Goal: Information Seeking & Learning: Learn about a topic

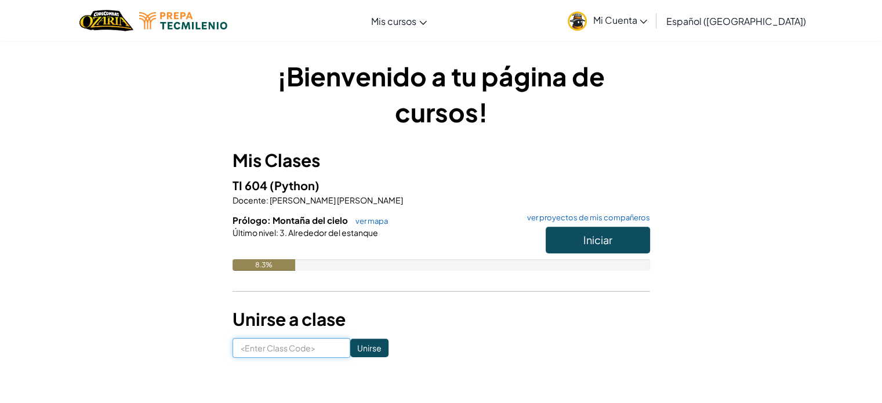
click at [303, 353] on input at bounding box center [291, 348] width 118 height 20
type input "TableThinBaby"
click at [351, 354] on input "Unirse" at bounding box center [369, 348] width 38 height 19
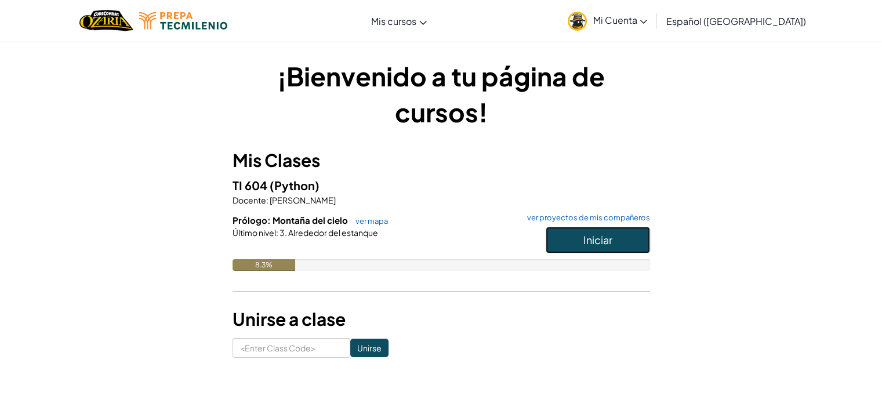
click at [583, 235] on span "Iniciar" at bounding box center [597, 239] width 29 height 13
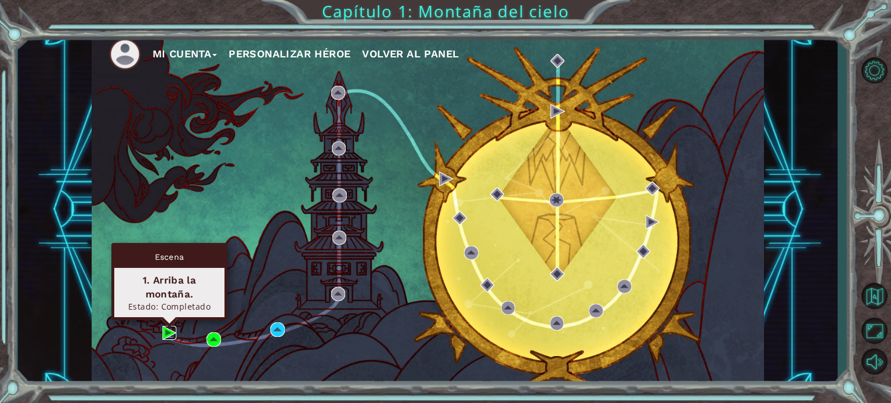
click at [170, 331] on img at bounding box center [169, 333] width 14 height 14
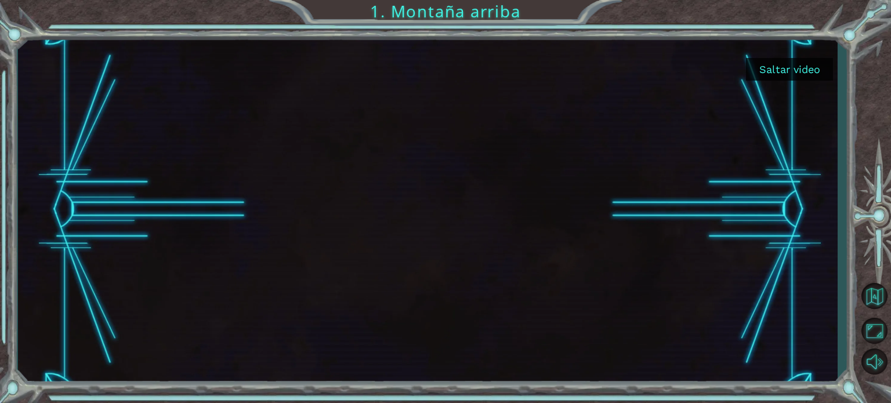
click at [793, 68] on button "Saltar video" at bounding box center [789, 69] width 87 height 23
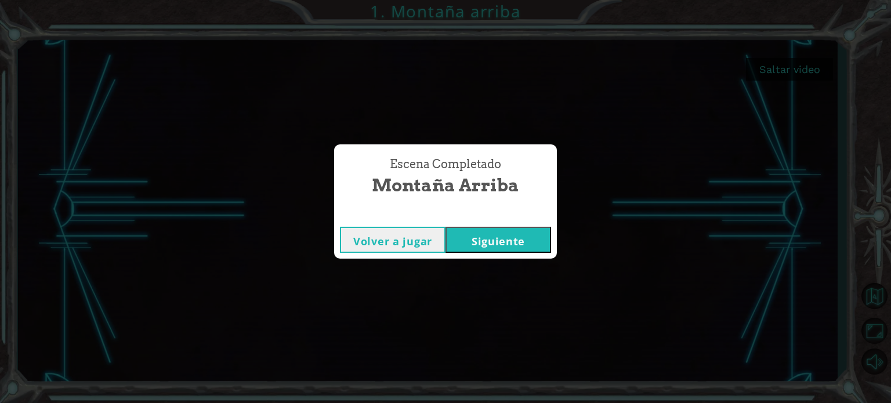
click at [464, 236] on button "Siguiente" at bounding box center [498, 240] width 106 height 26
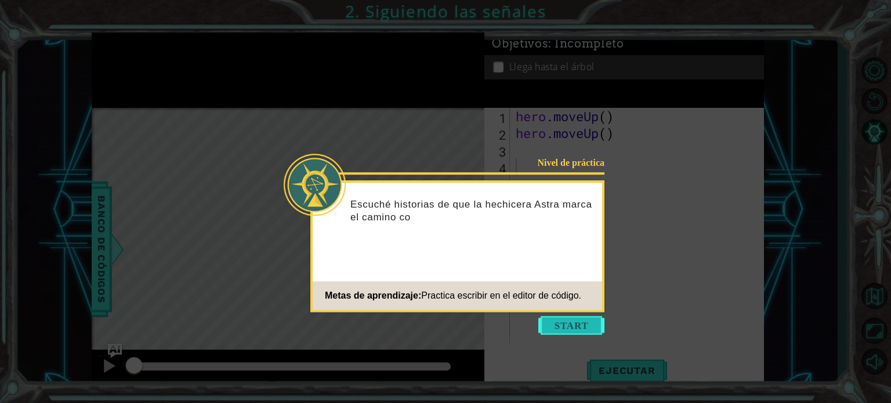
click at [575, 318] on button "Start" at bounding box center [571, 325] width 66 height 19
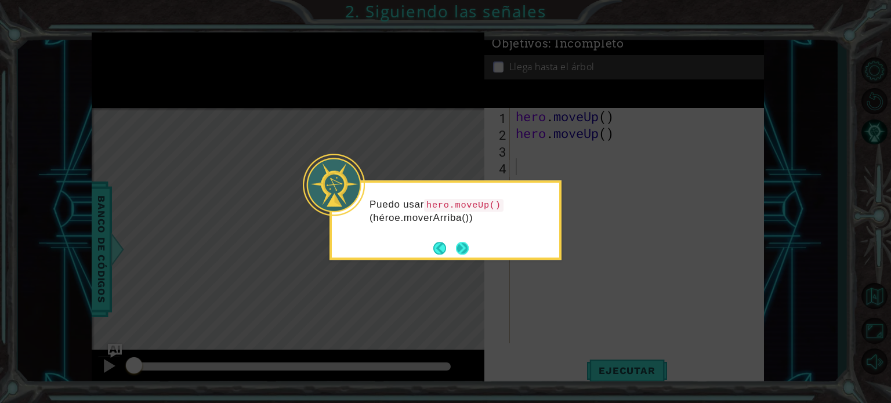
click at [464, 250] on button "Next" at bounding box center [462, 248] width 13 height 13
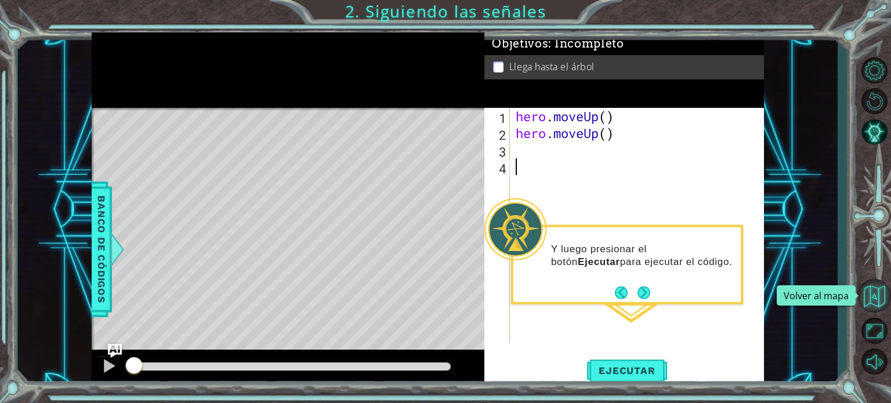
click at [881, 294] on button "Volver al mapa" at bounding box center [874, 296] width 34 height 34
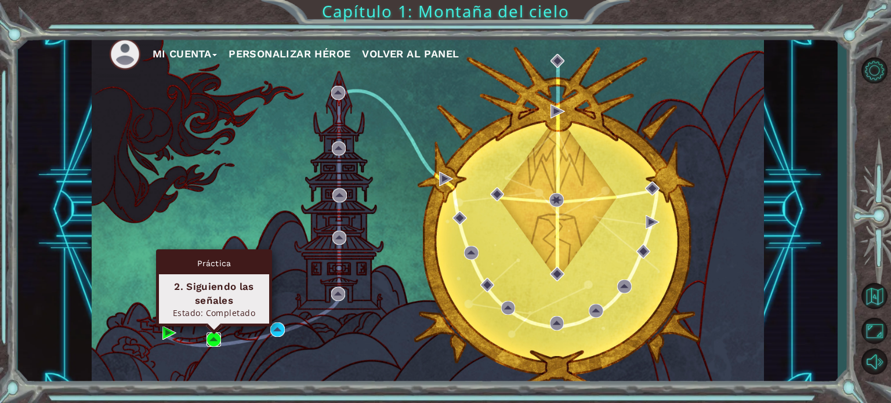
click at [208, 334] on img at bounding box center [213, 339] width 14 height 14
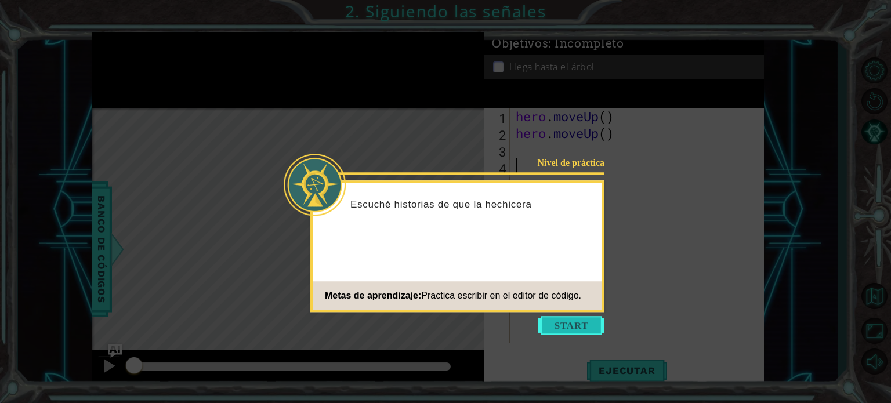
click at [553, 323] on button "Start" at bounding box center [571, 325] width 66 height 19
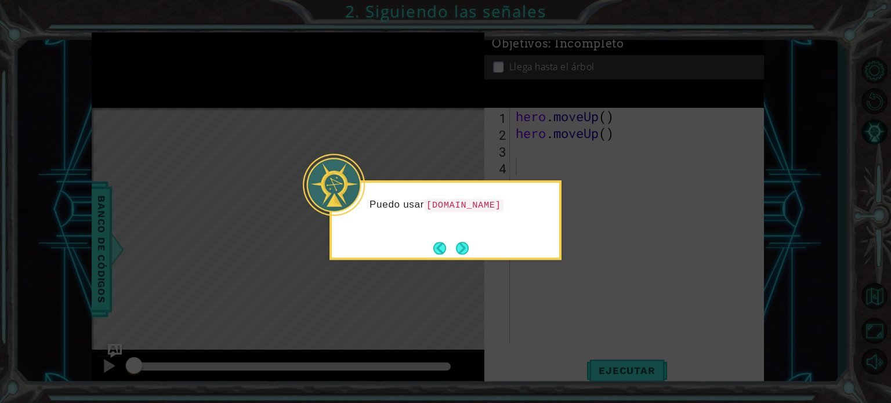
click at [628, 160] on icon at bounding box center [445, 201] width 891 height 403
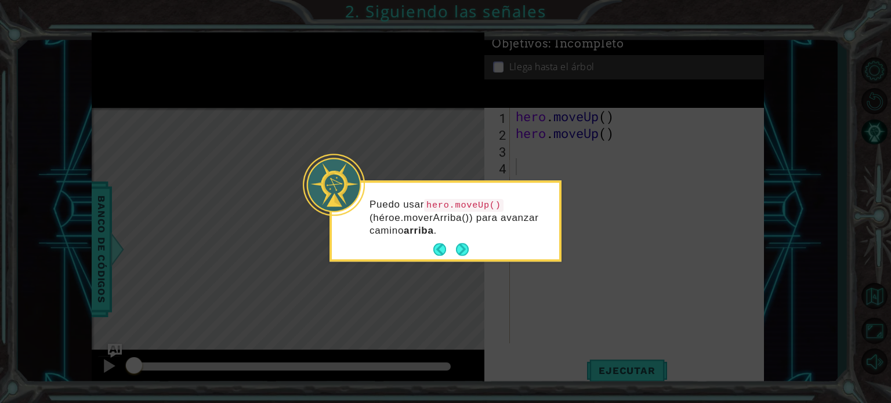
click at [881, 324] on icon at bounding box center [445, 201] width 891 height 403
click at [468, 248] on button "Next" at bounding box center [462, 250] width 13 height 13
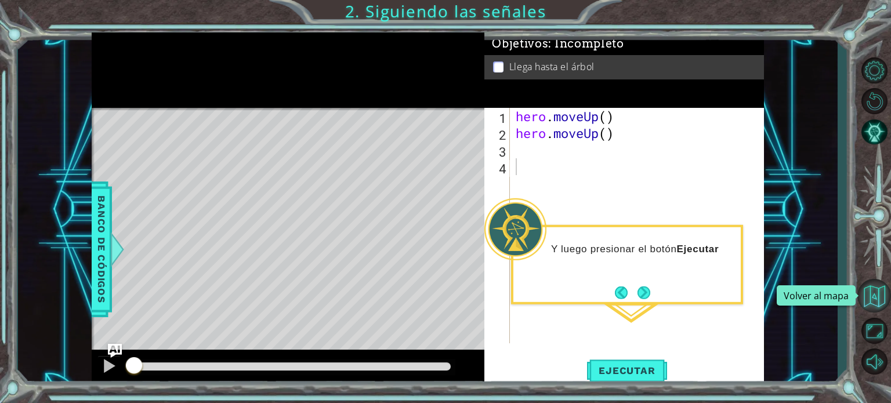
click at [879, 294] on button "Volver al mapa" at bounding box center [874, 296] width 34 height 34
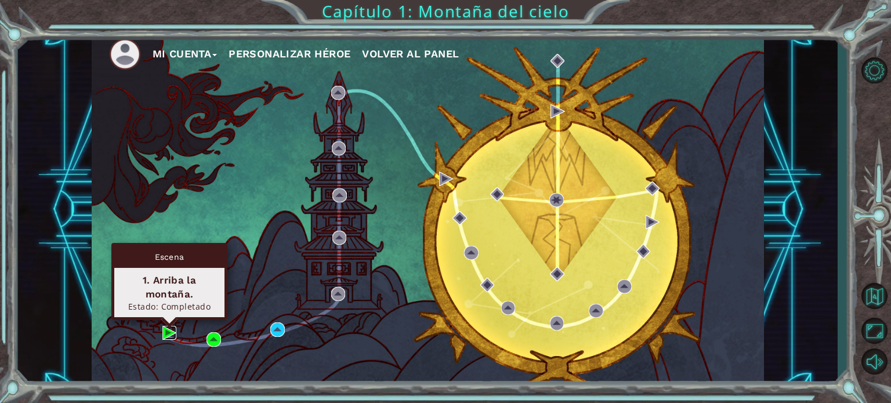
click at [163, 333] on img at bounding box center [169, 333] width 14 height 14
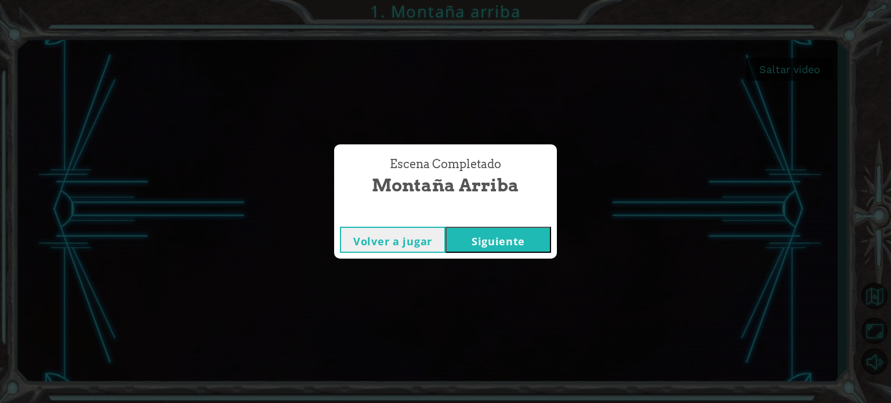
click at [517, 243] on button "Siguiente" at bounding box center [498, 240] width 106 height 26
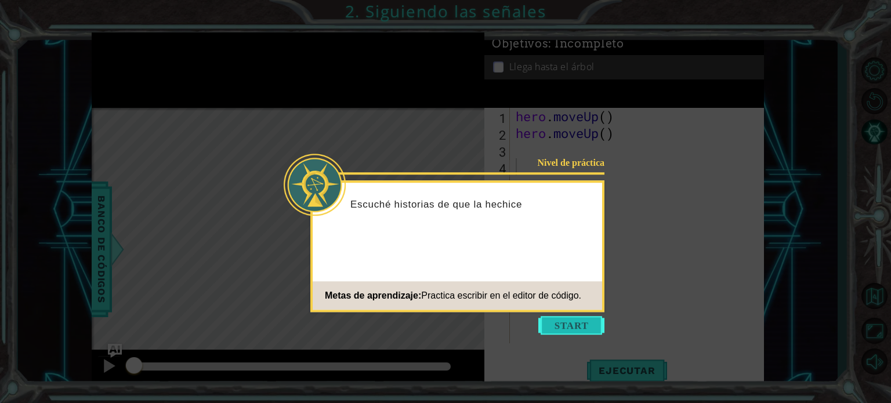
click at [575, 332] on button "Start" at bounding box center [571, 325] width 66 height 19
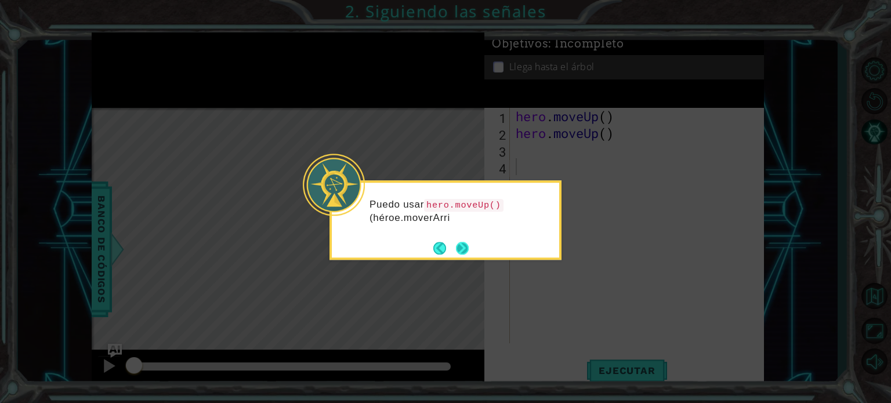
click at [459, 245] on button "Next" at bounding box center [462, 248] width 13 height 13
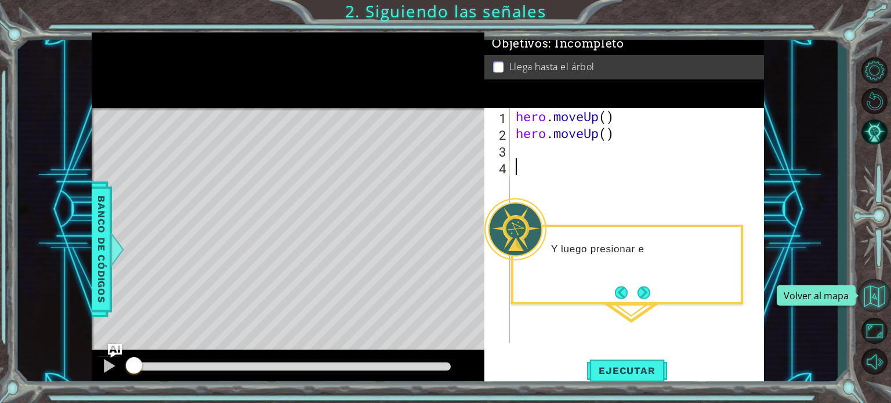
click at [867, 285] on button "Volver al mapa" at bounding box center [874, 296] width 34 height 34
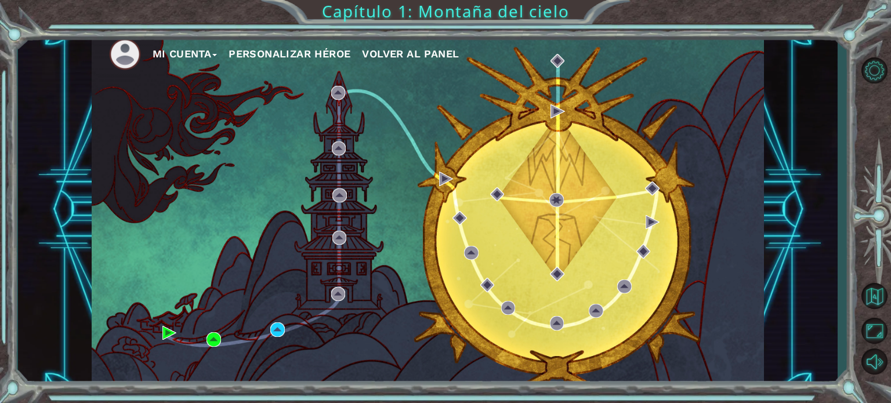
click at [210, 331] on div "Mi Cuenta Personalizar héroe Volver al panel" at bounding box center [428, 209] width 672 height 355
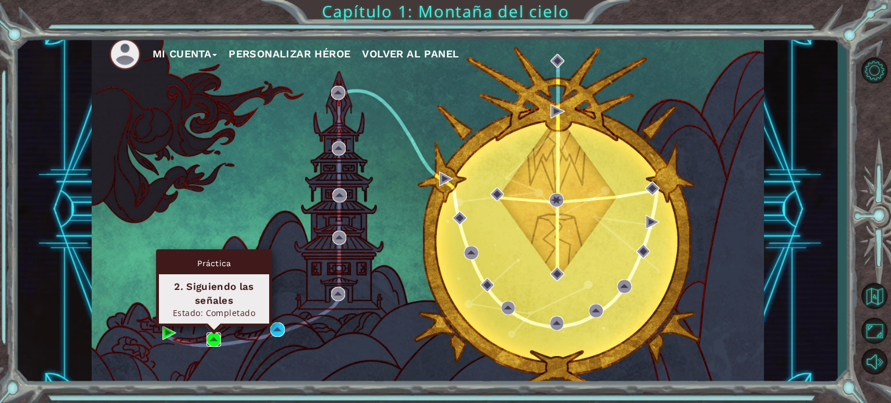
click at [210, 335] on img at bounding box center [213, 339] width 14 height 14
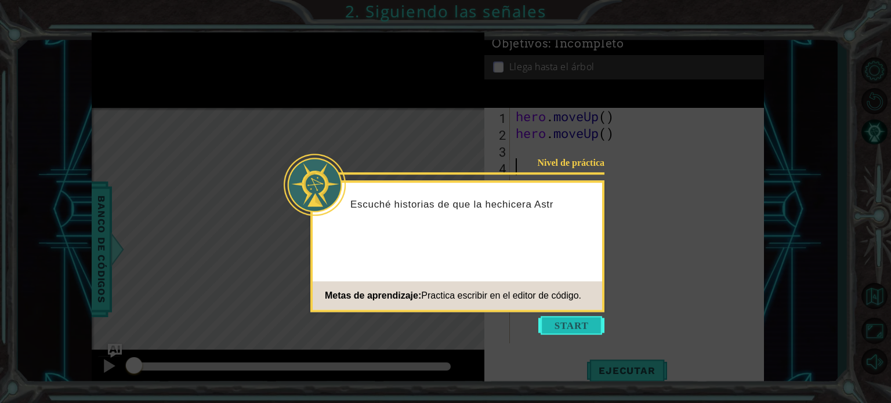
click at [557, 322] on button "Start" at bounding box center [571, 325] width 66 height 19
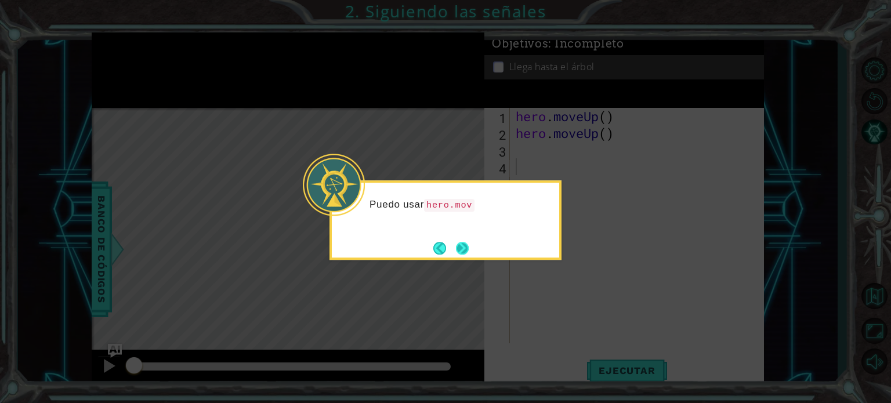
click at [464, 246] on button "Next" at bounding box center [462, 248] width 13 height 13
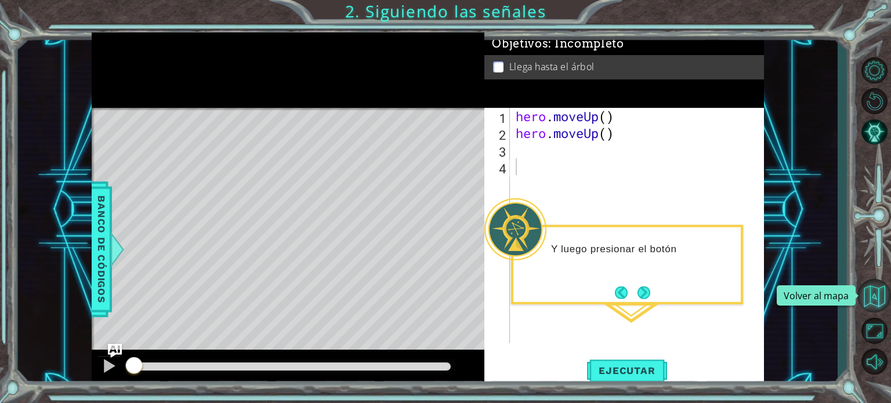
click at [874, 297] on button "Volver al mapa" at bounding box center [874, 296] width 34 height 34
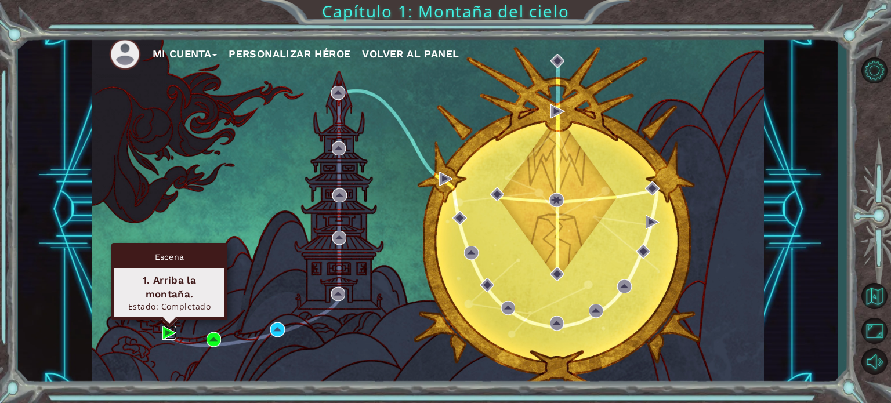
click at [168, 331] on img at bounding box center [169, 333] width 14 height 14
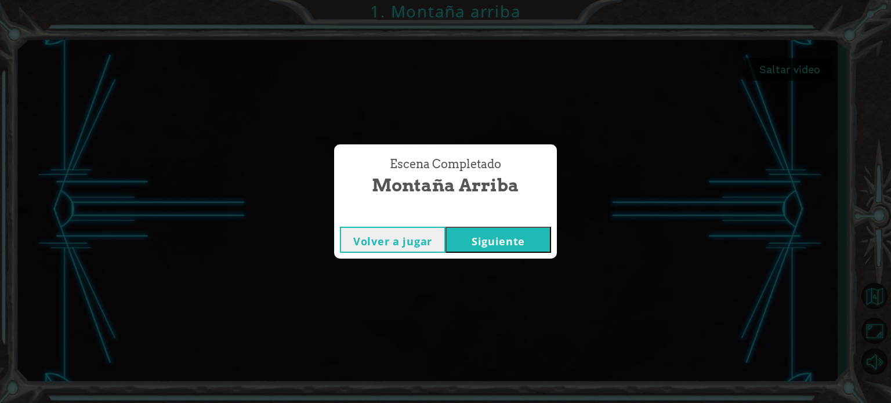
click at [526, 241] on button "Siguiente" at bounding box center [498, 240] width 106 height 26
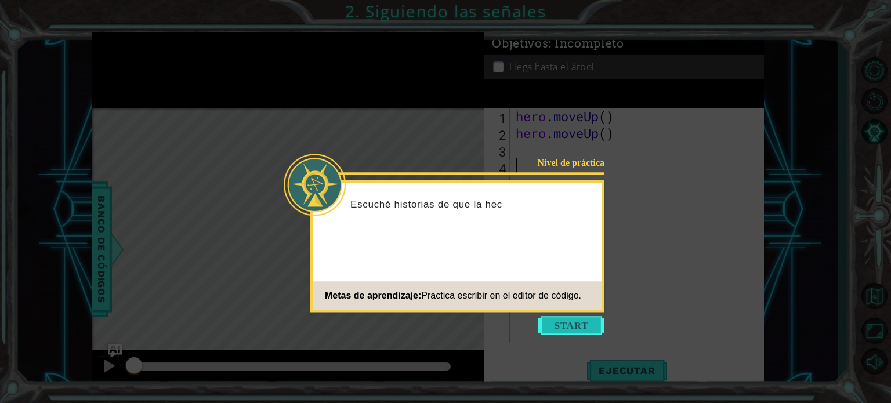
click at [587, 327] on button "Start" at bounding box center [571, 325] width 66 height 19
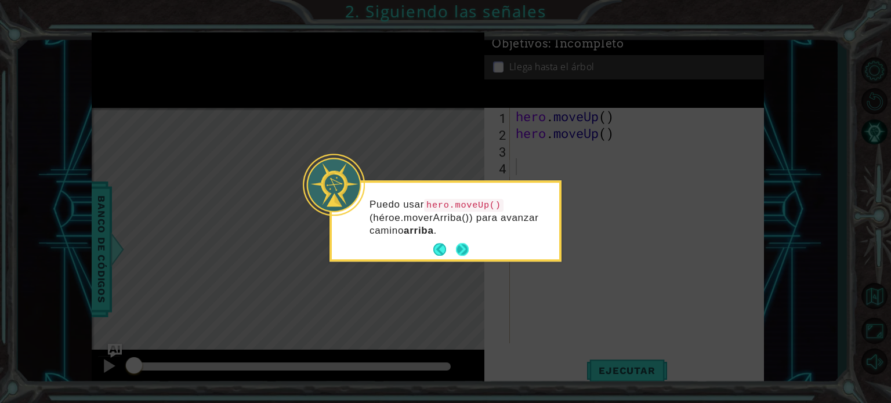
click at [466, 245] on button "Next" at bounding box center [462, 250] width 13 height 13
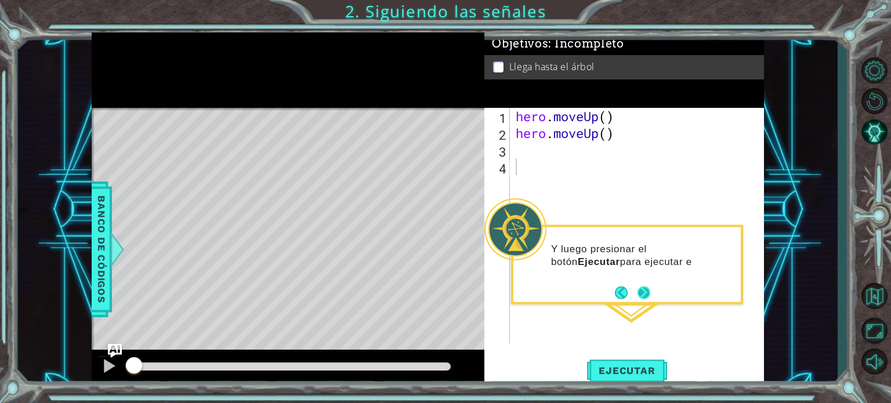
click at [641, 296] on button "Next" at bounding box center [643, 292] width 13 height 13
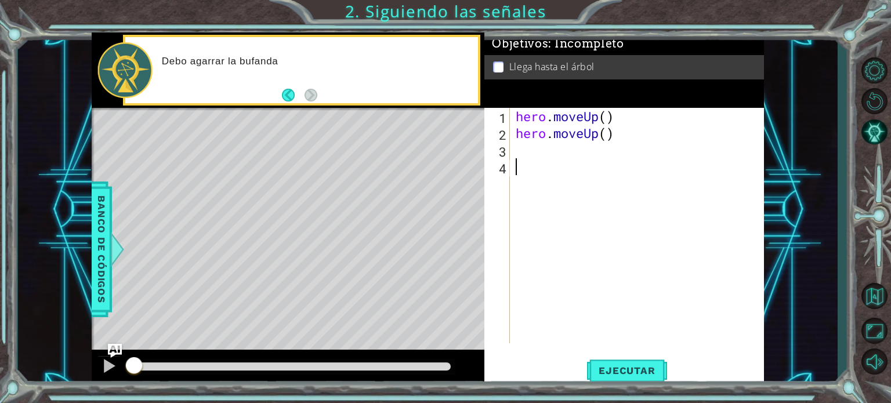
click at [514, 168] on div "hero . moveUp ( ) hero . moveUp ( )" at bounding box center [639, 242] width 253 height 269
click at [518, 155] on div "hero . moveUp ( ) hero . moveUp ( )" at bounding box center [639, 242] width 253 height 269
click at [532, 150] on div "hero . moveUp ( ) hero . moveUp ( )" at bounding box center [639, 242] width 253 height 269
paste textarea "hero.moveRight()"
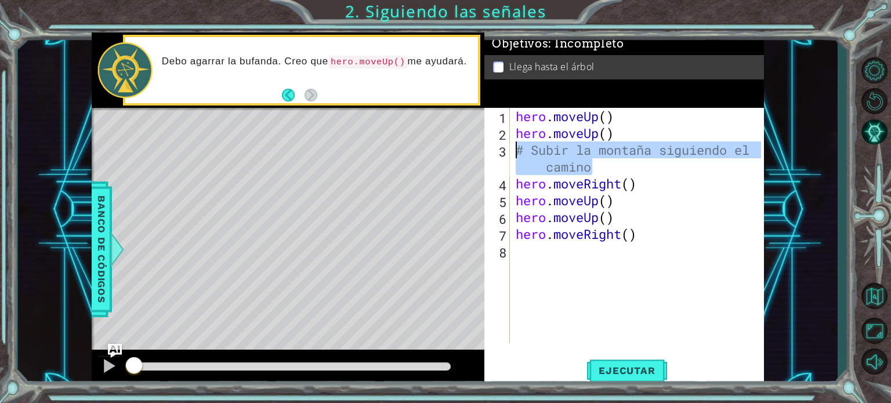
drag, startPoint x: 603, startPoint y: 170, endPoint x: 514, endPoint y: 151, distance: 91.2
click at [514, 151] on div "hero . moveUp ( ) hero . moveUp ( ) # Subir la montaña siguiendo el camino hero…" at bounding box center [639, 242] width 253 height 269
type textarea "# Subir la montaña siguiendo el camino"
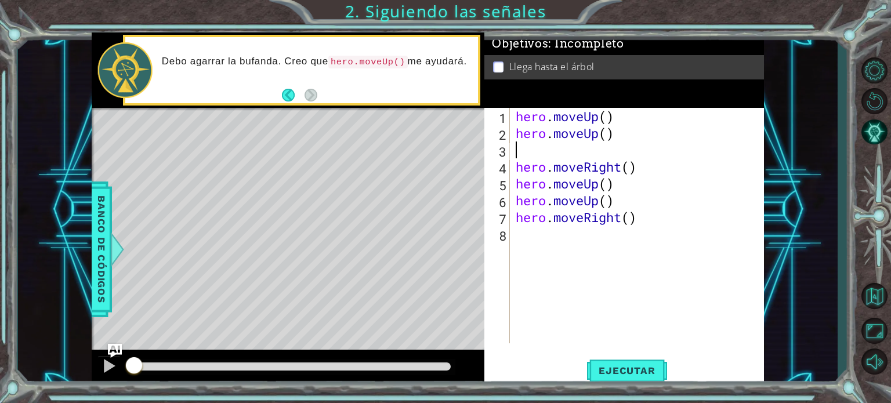
type textarea "hero.moveUp()"
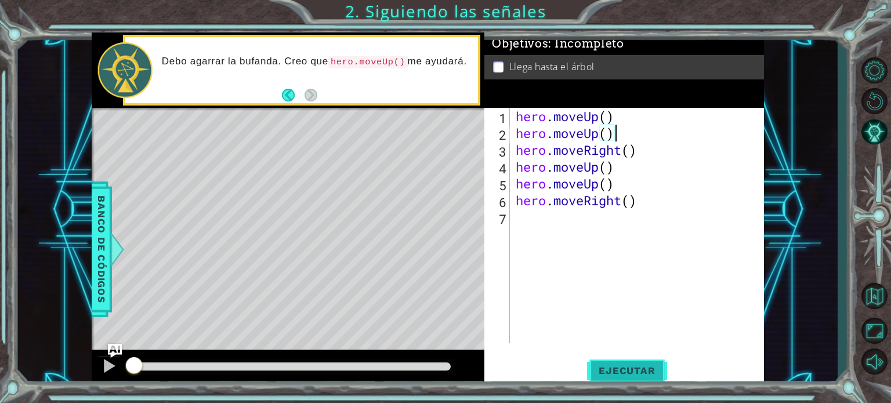
click at [635, 365] on span "Ejecutar" at bounding box center [626, 371] width 79 height 12
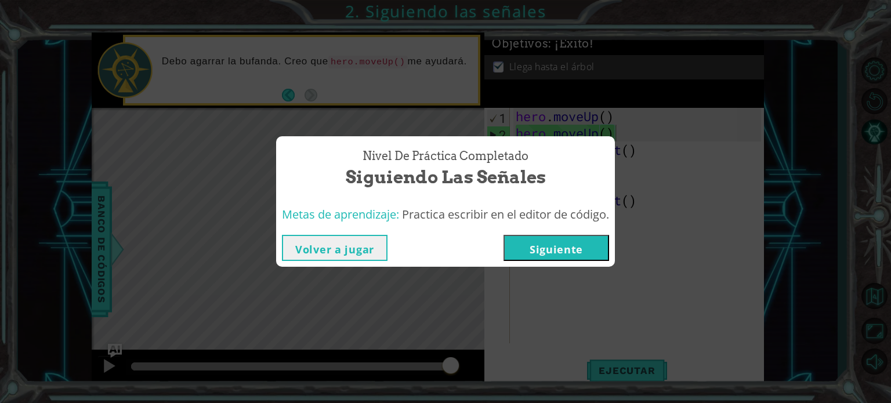
click at [593, 243] on button "Siguiente" at bounding box center [556, 248] width 106 height 26
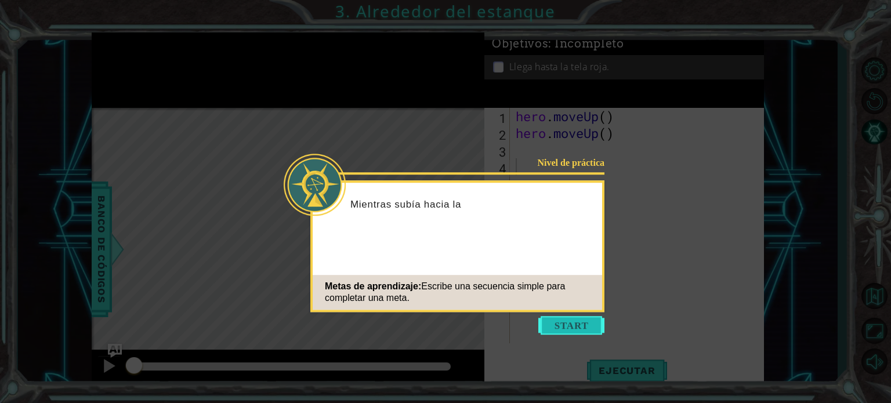
click at [573, 320] on button "Start" at bounding box center [571, 325] width 66 height 19
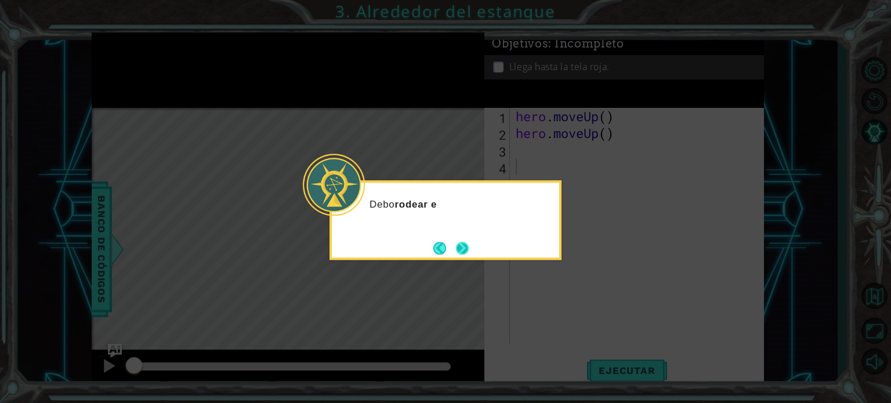
click at [463, 246] on button "Next" at bounding box center [461, 247] width 13 height 13
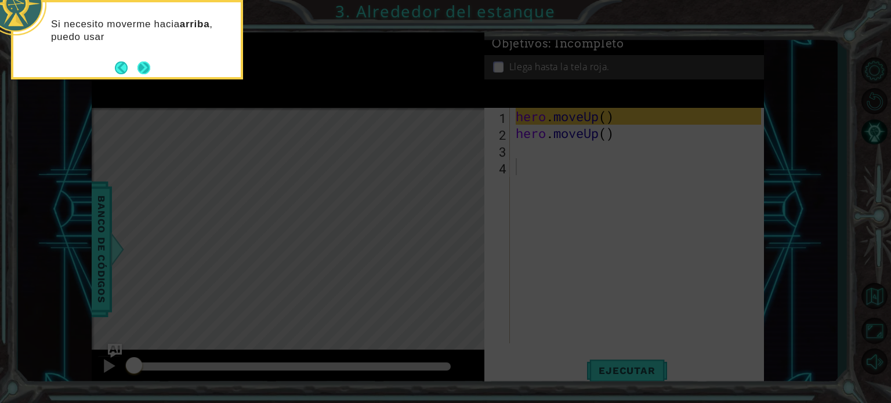
click at [137, 68] on button "Next" at bounding box center [143, 67] width 13 height 13
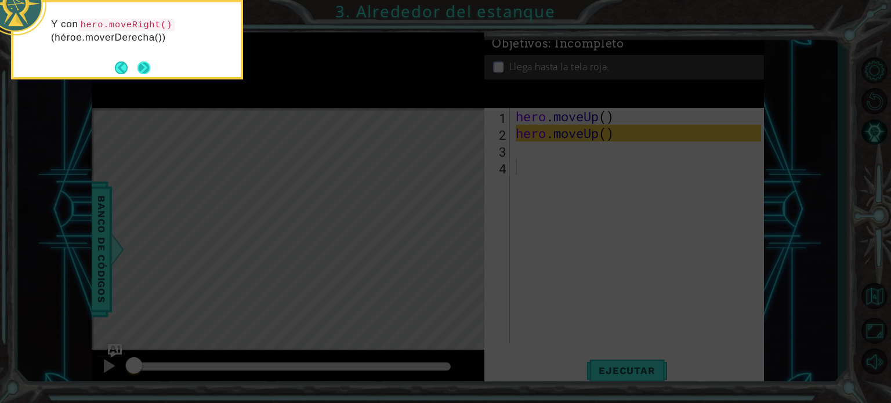
click at [144, 68] on button "Next" at bounding box center [143, 67] width 13 height 13
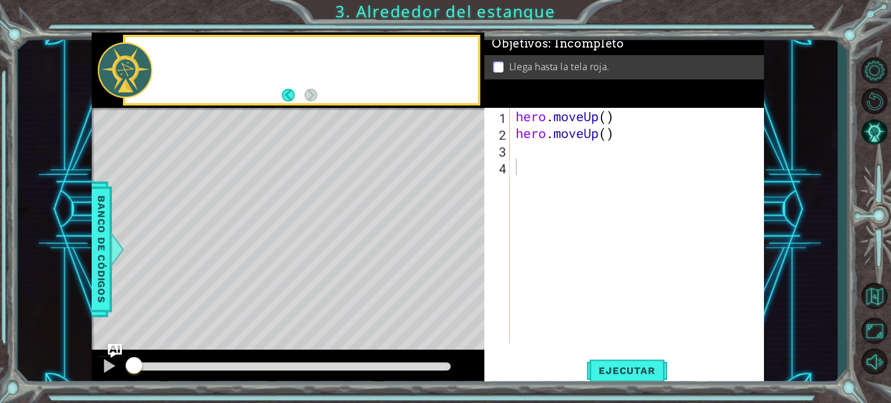
click at [144, 68] on div at bounding box center [124, 70] width 55 height 56
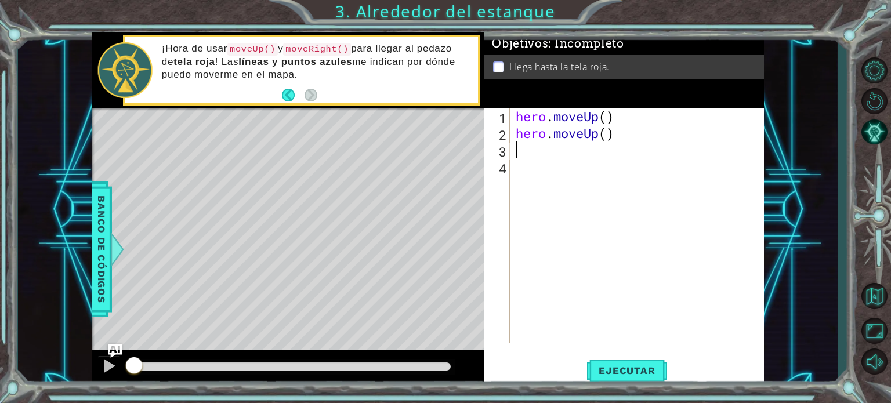
click at [527, 146] on div "hero . moveUp ( ) hero . moveUp ( )" at bounding box center [639, 242] width 253 height 269
paste textarea "hero.moveLeft()"
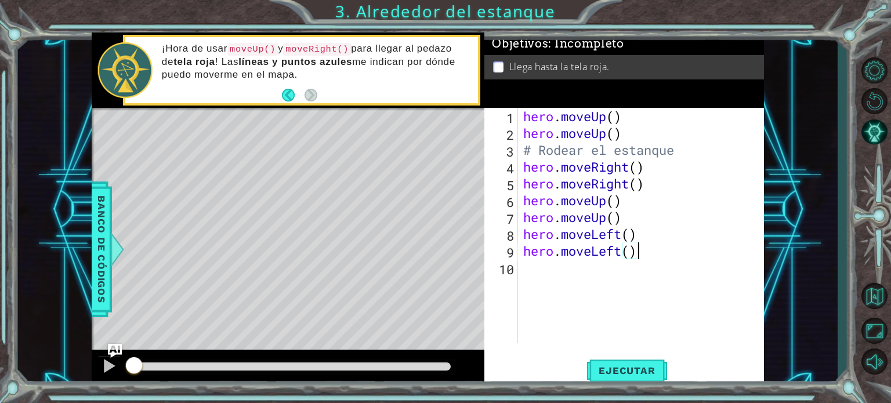
click at [682, 155] on div "hero . moveUp ( ) hero . moveUp ( ) # Rodear el estanque hero . moveRight ( ) h…" at bounding box center [644, 242] width 246 height 269
type textarea "#"
type textarea "hero.moveUp()"
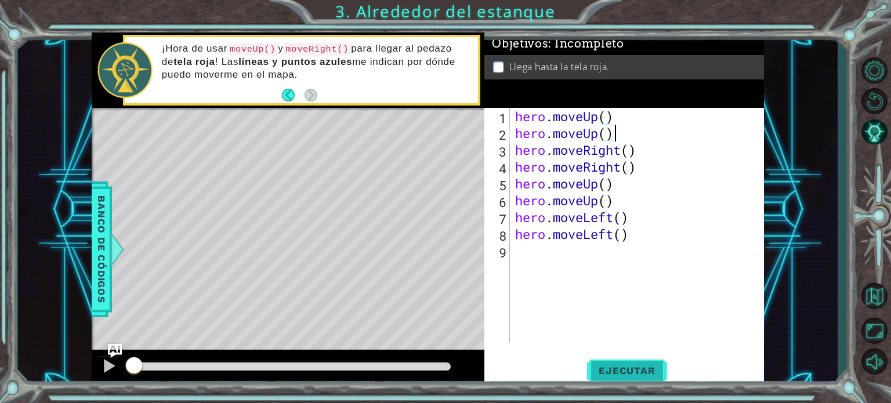
click at [624, 370] on span "Ejecutar" at bounding box center [626, 371] width 79 height 12
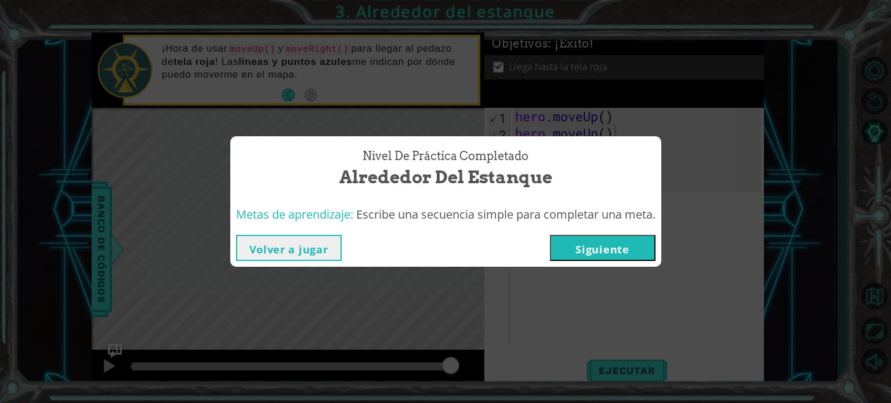
click at [608, 256] on button "Siguiente" at bounding box center [603, 248] width 106 height 26
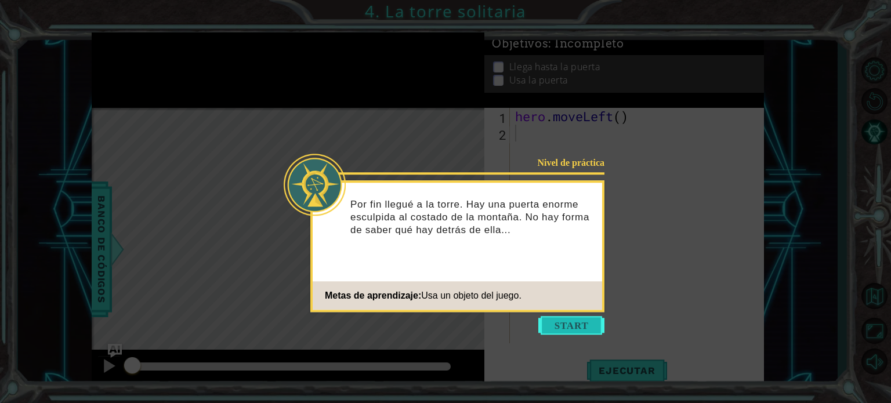
click at [568, 326] on button "Start" at bounding box center [571, 325] width 66 height 19
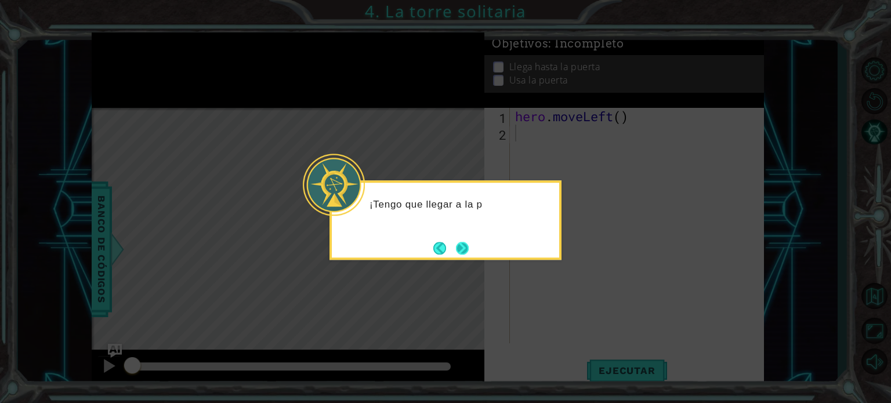
click at [466, 246] on button "Next" at bounding box center [462, 248] width 13 height 13
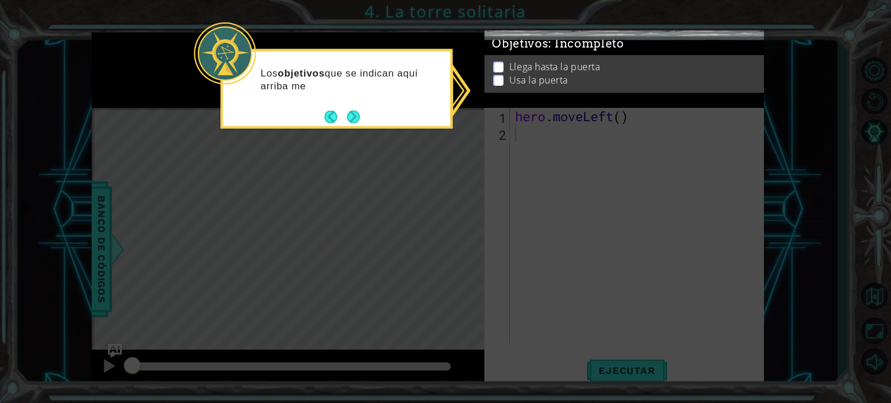
click at [526, 139] on icon at bounding box center [445, 201] width 891 height 403
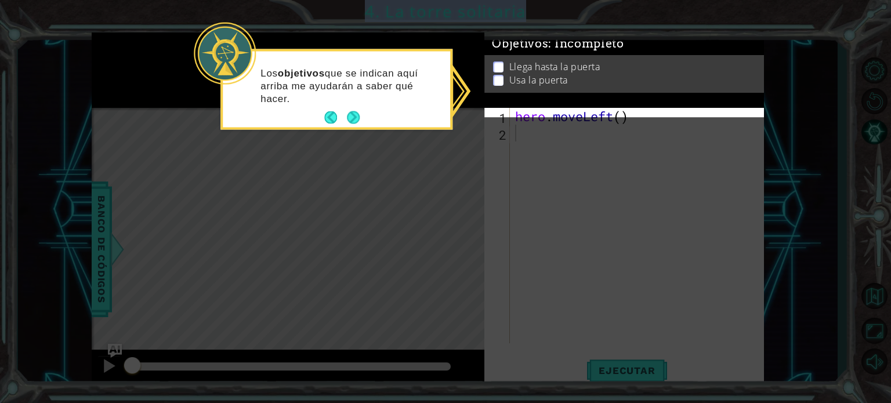
drag, startPoint x: 526, startPoint y: 139, endPoint x: 499, endPoint y: 64, distance: 79.4
click at [499, 64] on body "1 ההההההההההההההההההההההההההההההההההההההההההההההההההההההההההההההההההההההההההההה…" at bounding box center [445, 201] width 891 height 403
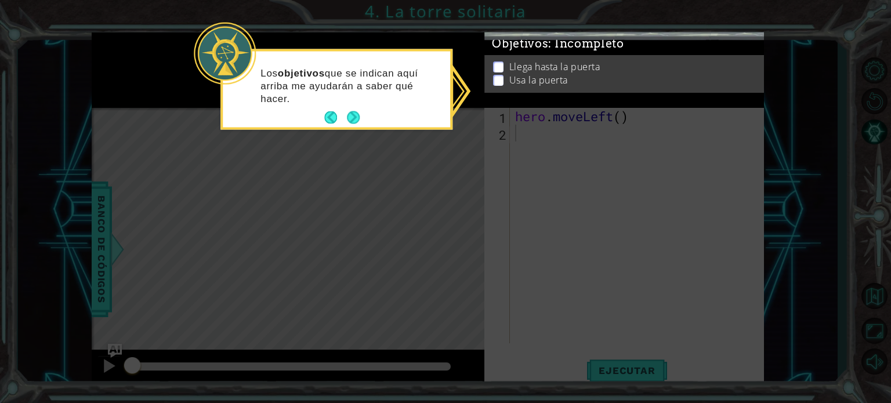
click at [364, 119] on div "Los objetivos que se indican aquí arriba me ayudarán a saber qué hacer." at bounding box center [336, 91] width 227 height 71
click at [357, 119] on button "Next" at bounding box center [353, 117] width 13 height 13
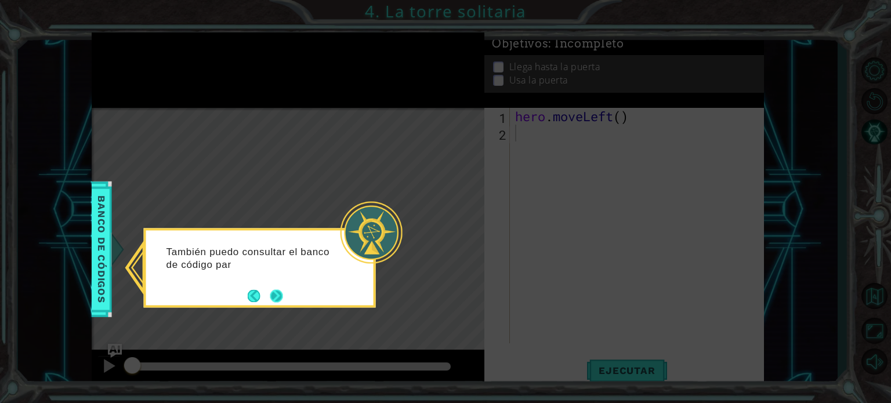
click at [279, 295] on button "Next" at bounding box center [276, 295] width 13 height 13
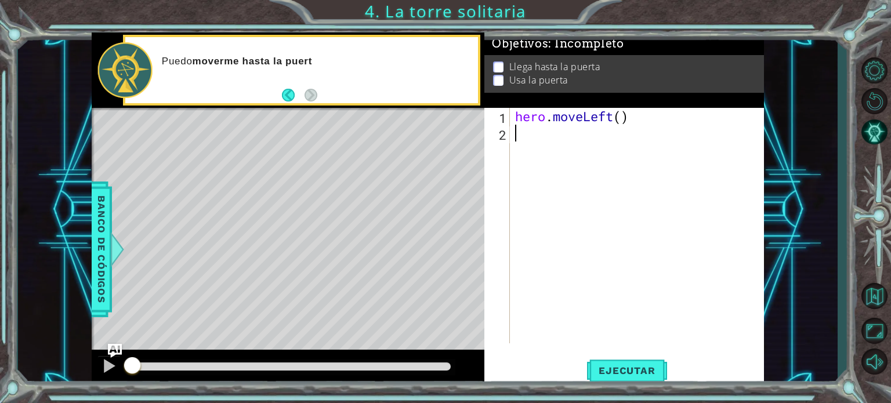
click at [532, 134] on div "hero . moveLeft ( )" at bounding box center [640, 242] width 254 height 269
paste textarea "hero.moveUp()"
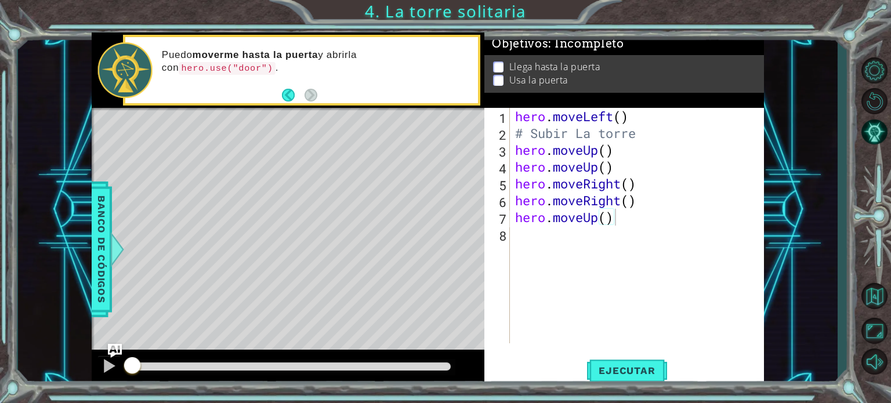
drag, startPoint x: 511, startPoint y: 130, endPoint x: 535, endPoint y: 129, distance: 24.4
click at [535, 129] on div "hero.moveUp() 1 2 3 4 5 6 7 8 hero . moveLeft ( ) # Subir La torre hero . moveU…" at bounding box center [622, 225] width 277 height 235
drag, startPoint x: 517, startPoint y: 133, endPoint x: 673, endPoint y: 134, distance: 155.4
click at [673, 134] on div "hero . moveLeft ( ) # Subir La torre hero . moveUp ( ) hero . moveUp ( ) hero .…" at bounding box center [640, 242] width 254 height 269
type textarea "# Subir La torre"
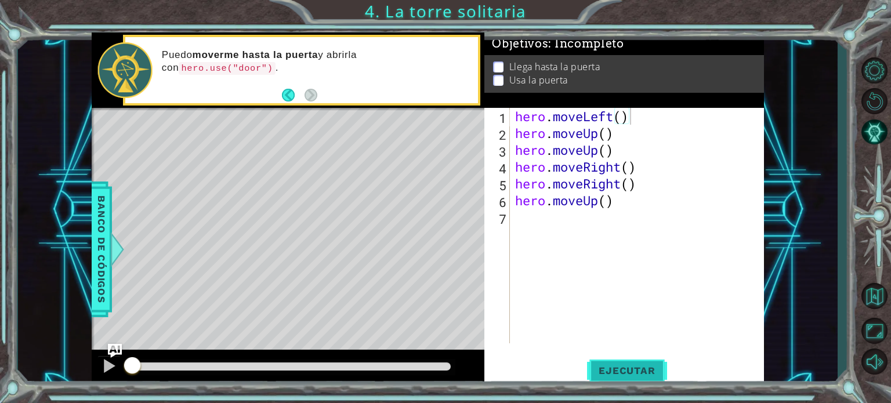
click at [638, 373] on span "Ejecutar" at bounding box center [626, 371] width 79 height 12
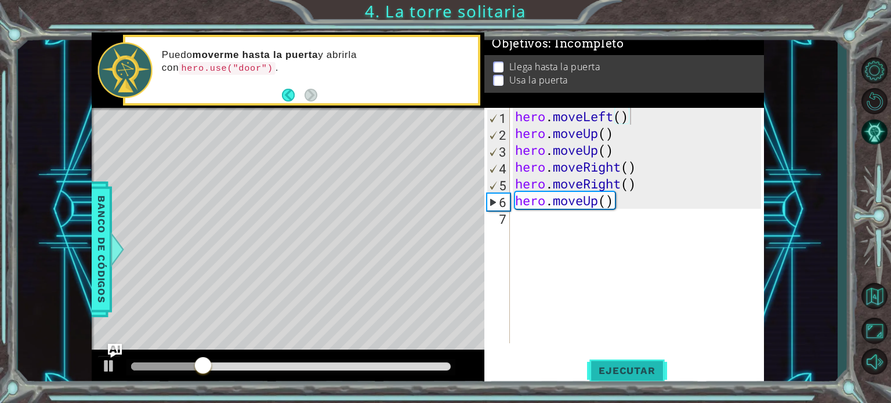
click at [638, 373] on span "Ejecutar" at bounding box center [626, 371] width 79 height 12
click at [506, 64] on li "Llega hasta la puerta" at bounding box center [626, 66] width 266 height 13
click at [608, 368] on span "Ejecutar" at bounding box center [626, 371] width 79 height 12
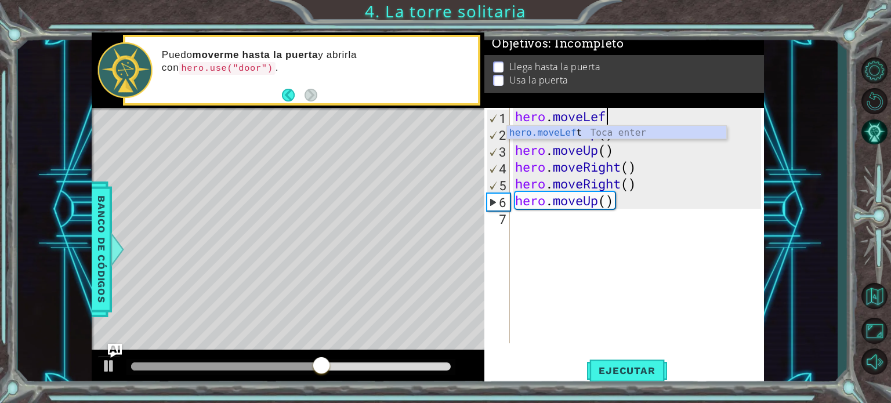
click at [633, 205] on div "hero . moveLef hero . moveUp ( ) hero . moveUp ( ) hero . moveRight ( ) hero . …" at bounding box center [640, 242] width 254 height 269
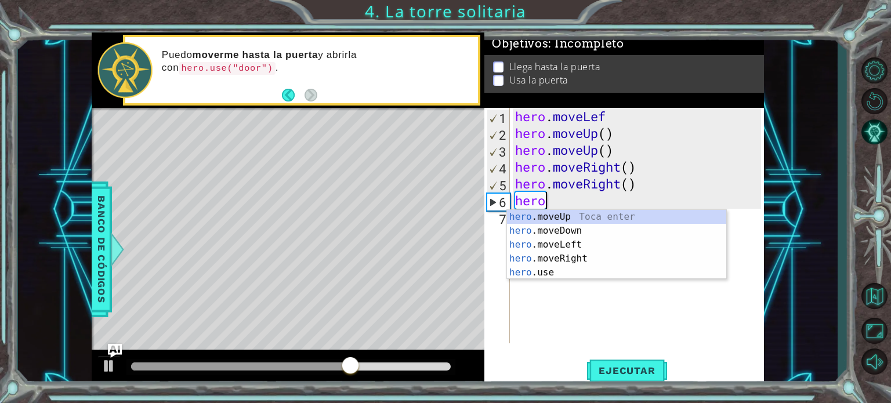
type textarea "h"
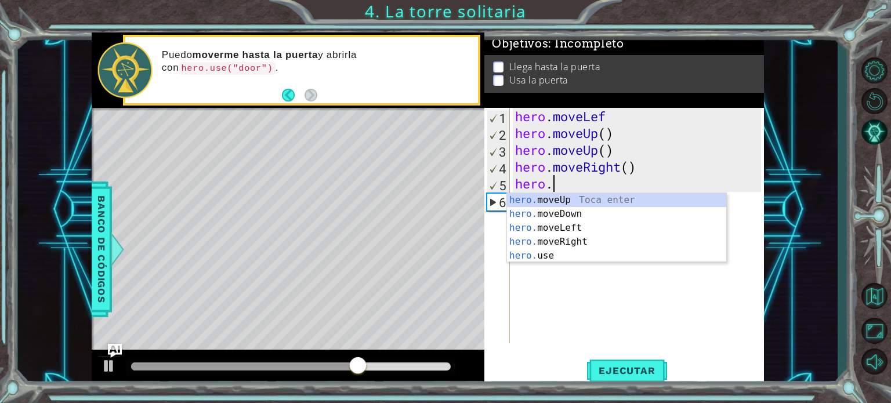
type textarea "h"
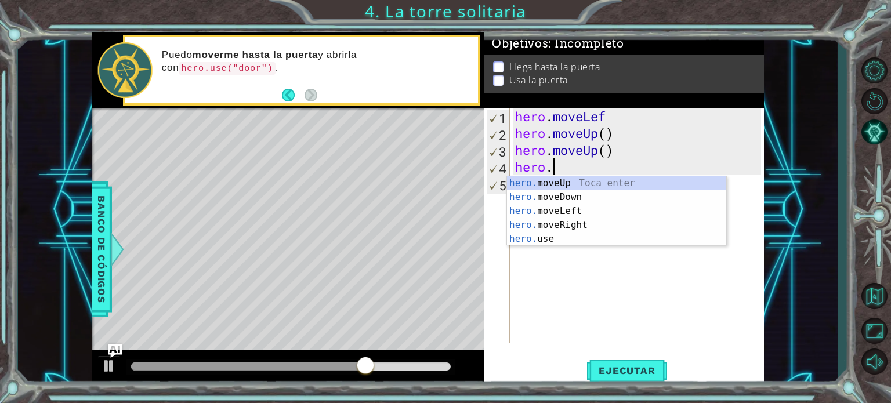
type textarea "h"
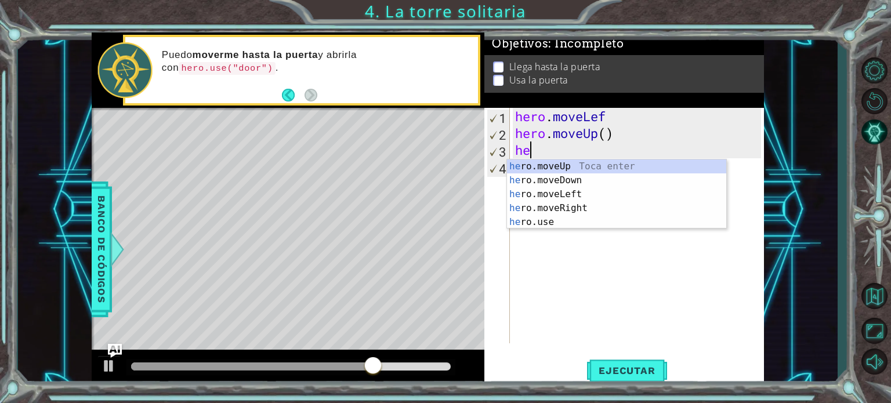
type textarea "h"
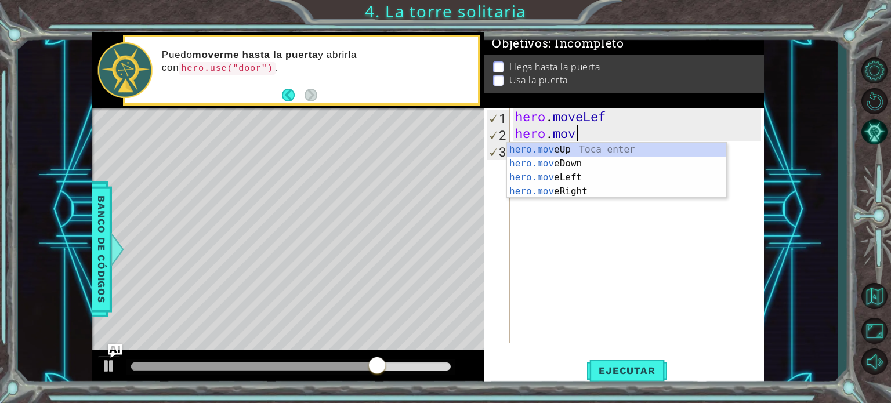
type textarea "h"
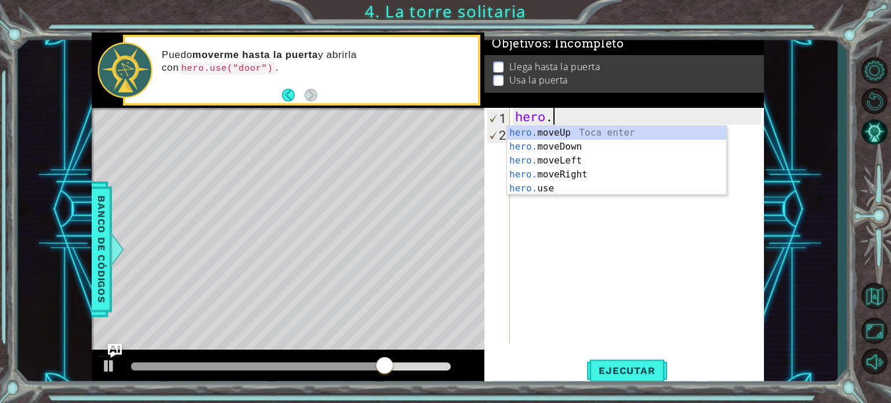
type textarea "h"
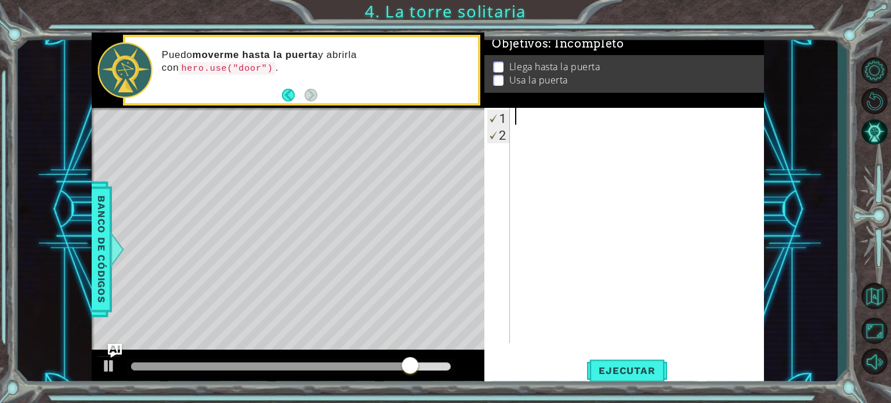
paste textarea "hero.moveUp()"
type textarea "hero.moveUp()"
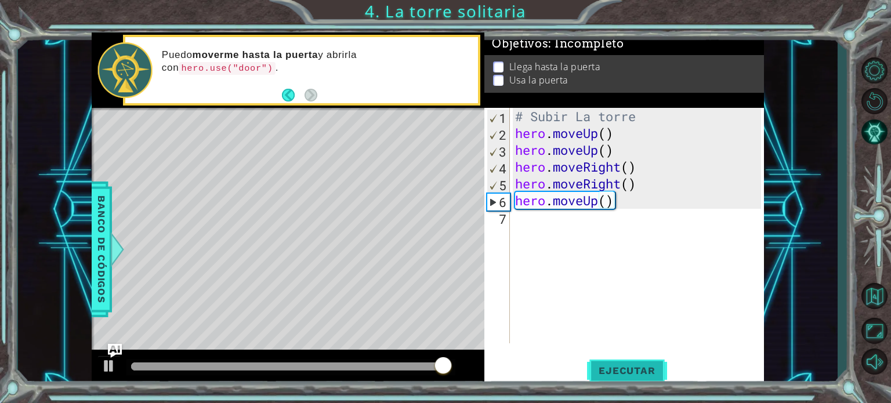
click at [604, 360] on button "Ejecutar" at bounding box center [626, 371] width 79 height 28
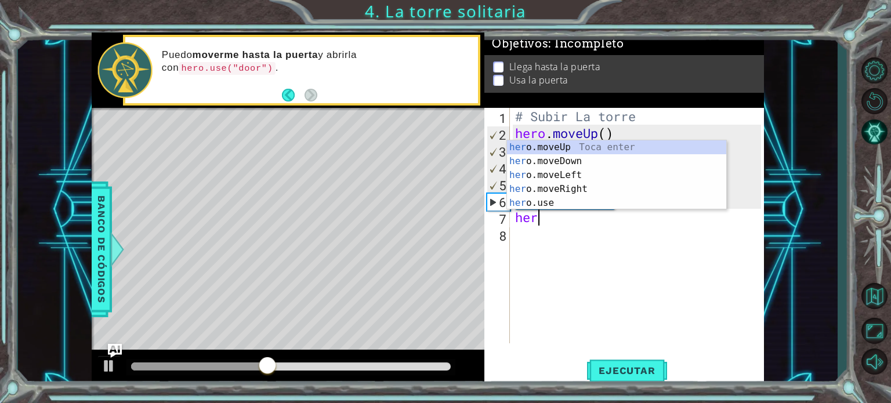
type textarea "hero"
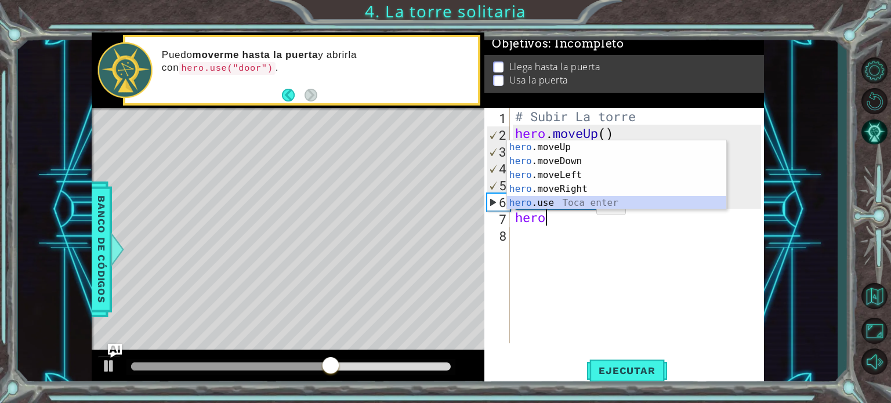
click at [577, 204] on div "hero .moveUp Toca enter hero .moveDown Toca enter hero .moveLeft Toca enter her…" at bounding box center [616, 188] width 219 height 97
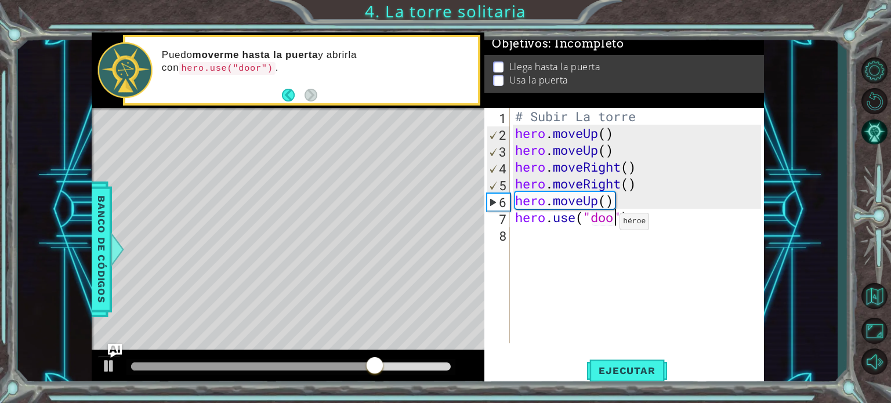
scroll to position [0, 5]
click at [637, 368] on span "Ejecutar" at bounding box center [626, 371] width 79 height 12
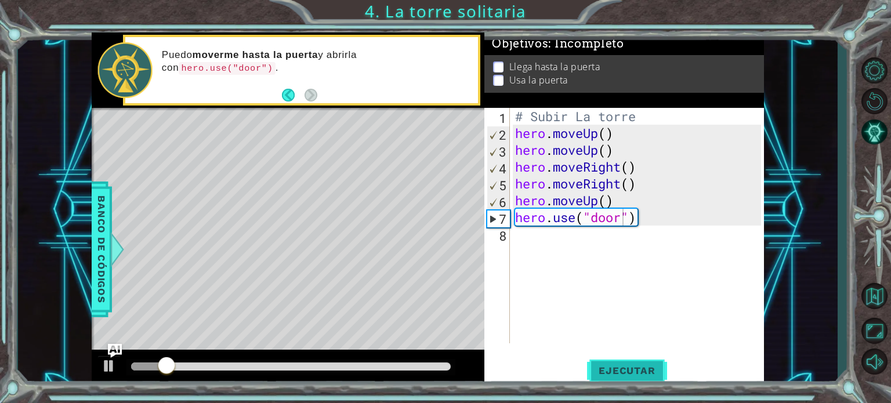
click at [637, 368] on span "Ejecutar" at bounding box center [626, 371] width 79 height 12
click at [606, 201] on div "# Subir La torre hero . moveUp ( ) hero . moveUp ( ) hero . moveRight ( ) hero …" at bounding box center [640, 242] width 254 height 269
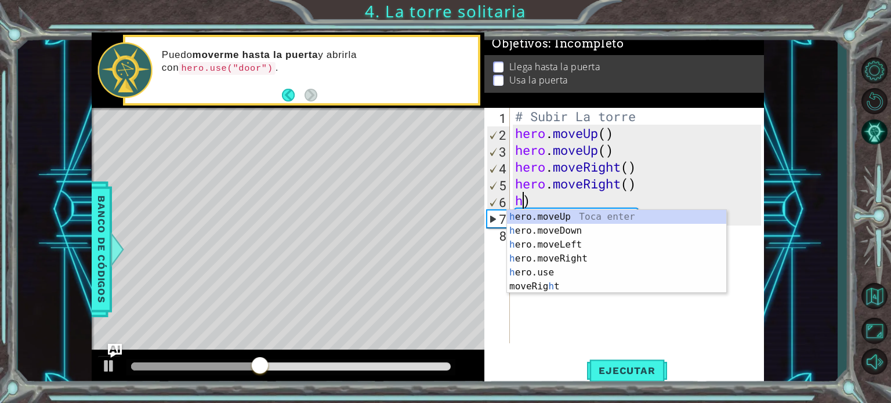
scroll to position [0, 0]
type textarea ")"
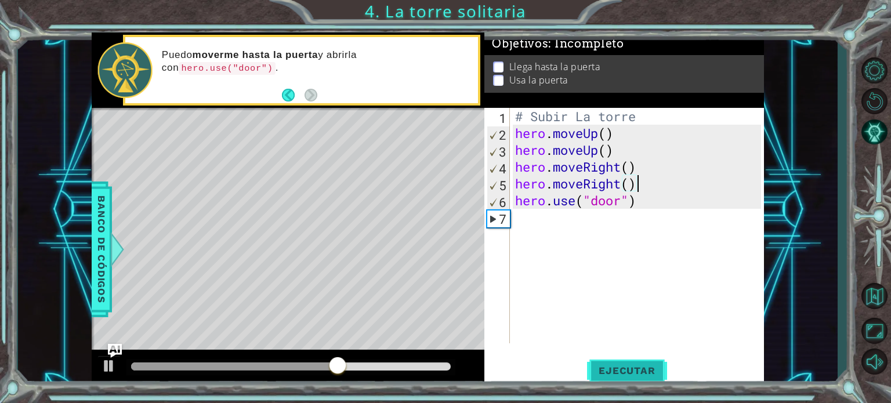
click at [596, 365] on span "Ejecutar" at bounding box center [626, 371] width 79 height 12
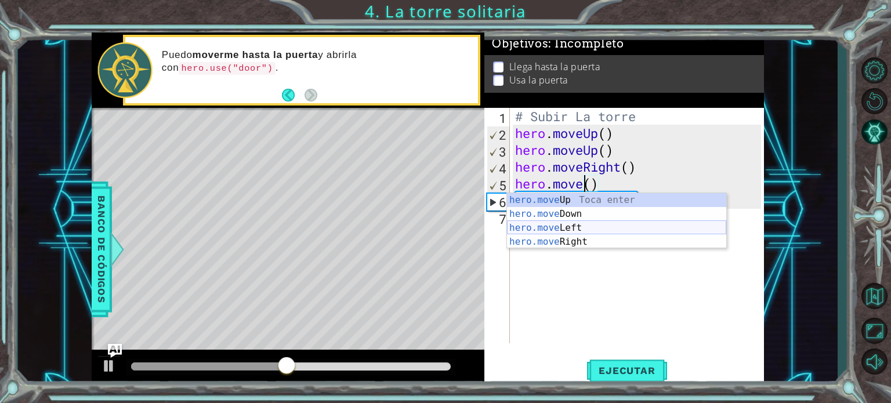
click at [622, 231] on div "hero.move Up Toca enter hero.move Down Toca enter hero.move Left Toca enter her…" at bounding box center [616, 234] width 219 height 83
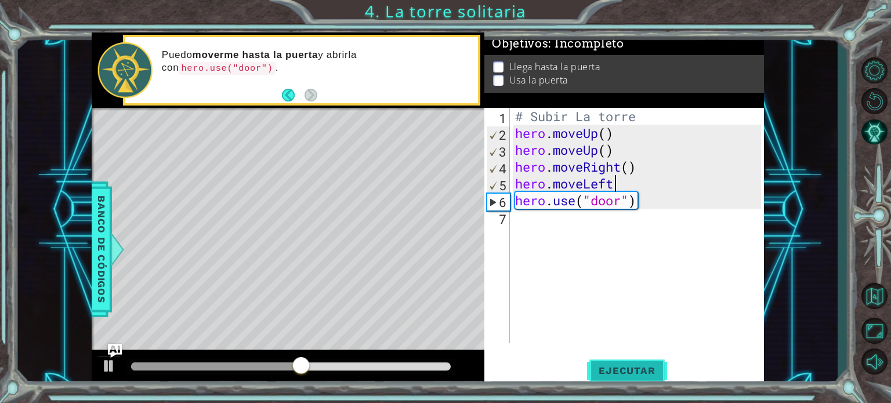
click at [623, 370] on span "Ejecutar" at bounding box center [626, 371] width 79 height 12
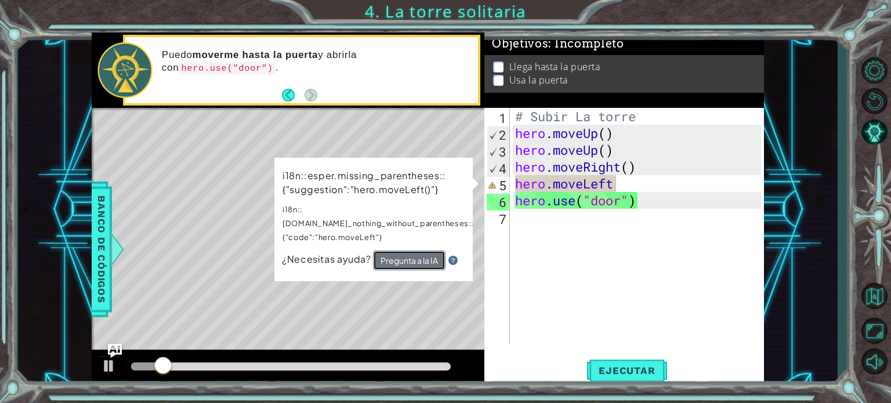
click at [415, 250] on button "Pregunta a la IA" at bounding box center [409, 260] width 72 height 20
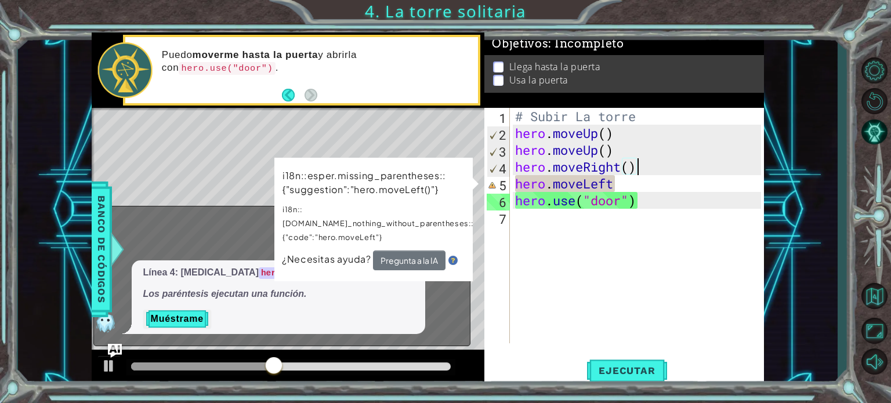
click at [653, 159] on div "# Subir La torre hero . moveUp ( ) hero . moveUp ( ) hero . moveRight ( ) hero …" at bounding box center [640, 242] width 254 height 269
click at [631, 187] on div "# Subir La torre hero . moveUp ( ) hero . moveUp ( ) hero . moveRight ( ) hero …" at bounding box center [640, 242] width 254 height 269
type textarea "hero.moveLeft"
click at [631, 187] on div "# Subir La torre hero . moveUp ( ) hero . moveUp ( ) hero . moveRight ( ) hero …" at bounding box center [640, 242] width 254 height 269
click at [628, 188] on div "# Subir La torre hero . moveUp ( ) hero . moveUp ( ) hero . moveRight ( ) hero …" at bounding box center [640, 242] width 254 height 269
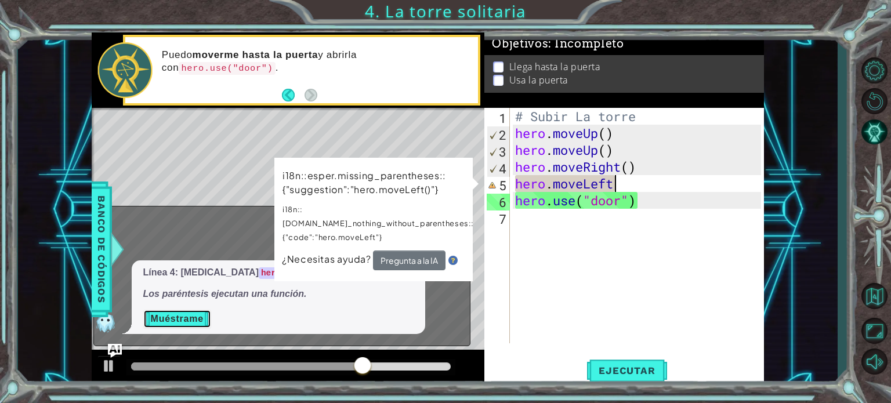
click at [181, 325] on button "Muéstrame" at bounding box center [177, 319] width 68 height 19
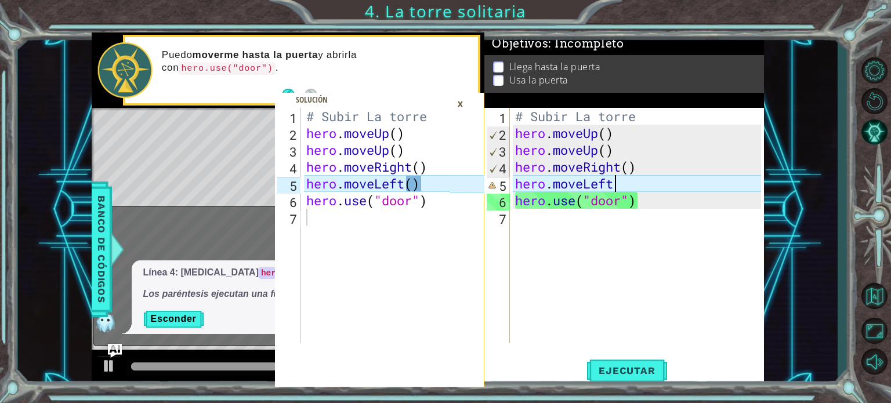
type textarea "hero.moveLeft()"
click at [431, 187] on div "# Subir La torre hero . moveUp ( ) hero . moveUp ( ) hero . moveRight ( ) hero …" at bounding box center [379, 242] width 151 height 269
click at [631, 180] on div "# Subir La torre hero . moveUp ( ) hero . moveUp ( ) hero . moveRight ( ) hero …" at bounding box center [640, 242] width 254 height 269
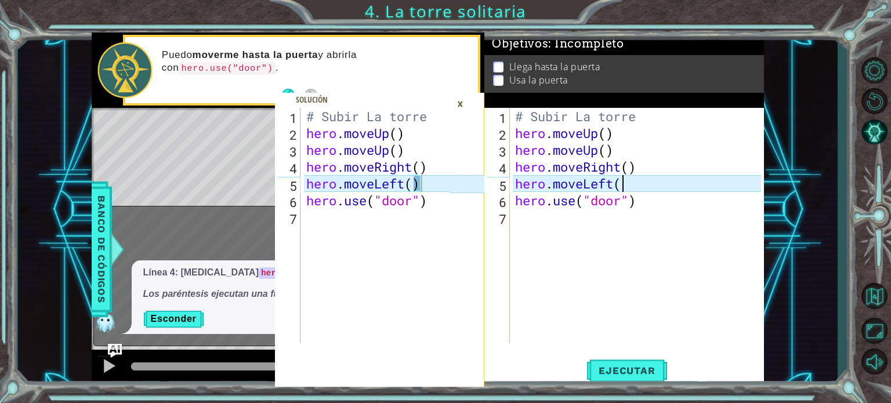
scroll to position [0, 5]
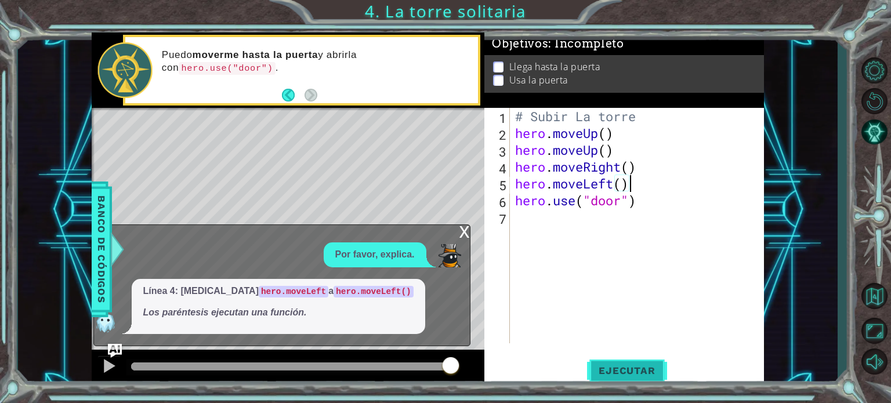
click at [619, 368] on span "Ejecutar" at bounding box center [626, 371] width 79 height 12
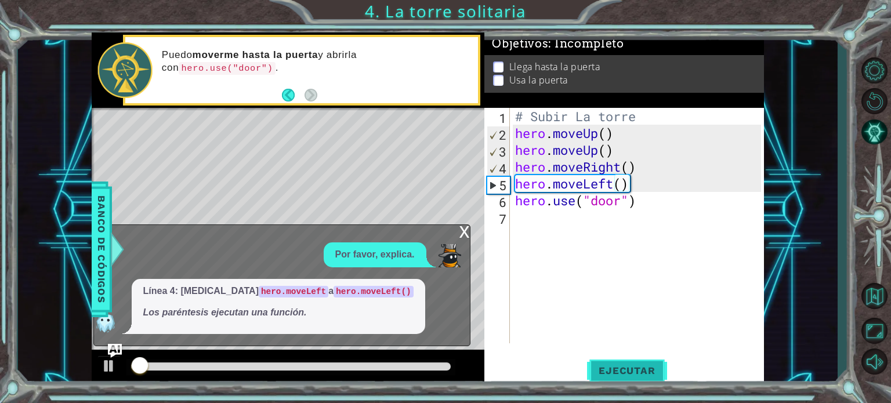
click at [619, 368] on span "Ejecutar" at bounding box center [626, 371] width 79 height 12
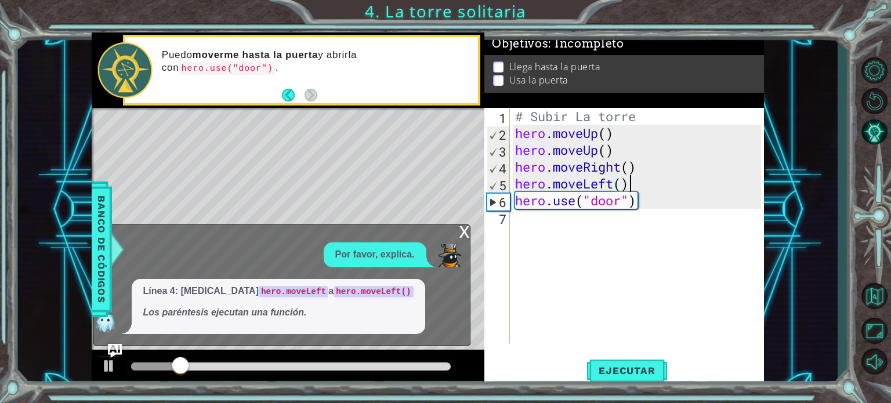
click at [468, 227] on div "x" at bounding box center [464, 231] width 10 height 12
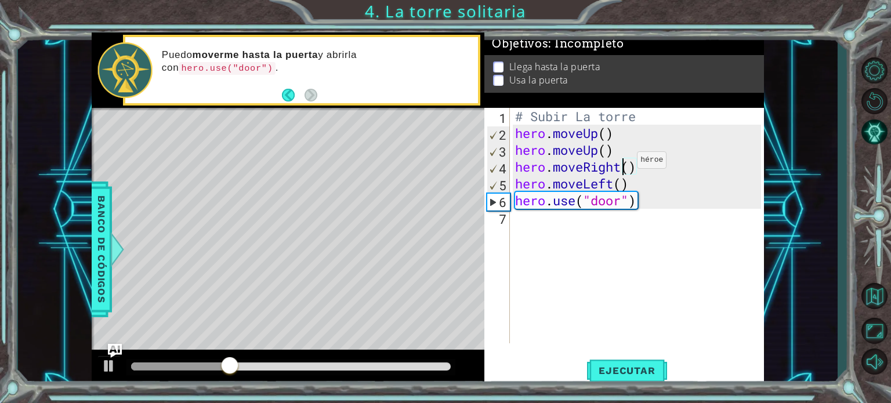
click at [619, 162] on div "# Subir La torre hero . moveUp ( ) hero . moveUp ( ) hero . moveRight ( ) hero …" at bounding box center [640, 242] width 254 height 269
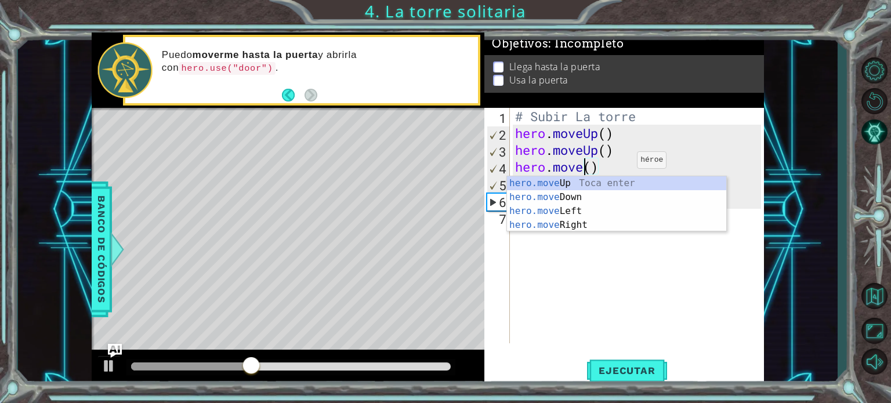
scroll to position [0, 2]
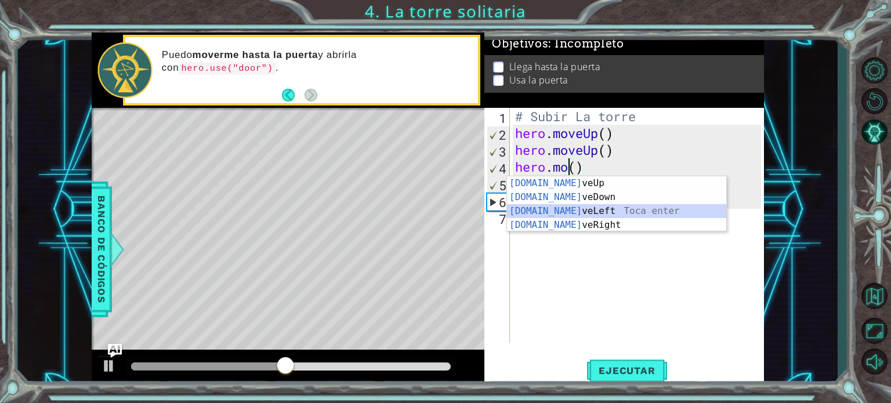
click at [603, 209] on div "[DOMAIN_NAME] veUp Toca enter [DOMAIN_NAME] veDown Toca enter [DOMAIN_NAME] veL…" at bounding box center [616, 217] width 219 height 83
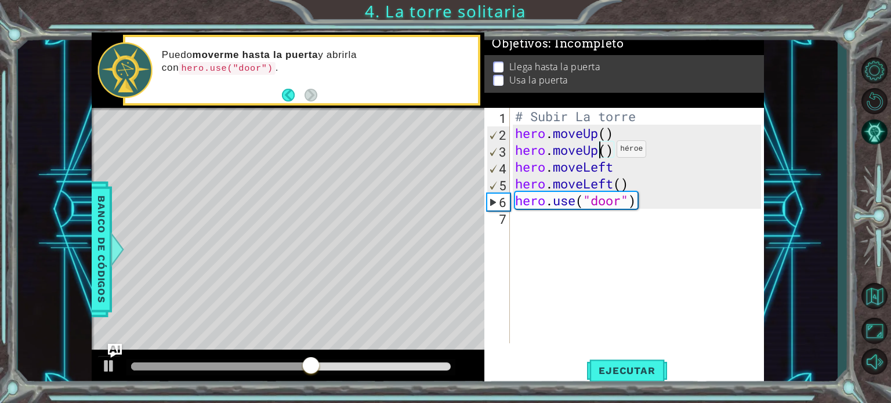
click at [598, 152] on div "# Subir La torre hero . moveUp ( ) hero . moveUp ( ) hero . moveLeft hero . mov…" at bounding box center [640, 242] width 254 height 269
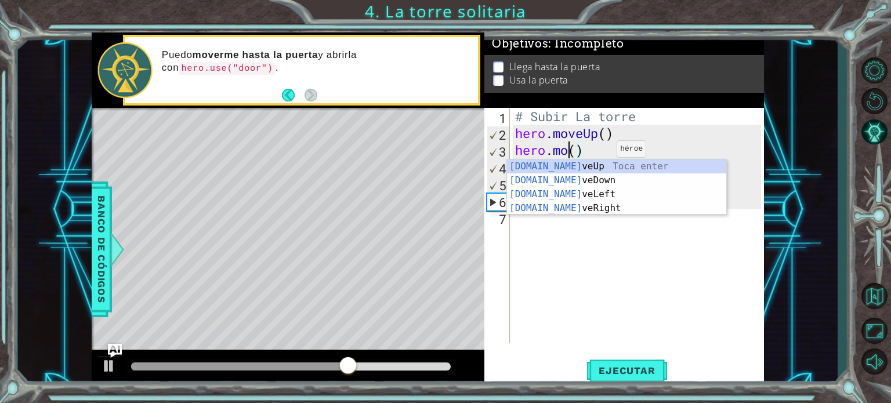
scroll to position [0, 2]
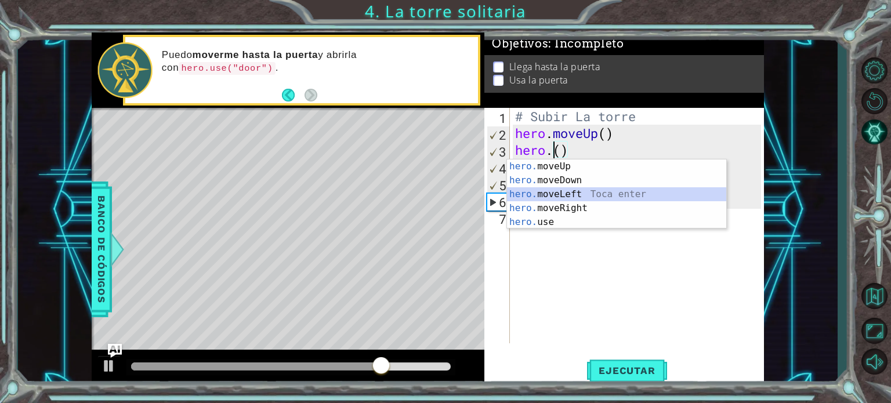
click at [566, 191] on div "hero. moveUp Toca enter hero. moveDown Toca enter hero. moveLeft Toca enter her…" at bounding box center [616, 207] width 219 height 97
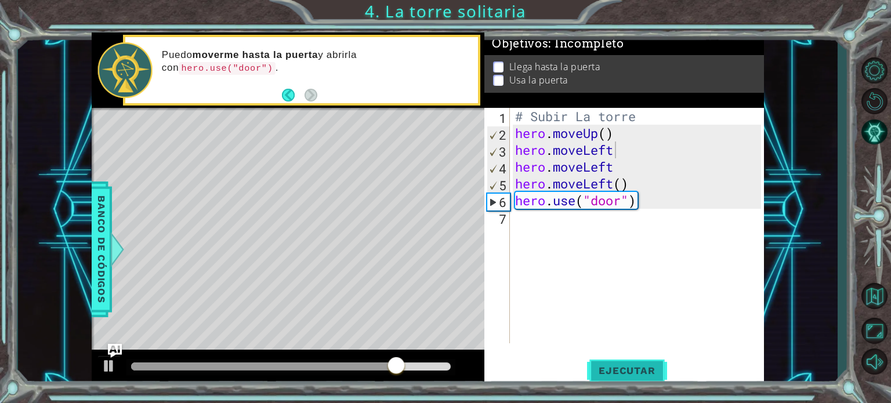
click at [618, 361] on button "Ejecutar" at bounding box center [626, 371] width 79 height 28
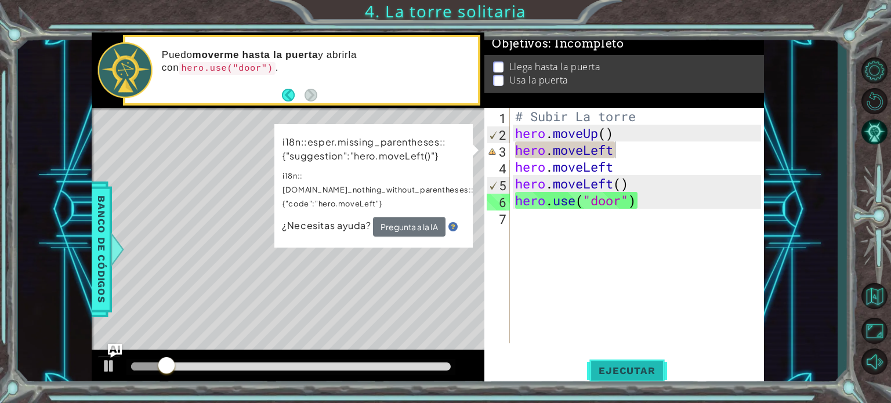
click at [618, 361] on button "Ejecutar" at bounding box center [626, 371] width 79 height 28
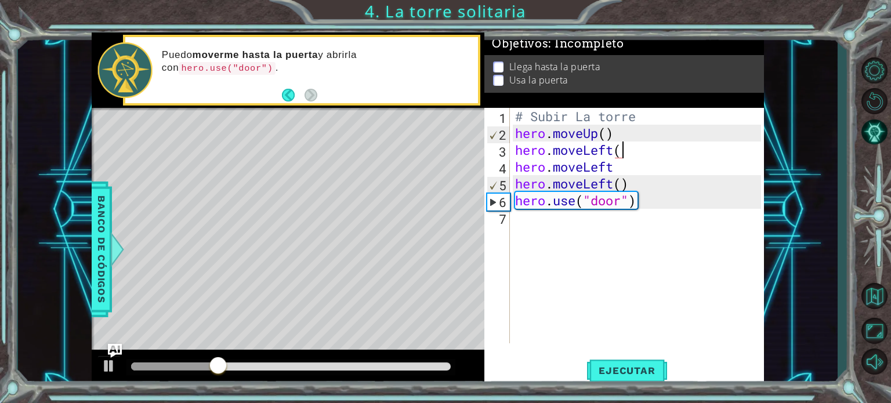
scroll to position [0, 5]
click at [624, 159] on div "# Subir La torre hero . moveUp ( ) hero . moveLeft ( ) hero . moveLeft hero . m…" at bounding box center [640, 242] width 254 height 269
type textarea "hero.moveLeft()"
click at [619, 366] on span "Ejecutar" at bounding box center [626, 371] width 79 height 12
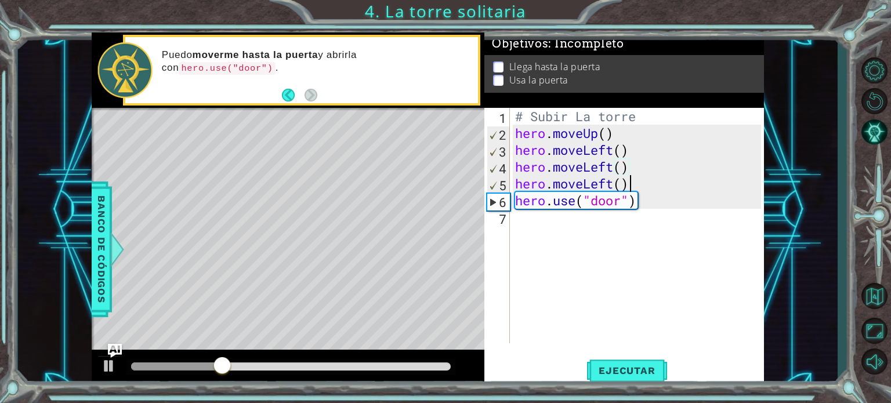
click at [636, 179] on div "# Subir La torre hero . moveUp ( ) hero . moveLeft ( ) hero . moveLeft ( ) hero…" at bounding box center [640, 242] width 254 height 269
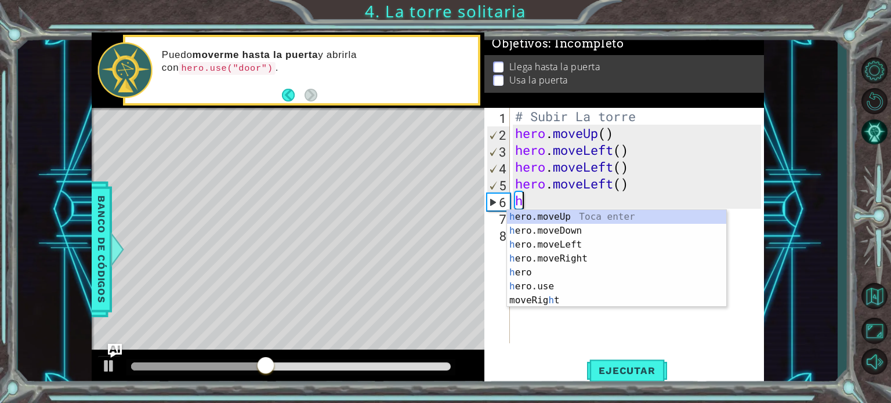
type textarea "he"
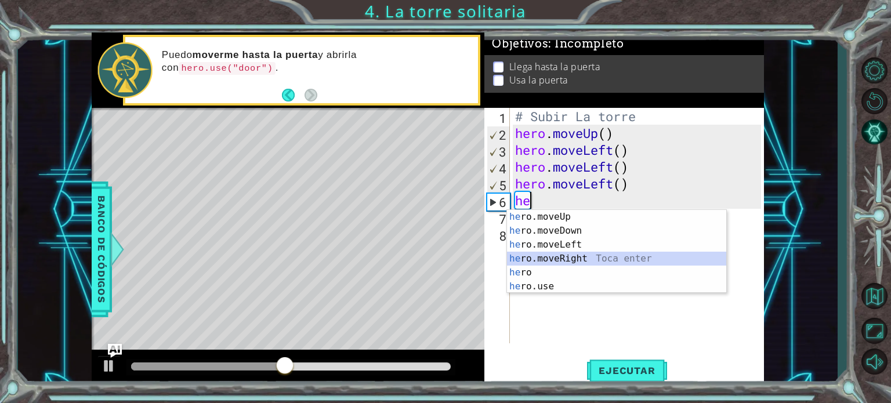
click at [583, 257] on div "he ro.moveUp Toca enter he ro.moveDown Toca enter he ro.moveLeft Toca enter he …" at bounding box center [616, 265] width 219 height 111
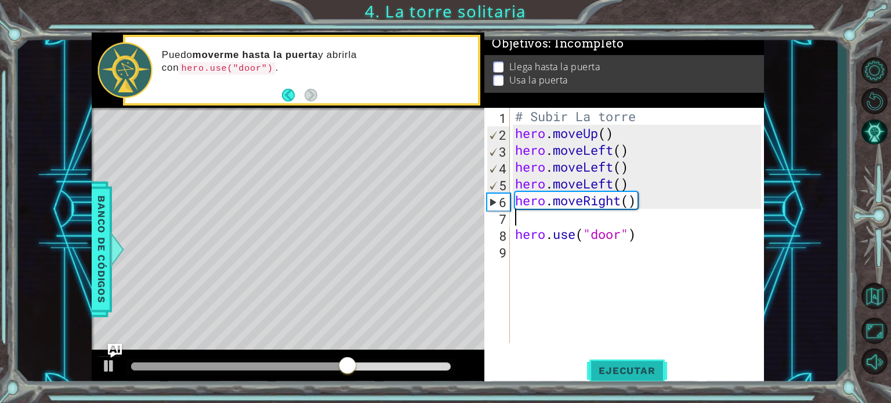
click at [631, 370] on span "Ejecutar" at bounding box center [626, 371] width 79 height 12
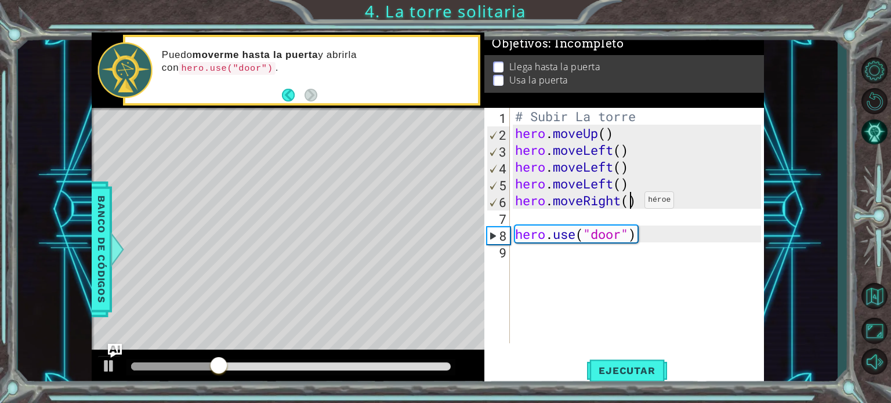
click at [626, 203] on div "# Subir La torre hero . moveUp ( ) hero . moveLeft ( ) hero . moveLeft ( ) hero…" at bounding box center [640, 242] width 254 height 269
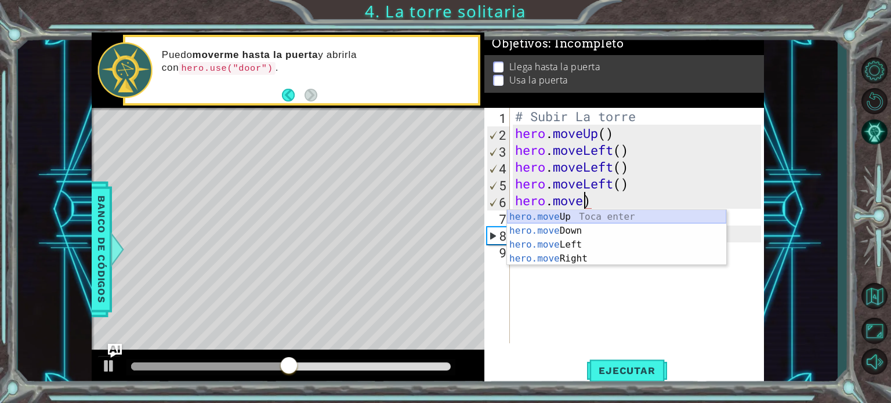
click at [624, 220] on div "hero.move Up Toca enter hero.move Down Toca enter hero.move Left Toca enter her…" at bounding box center [616, 251] width 219 height 83
type textarea "hero.moveUp()"
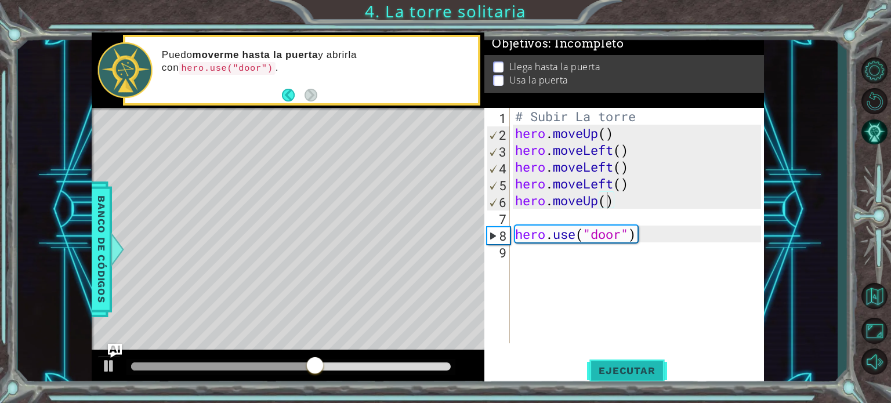
click at [628, 362] on button "Ejecutar" at bounding box center [626, 371] width 79 height 28
click at [615, 209] on div "# Subir La torre hero . moveUp ( ) hero . moveLeft ( ) hero . moveLeft ( ) hero…" at bounding box center [640, 242] width 254 height 269
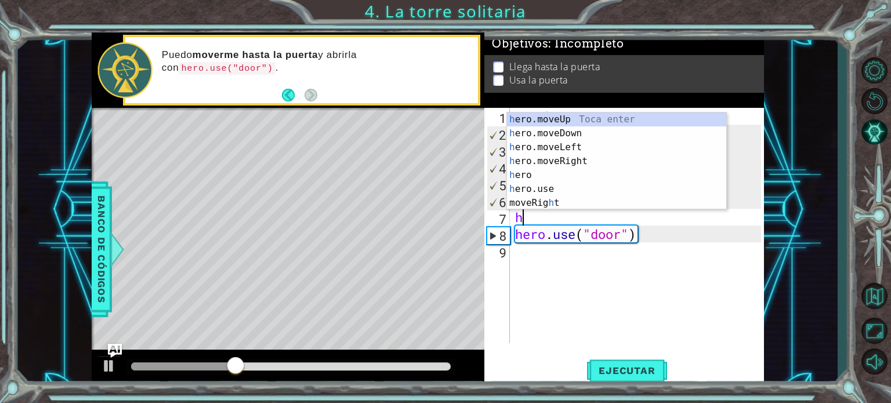
type textarea "he"
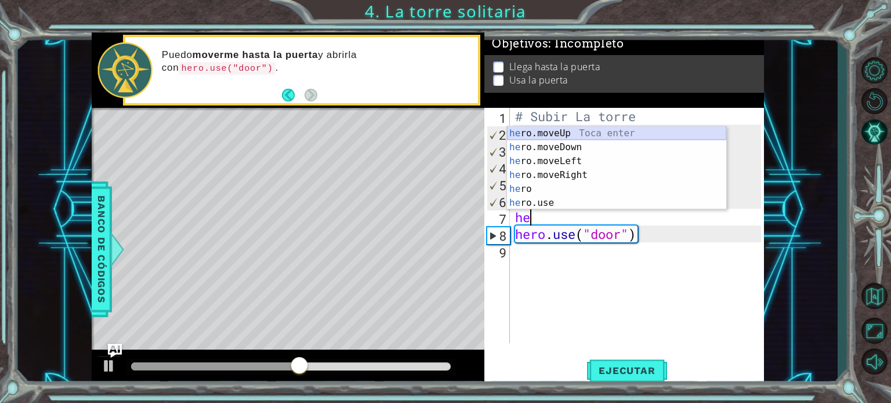
click at [619, 136] on div "he ro.moveUp Toca enter he ro.moveDown Toca enter he ro.moveLeft Toca enter he …" at bounding box center [616, 181] width 219 height 111
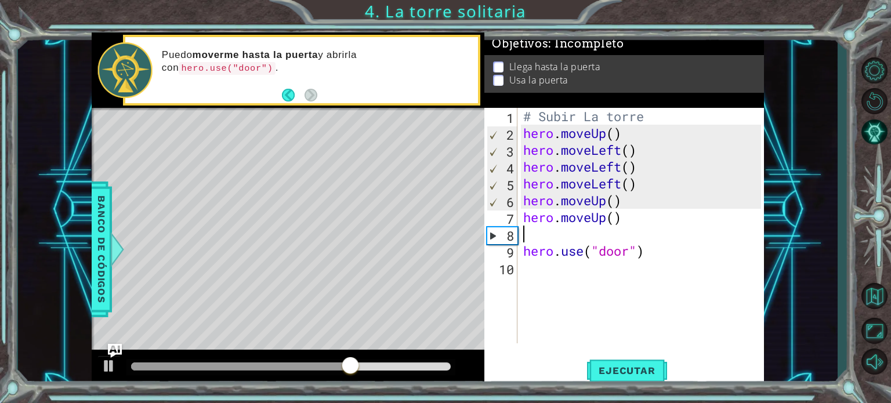
type textarea "he"
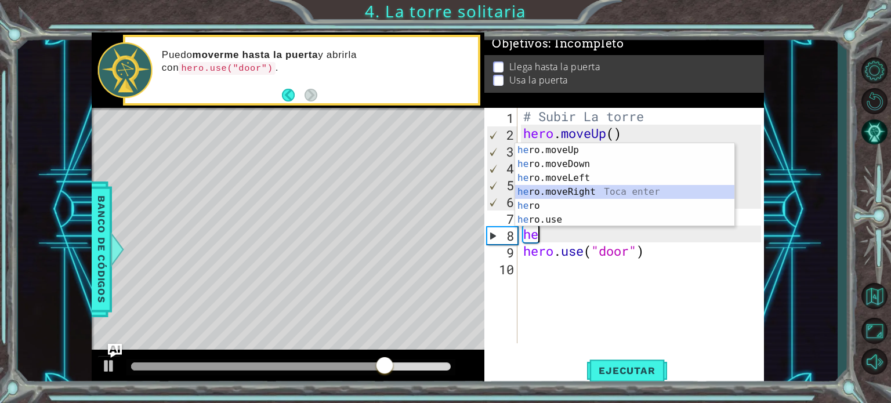
click at [605, 189] on div "he ro.moveUp Toca enter he ro.moveDown Toca enter he ro.moveLeft Toca enter he …" at bounding box center [624, 198] width 219 height 111
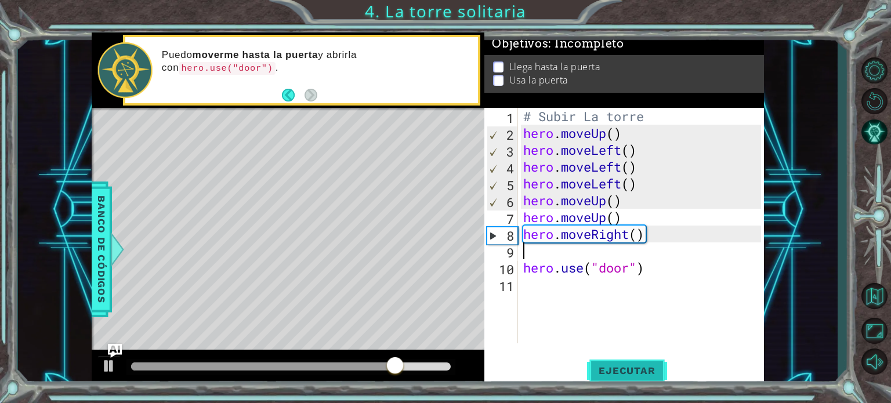
click at [610, 370] on span "Ejecutar" at bounding box center [626, 371] width 79 height 12
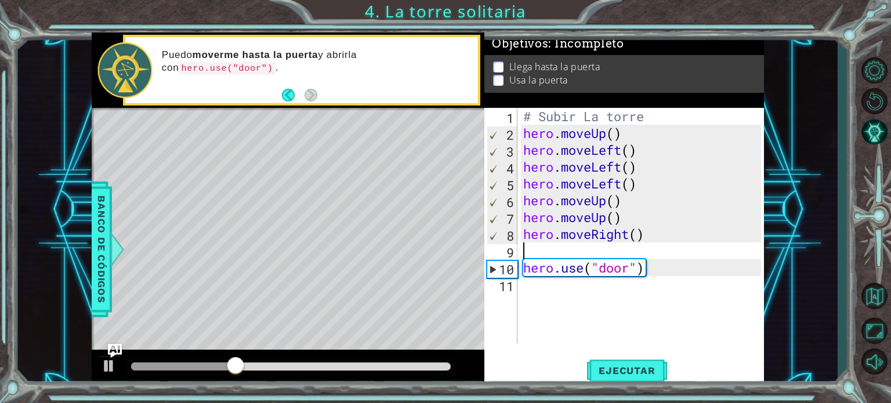
click at [575, 252] on div "# Subir La torre hero . moveUp ( ) hero . moveLeft ( ) hero . moveLeft ( ) hero…" at bounding box center [644, 242] width 246 height 269
type textarea "he"
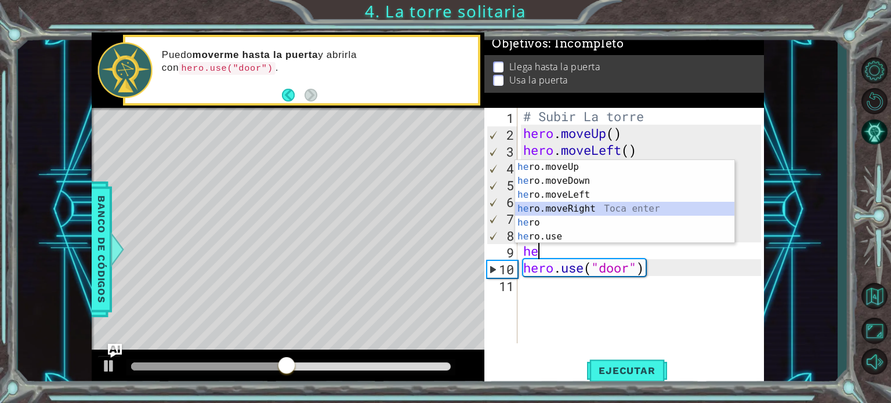
click at [596, 206] on div "he ro.moveUp Toca enter he ro.moveDown Toca enter he ro.moveLeft Toca enter he …" at bounding box center [624, 215] width 219 height 111
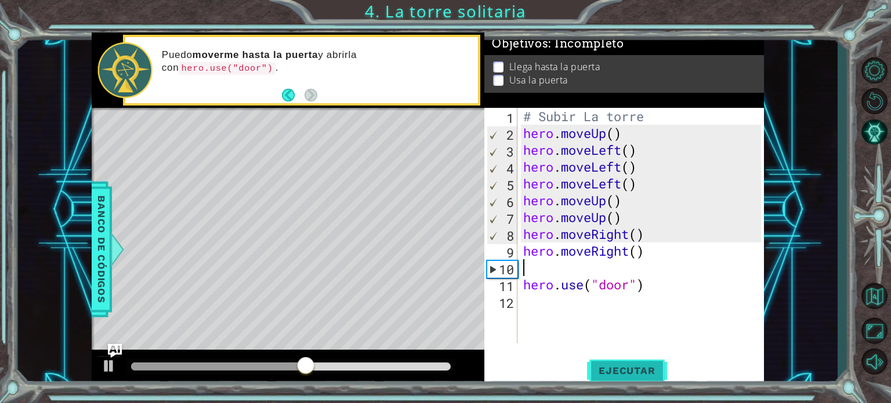
click at [616, 368] on span "Ejecutar" at bounding box center [626, 371] width 79 height 12
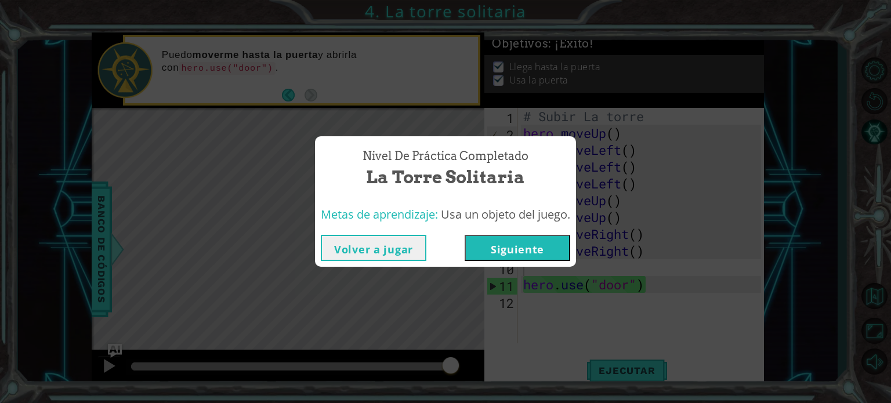
click at [552, 251] on button "Siguiente" at bounding box center [517, 248] width 106 height 26
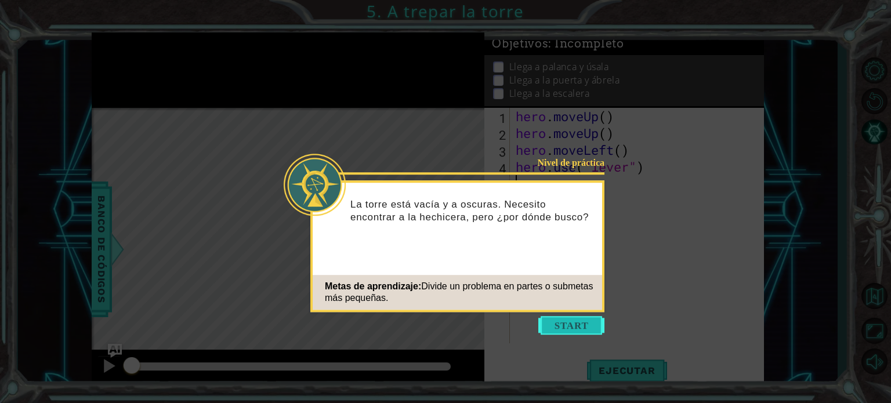
click at [573, 325] on button "Start" at bounding box center [571, 325] width 66 height 19
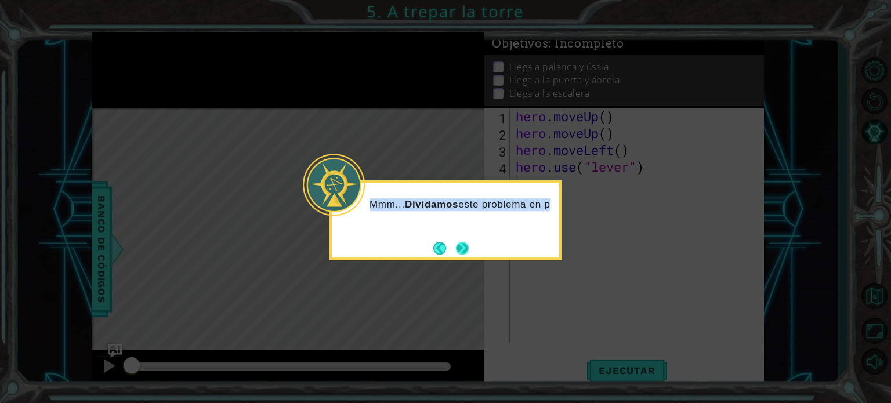
drag, startPoint x: 573, startPoint y: 325, endPoint x: 471, endPoint y: 249, distance: 127.3
click at [471, 249] on body "1 ההההההההההההההההההההההההההההההההההההההההההההההההההההההההההההההההההההההההההההה…" at bounding box center [445, 201] width 891 height 403
click at [469, 249] on button "Next" at bounding box center [462, 248] width 14 height 14
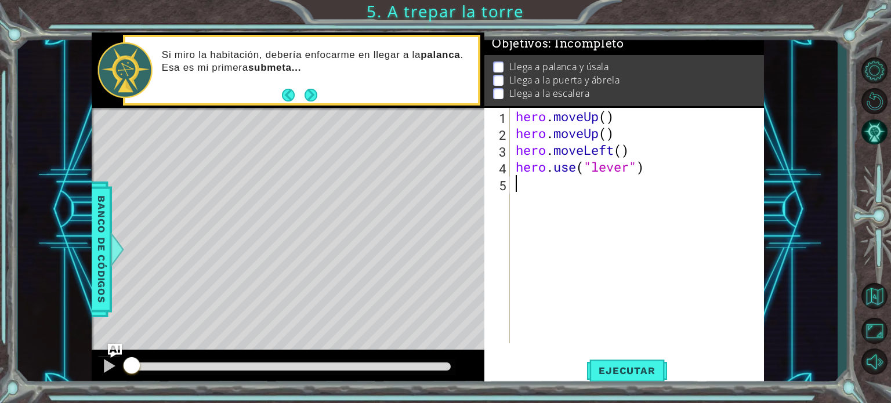
click at [521, 192] on div "hero . moveUp ( ) hero . moveUp ( ) hero . moveLeft ( ) hero . use ( "lever" )" at bounding box center [639, 242] width 253 height 269
paste textarea "hero.moveDown()"
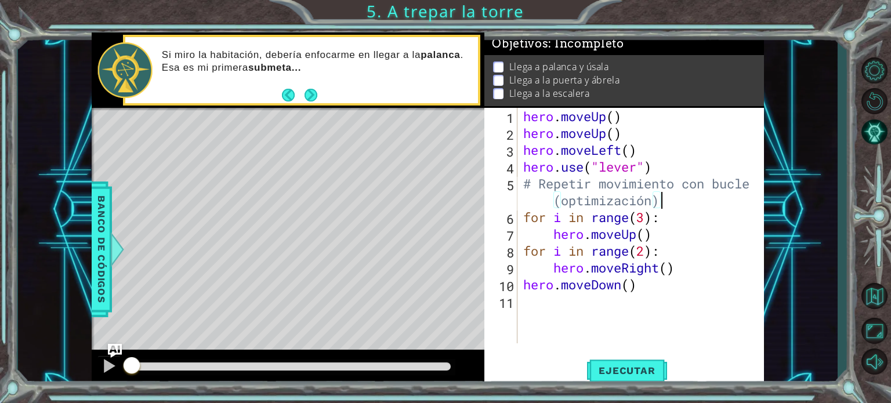
click at [685, 200] on div "hero . moveUp ( ) hero . moveUp ( ) hero . moveLeft ( ) hero . use ( "lever" ) …" at bounding box center [644, 242] width 246 height 269
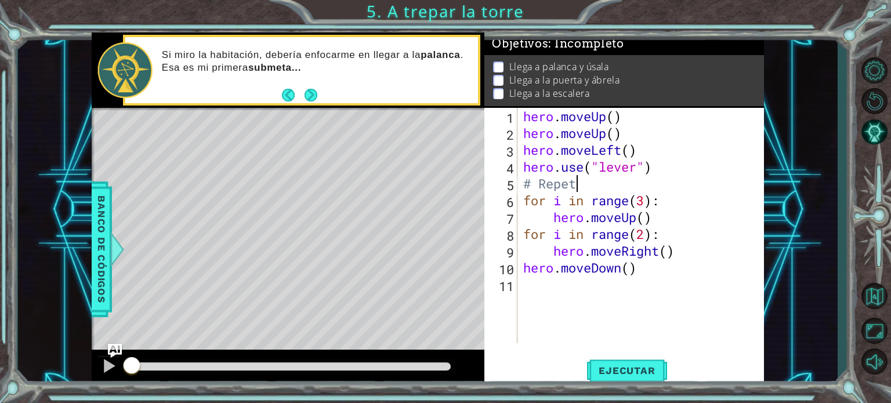
type textarea "#"
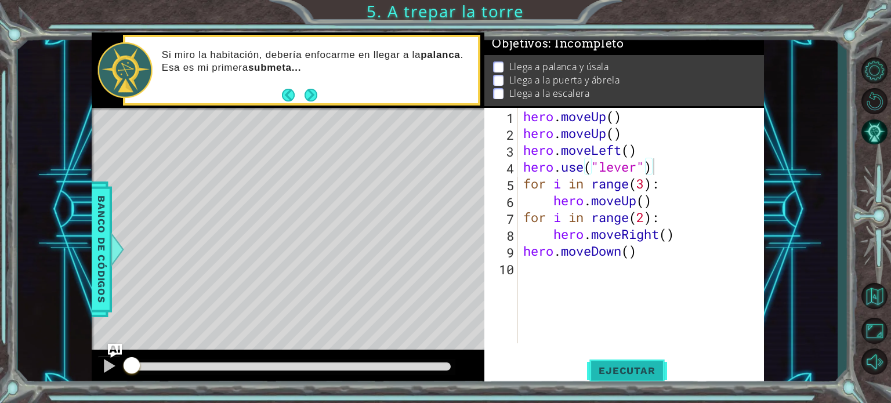
click at [630, 383] on button "Ejecutar" at bounding box center [626, 371] width 79 height 28
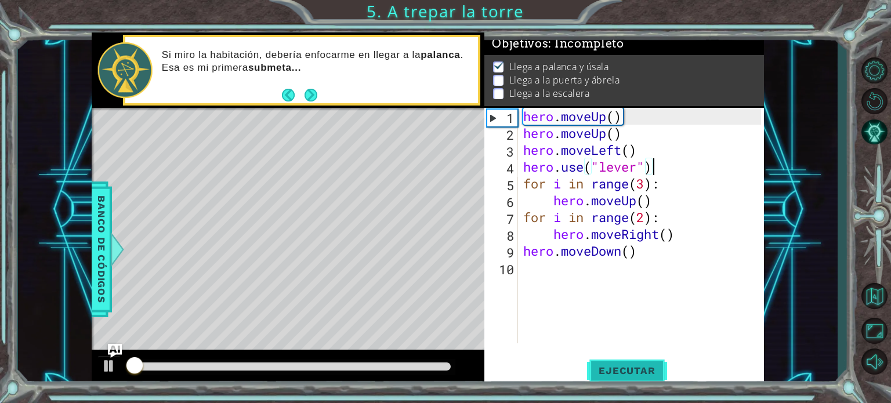
scroll to position [6, 0]
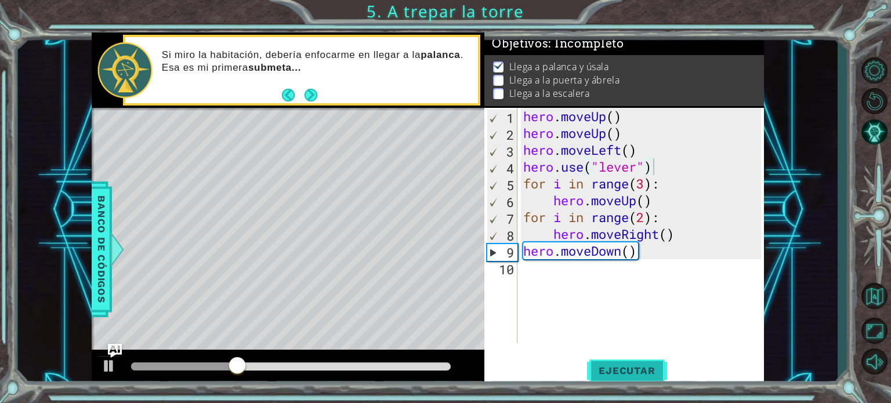
click at [634, 374] on span "Ejecutar" at bounding box center [626, 371] width 79 height 12
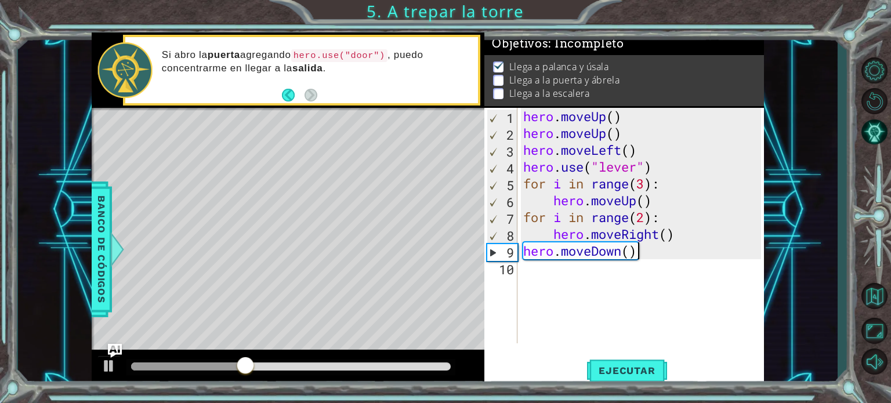
click at [640, 257] on div "hero . moveUp ( ) hero . moveUp ( ) hero . moveLeft ( ) hero . use ( "lever" ) …" at bounding box center [644, 242] width 246 height 269
type textarea "hero.moveDown()"
click at [652, 255] on div "hero . moveUp ( ) hero . moveUp ( ) hero . moveLeft ( ) hero . use ( "lever" ) …" at bounding box center [644, 242] width 246 height 269
click at [525, 276] on div "hero . moveUp ( ) hero . moveUp ( ) hero . moveLeft ( ) hero . use ( "lever" ) …" at bounding box center [644, 242] width 246 height 269
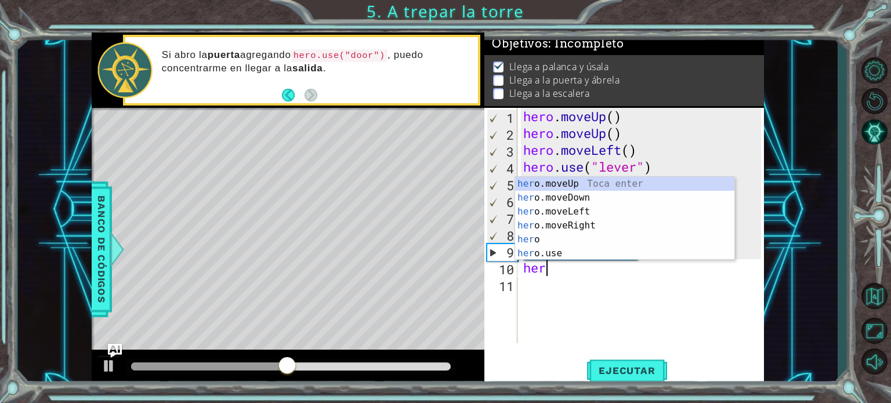
scroll to position [0, 0]
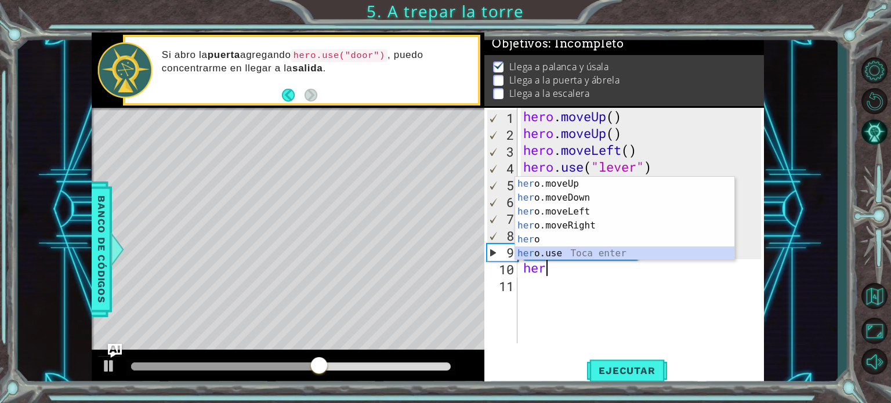
click at [563, 253] on div "her o.moveUp Toca enter her o.moveDown Toca enter her o.moveLeft [PERSON_NAME] …" at bounding box center [624, 232] width 219 height 111
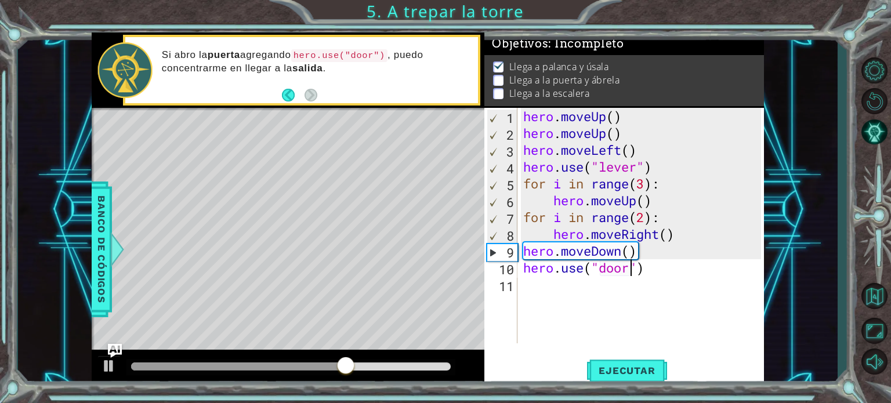
scroll to position [0, 5]
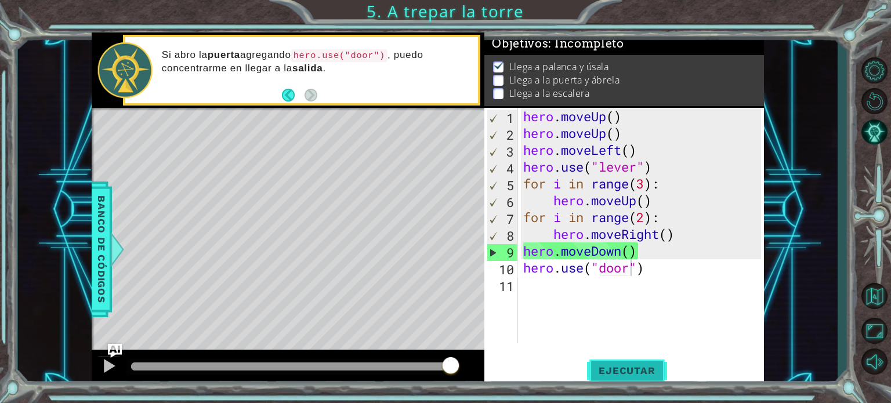
click at [629, 363] on button "Ejecutar" at bounding box center [626, 371] width 79 height 28
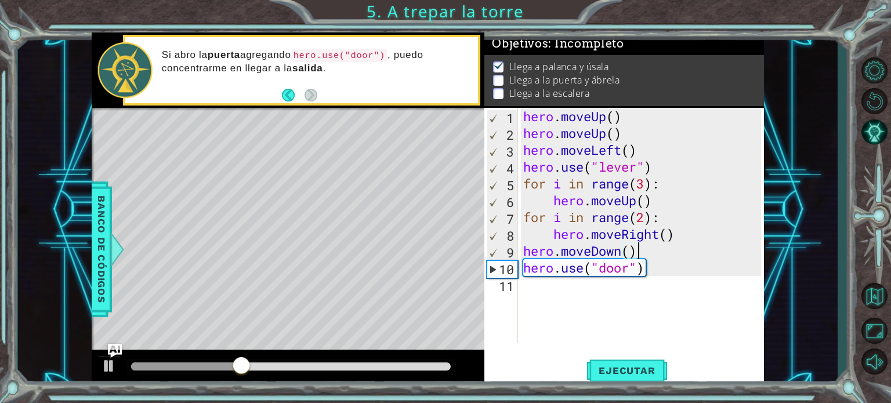
click at [643, 256] on div "hero . moveUp ( ) hero . moveUp ( ) hero . moveLeft ( ) hero . use ( "lever" ) …" at bounding box center [644, 242] width 246 height 269
click at [643, 255] on div "hero . moveUp ( ) hero . moveUp ( ) hero . moveLeft ( ) hero . use ( "lever" ) …" at bounding box center [644, 242] width 246 height 269
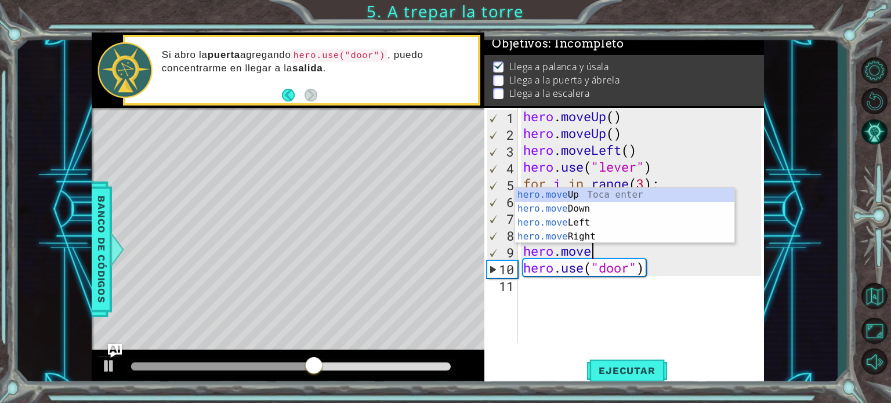
scroll to position [0, 2]
type textarea "h"
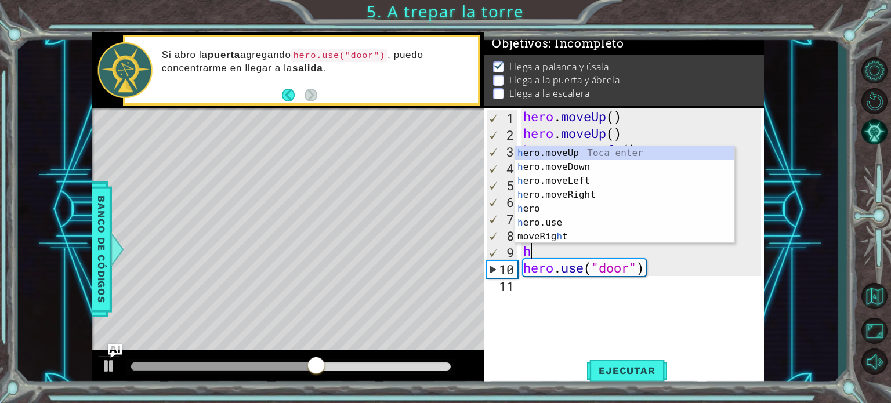
scroll to position [0, 0]
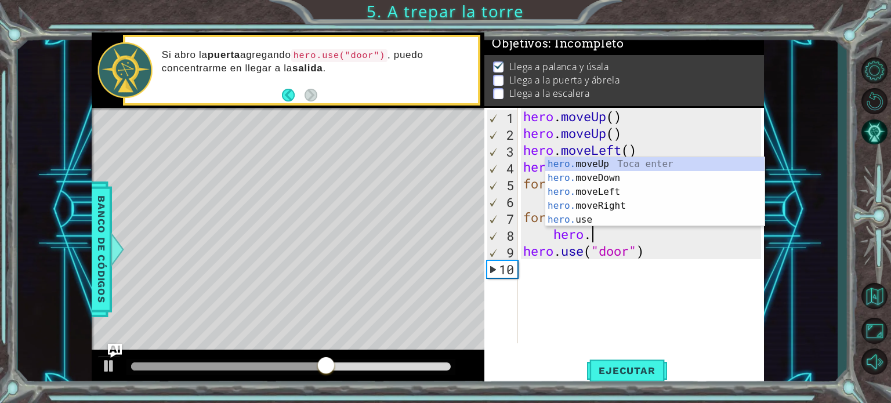
type textarea "h"
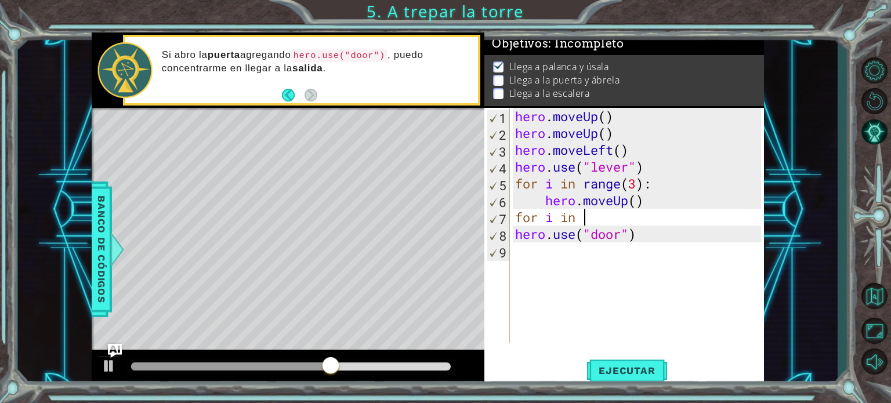
type textarea "f"
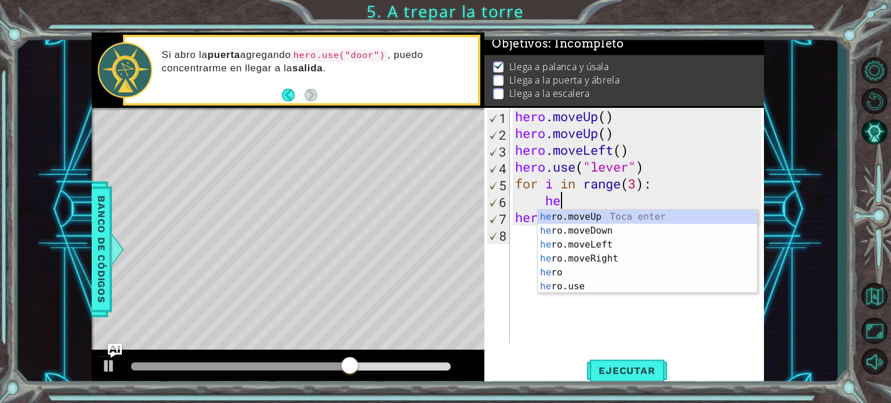
type textarea "h"
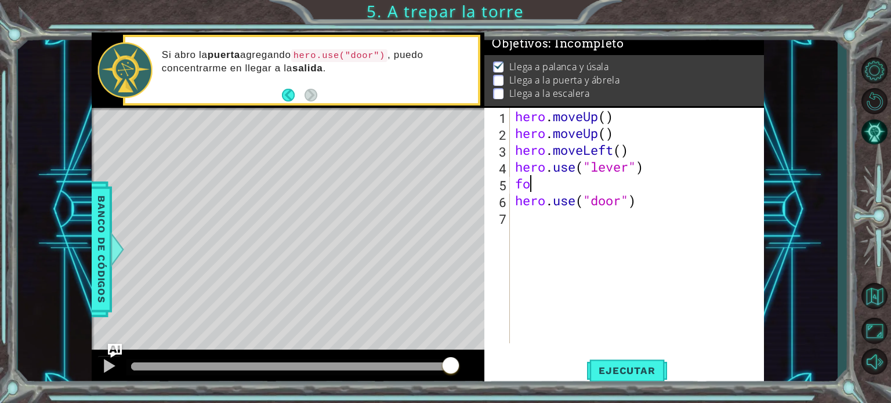
type textarea "f"
type textarea "hero.use("lever")"
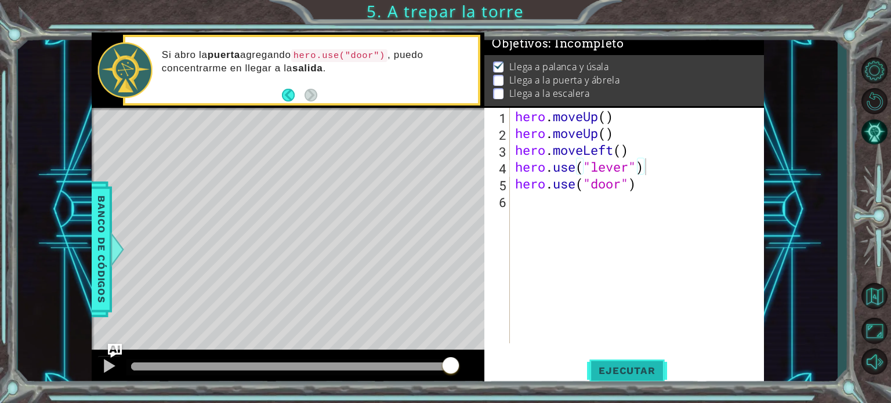
click at [599, 372] on span "Ejecutar" at bounding box center [626, 371] width 79 height 12
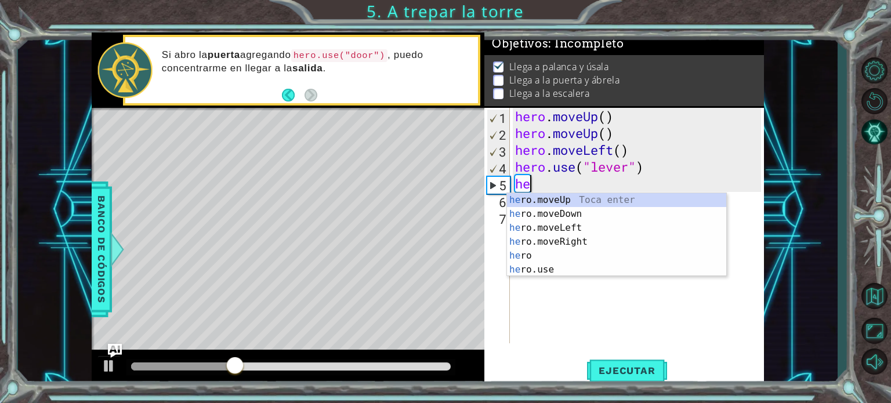
type textarea "her"
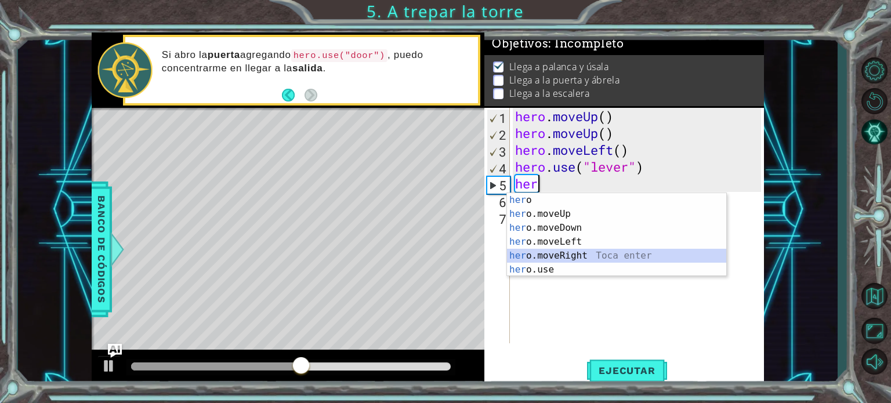
click at [594, 250] on div "her o Toca enter her o.moveUp Toca enter her o.moveDown Toca enter her o.moveLe…" at bounding box center [616, 248] width 219 height 111
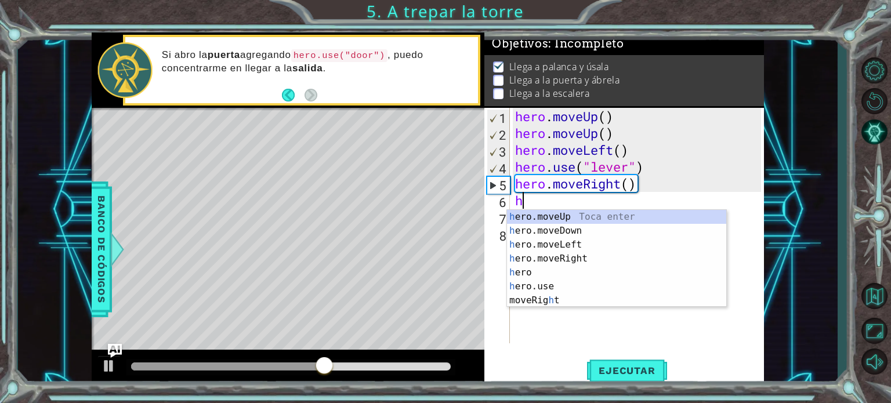
type textarea "he"
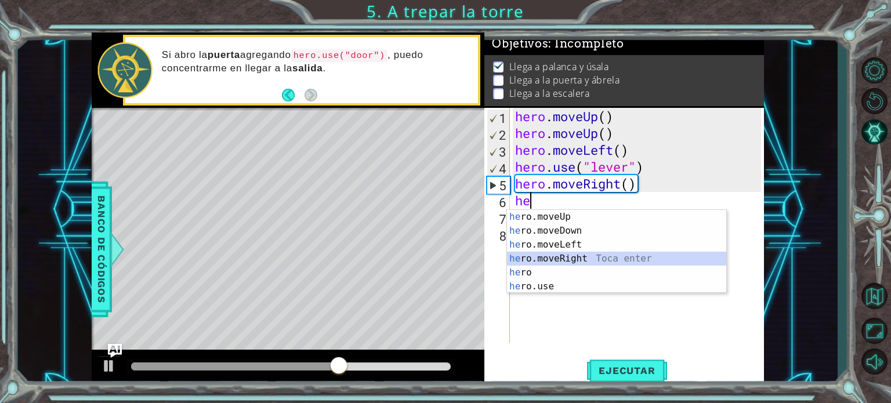
click at [566, 254] on div "he ro.moveUp Toca enter he ro.moveDown Toca enter he ro.moveLeft Toca enter he …" at bounding box center [616, 265] width 219 height 111
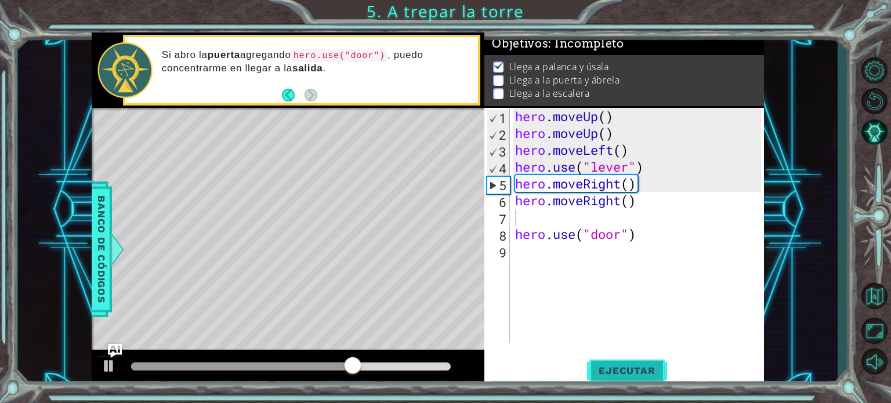
click at [627, 373] on span "Ejecutar" at bounding box center [626, 371] width 79 height 12
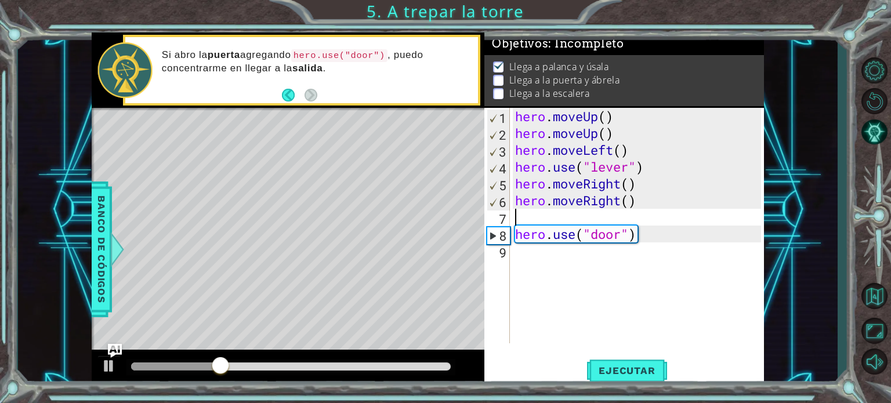
click at [575, 214] on div "hero . moveUp ( ) hero . moveUp ( ) hero . moveLeft ( ) hero . use ( "lever" ) …" at bounding box center [640, 242] width 254 height 269
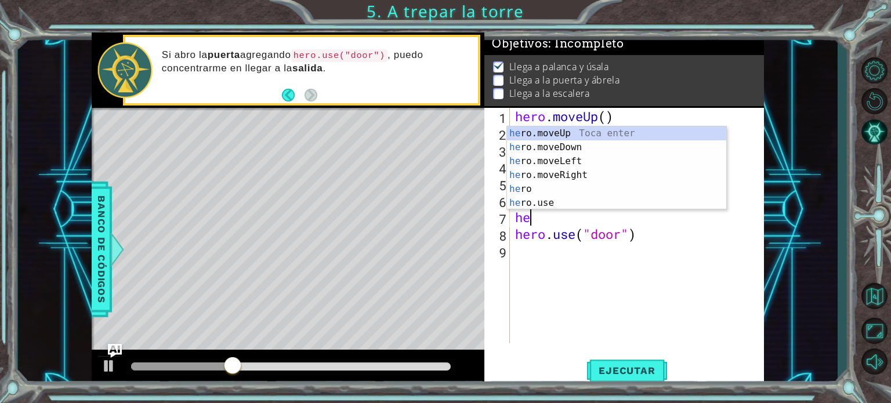
type textarea "her"
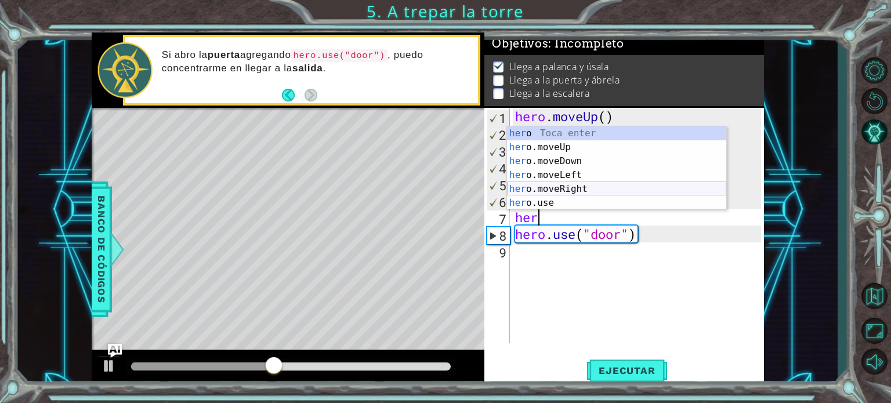
click at [597, 192] on div "her o Toca enter her o.moveUp Toca enter her o.moveDown Toca enter her o.moveLe…" at bounding box center [616, 181] width 219 height 111
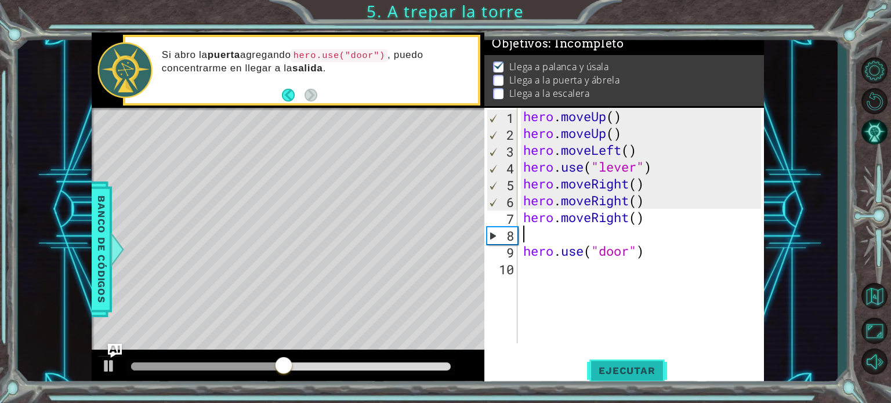
click at [608, 367] on span "Ejecutar" at bounding box center [626, 371] width 79 height 12
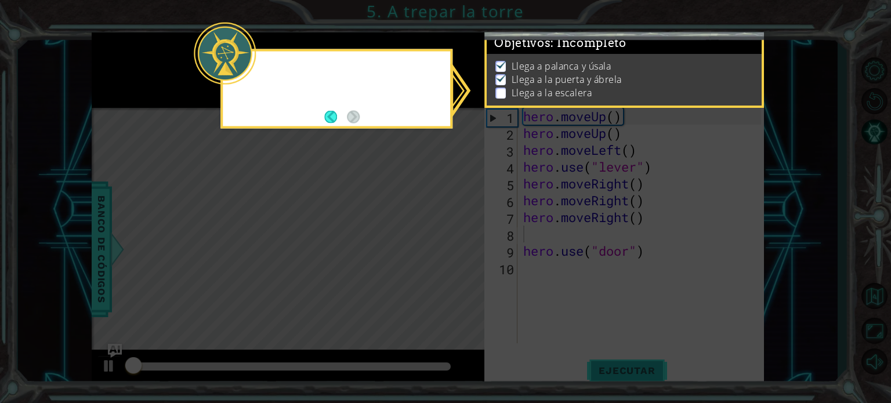
scroll to position [6, 0]
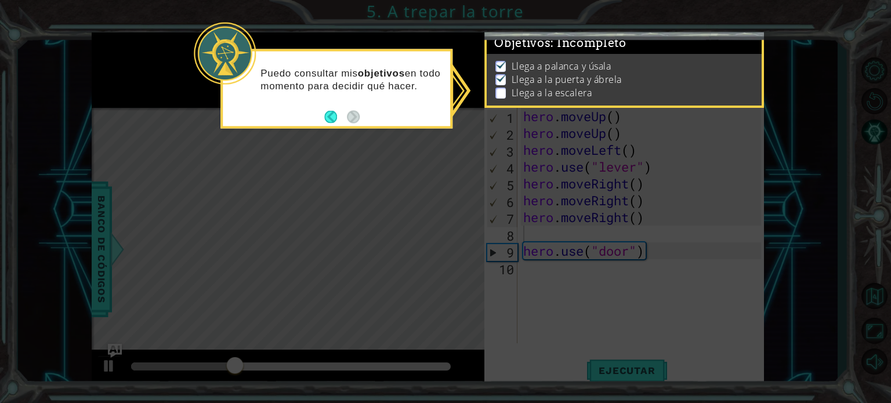
click at [597, 310] on icon at bounding box center [445, 201] width 891 height 403
click at [564, 73] on p "Llega a la puerta y ábrela" at bounding box center [566, 79] width 110 height 13
click at [331, 113] on button "Back" at bounding box center [335, 116] width 23 height 13
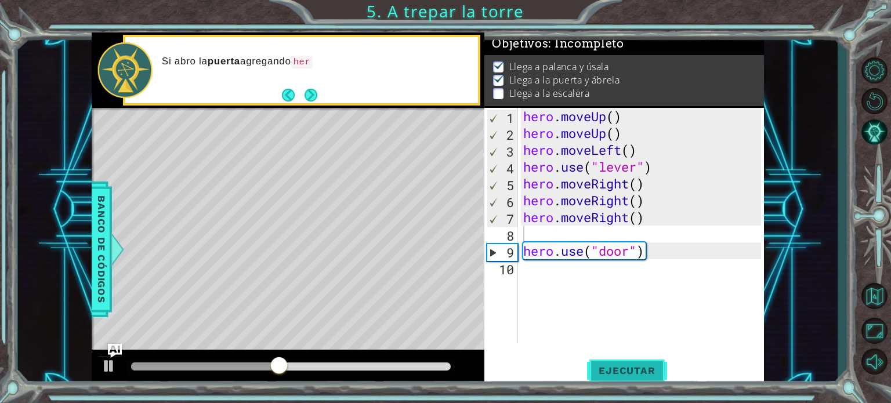
click at [612, 365] on span "Ejecutar" at bounding box center [626, 371] width 79 height 12
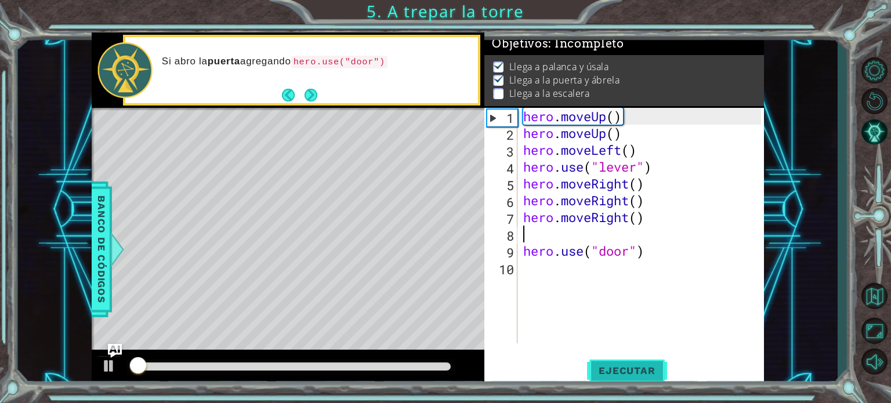
scroll to position [6, 0]
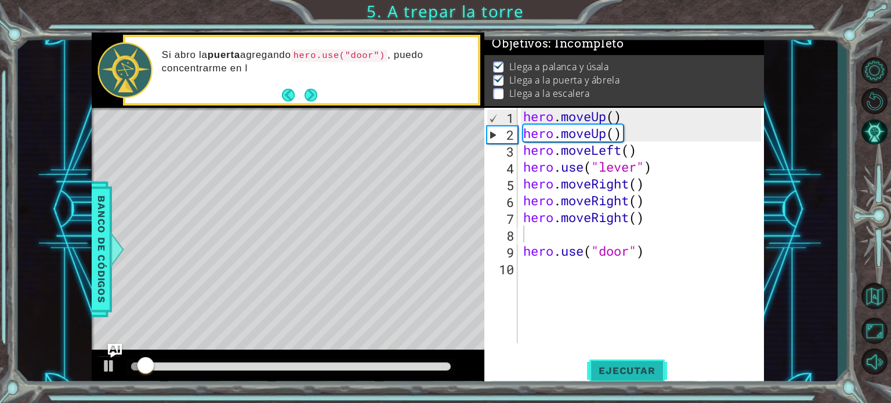
click at [612, 365] on span "Ejecutar" at bounding box center [626, 371] width 79 height 12
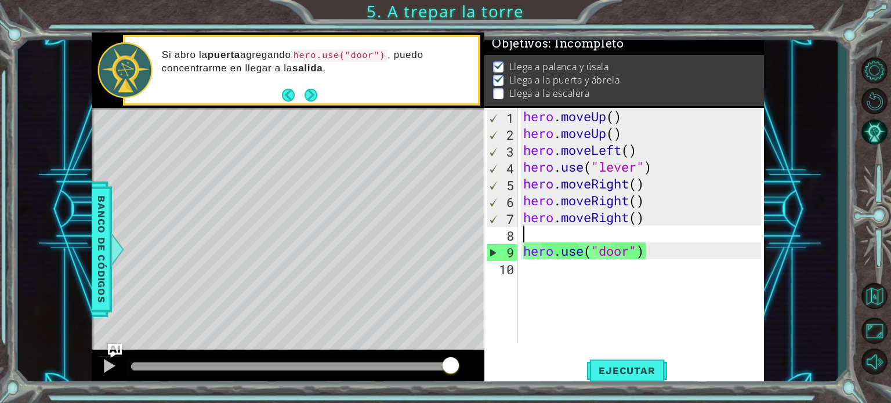
click at [611, 238] on div "hero . moveUp ( ) hero . moveUp ( ) hero . moveLeft ( ) hero . use ( "lever" ) …" at bounding box center [644, 242] width 246 height 269
type textarea "hero.moveRight()"
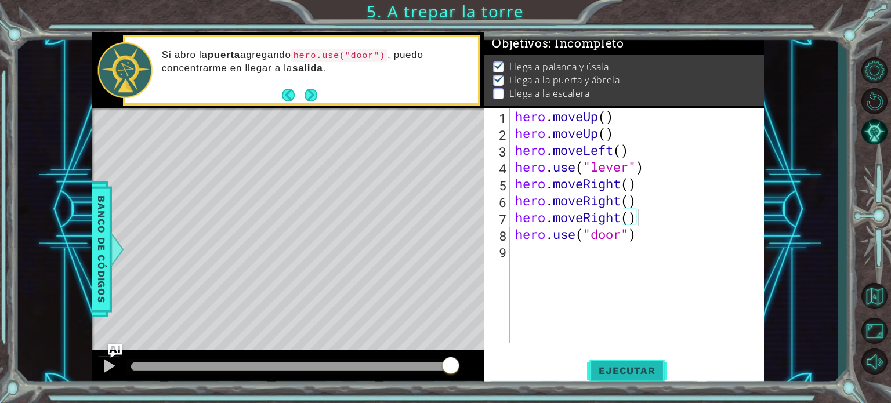
click at [613, 372] on span "Ejecutar" at bounding box center [626, 371] width 79 height 12
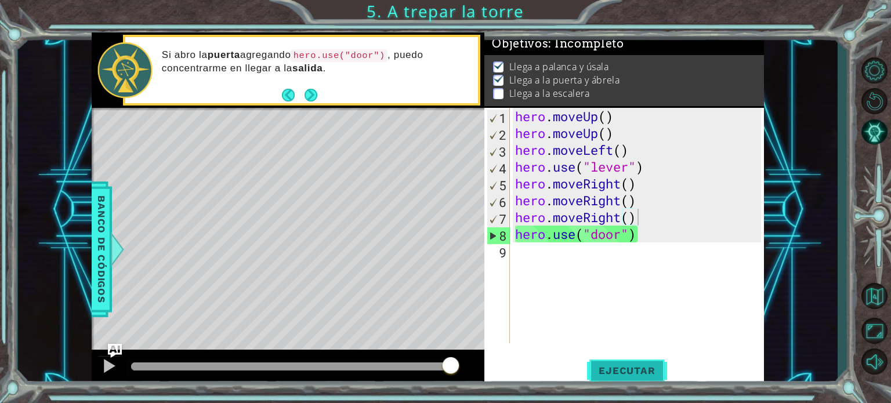
click at [613, 372] on span "Ejecutar" at bounding box center [626, 371] width 79 height 12
click at [594, 256] on div "hero . moveUp ( ) hero . moveUp ( ) hero . moveLeft ( ) hero . use ( "lever" ) …" at bounding box center [640, 242] width 254 height 269
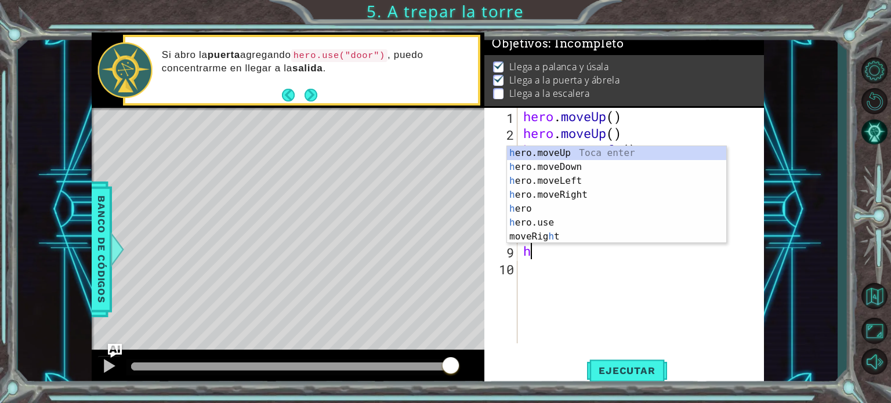
type textarea "he"
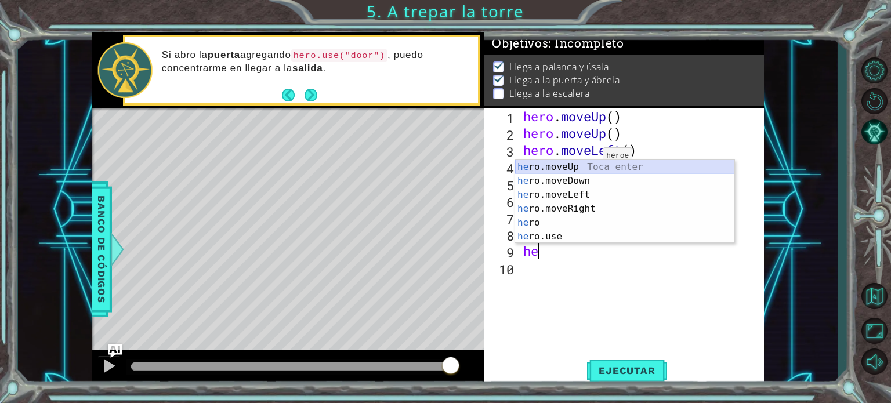
click at [588, 166] on div "he ro.moveUp Toca enter he ro.moveDown Toca enter he ro.moveLeft Toca enter he …" at bounding box center [624, 215] width 219 height 111
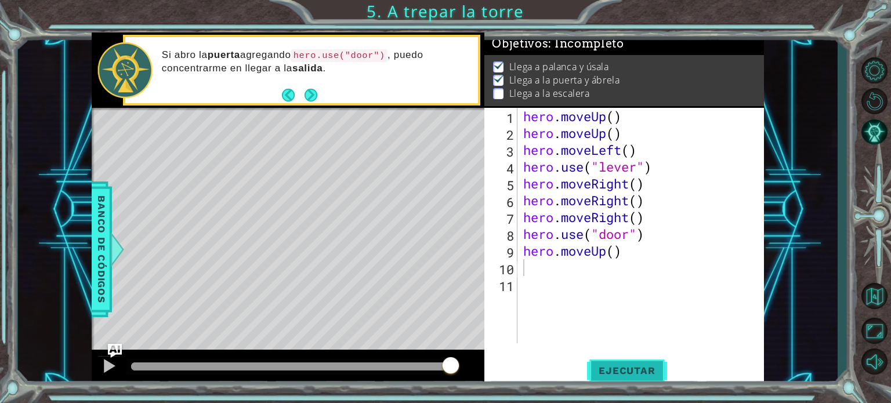
click at [606, 372] on span "Ejecutar" at bounding box center [626, 371] width 79 height 12
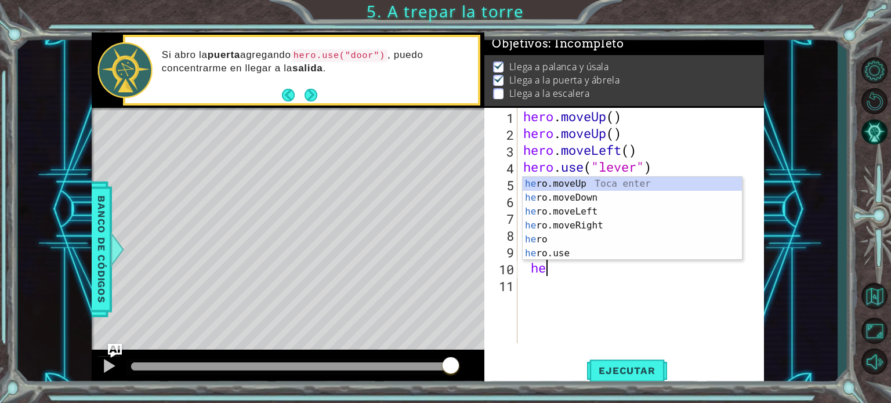
type textarea "her"
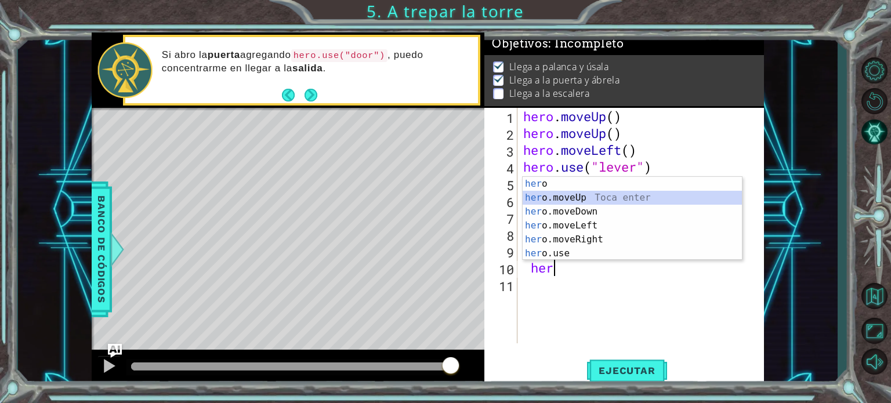
click at [628, 198] on div "her o Toca enter her o.moveUp Toca enter her o.moveDown Toca enter her o.moveLe…" at bounding box center [631, 232] width 219 height 111
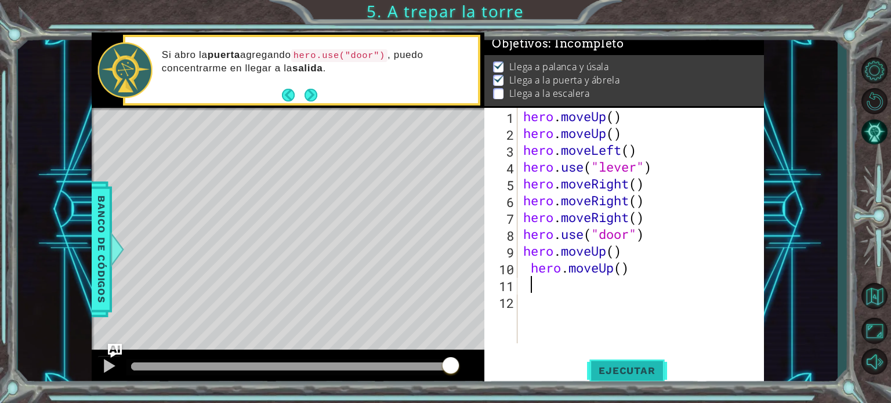
click at [638, 366] on span "Ejecutar" at bounding box center [626, 371] width 79 height 12
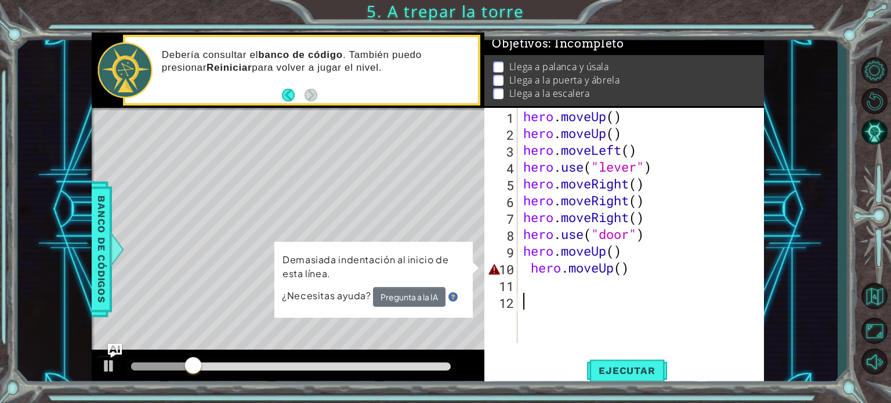
click at [557, 314] on div "hero . moveUp ( ) hero . moveUp ( ) hero . moveLeft ( ) hero . use ( "lever" ) …" at bounding box center [644, 242] width 246 height 269
click at [628, 267] on div "hero . moveUp ( ) hero . moveUp ( ) hero . moveLeft ( ) hero . use ( "lever" ) …" at bounding box center [644, 242] width 246 height 269
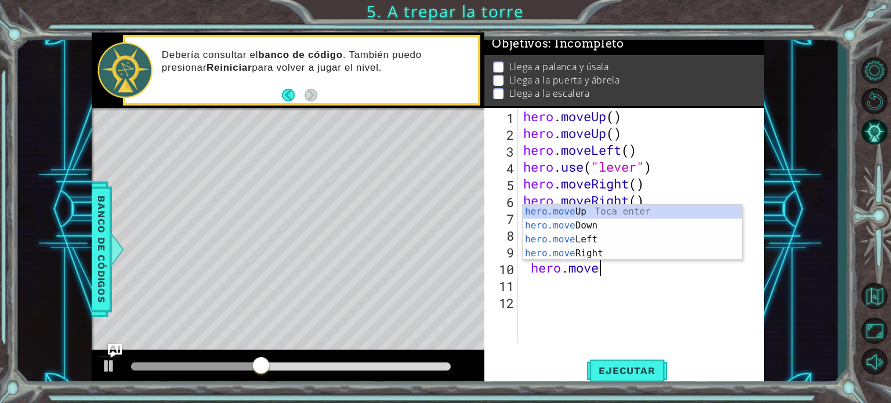
type textarea "h"
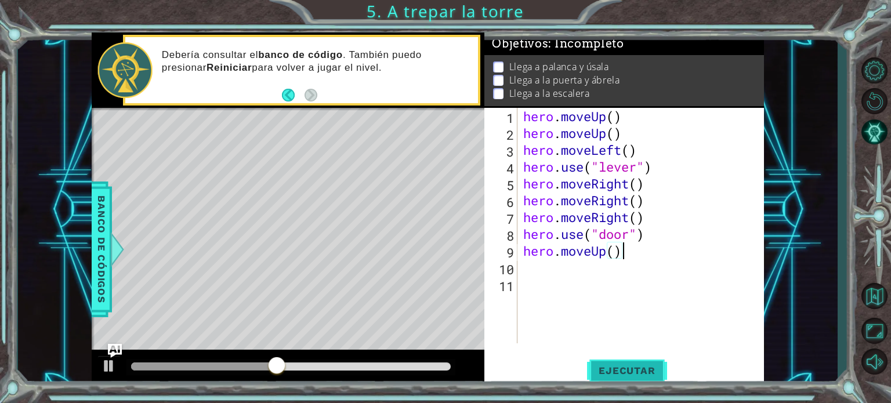
click at [619, 364] on button "Ejecutar" at bounding box center [626, 371] width 79 height 28
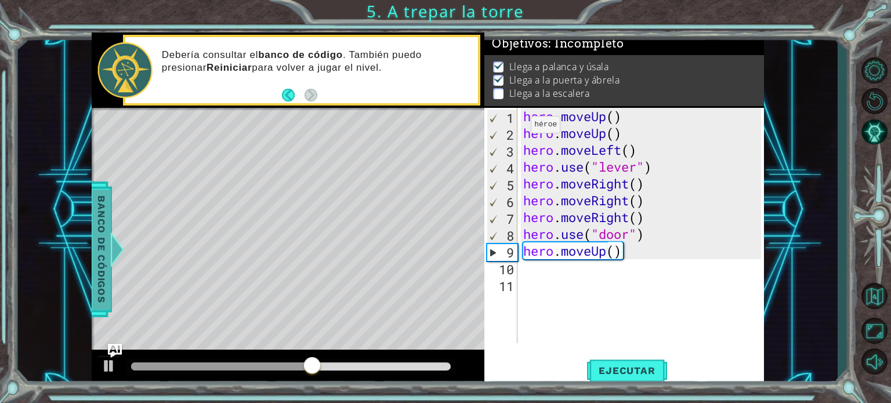
click at [116, 264] on div at bounding box center [117, 249] width 14 height 35
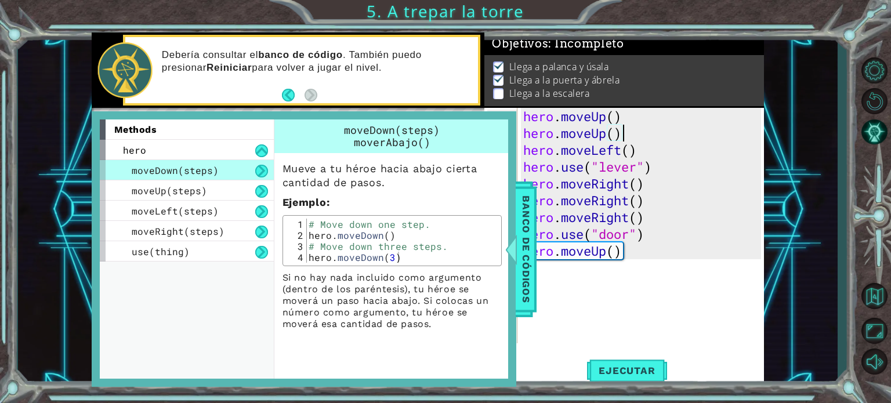
click at [624, 136] on div "hero . moveUp ( ) hero . moveUp ( ) hero . moveLeft ( ) hero . use ( "lever" ) …" at bounding box center [644, 242] width 246 height 269
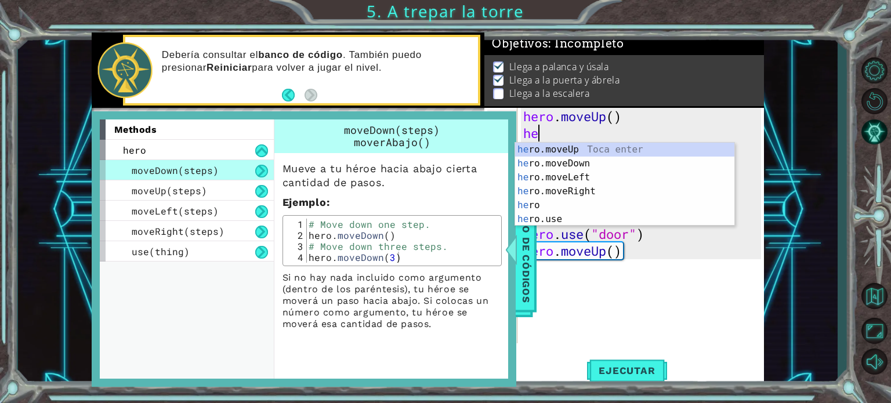
type textarea "h"
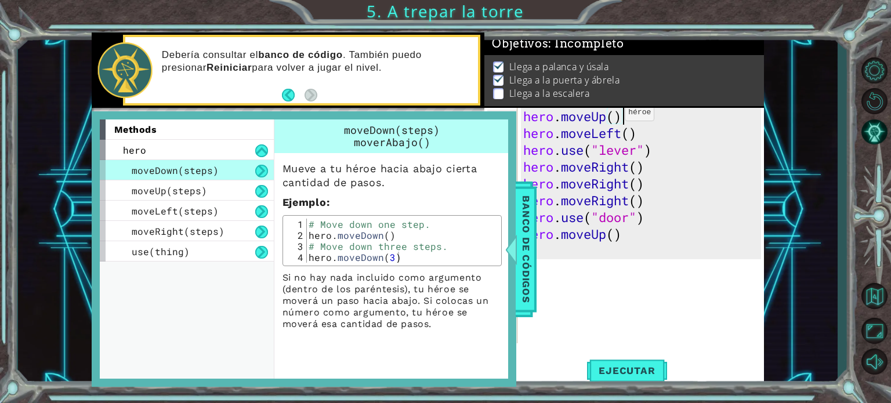
click at [615, 117] on div "hero . moveUp ( ) hero . moveLeft ( ) hero . use ( "lever" ) hero . moveRight (…" at bounding box center [644, 242] width 246 height 269
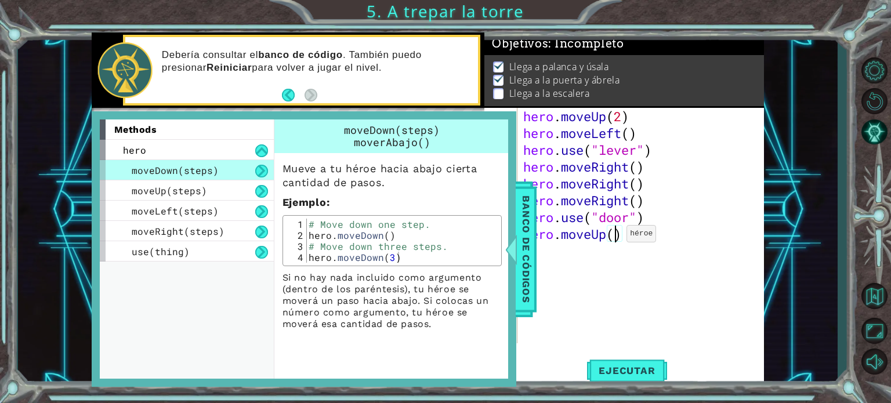
click at [616, 236] on div "hero . moveUp ( 2 ) hero . moveLeft ( ) hero . use ( "lever" ) hero . moveRight…" at bounding box center [644, 242] width 246 height 269
type textarea "hero.moveUp(2)"
click at [612, 374] on span "Ejecutar" at bounding box center [626, 371] width 79 height 12
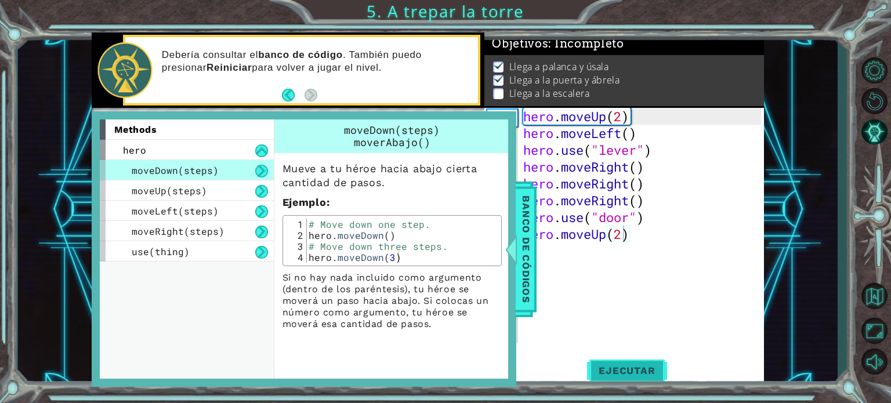
click at [612, 374] on span "Ejecutar" at bounding box center [626, 371] width 79 height 12
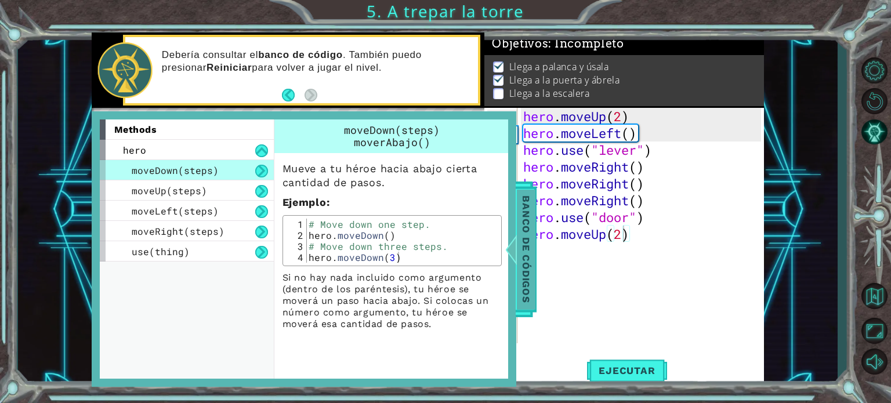
click at [528, 282] on span "Banco de códigos" at bounding box center [526, 249] width 19 height 120
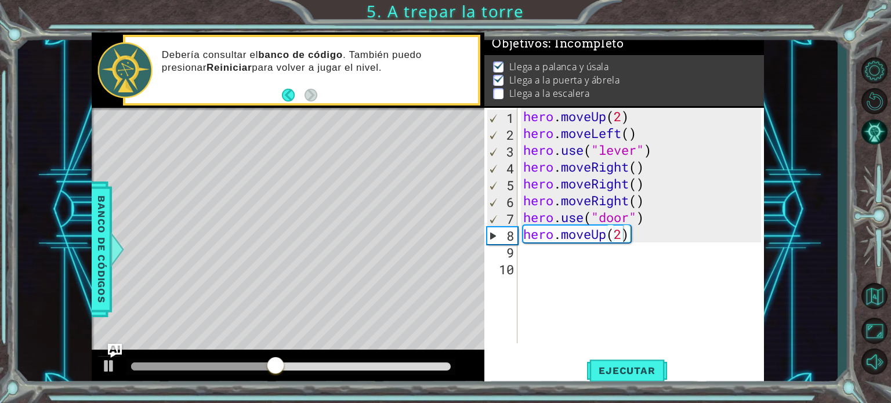
scroll to position [0, 0]
click at [545, 255] on div "hero . moveUp ( 2 ) hero . moveLeft ( ) hero . use ( "lever" ) hero . moveRight…" at bounding box center [644, 242] width 246 height 269
type textarea "h"
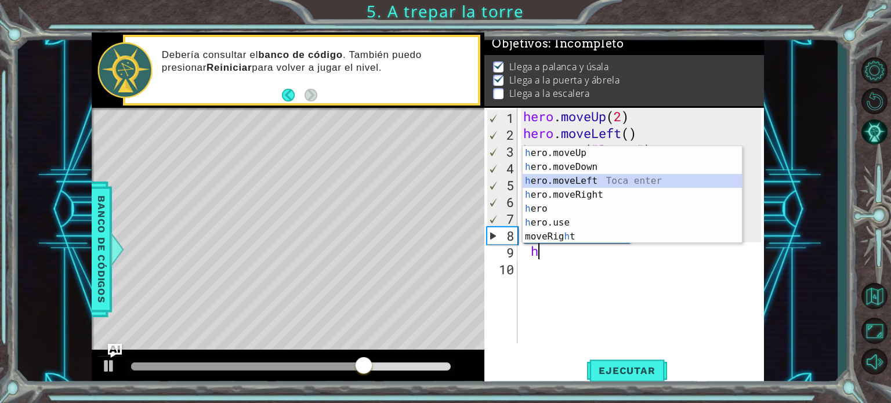
click at [587, 178] on div "h ero.moveUp Toca enter h ero.moveDown Toca enter h ero.moveLeft Toca enter h e…" at bounding box center [631, 208] width 219 height 125
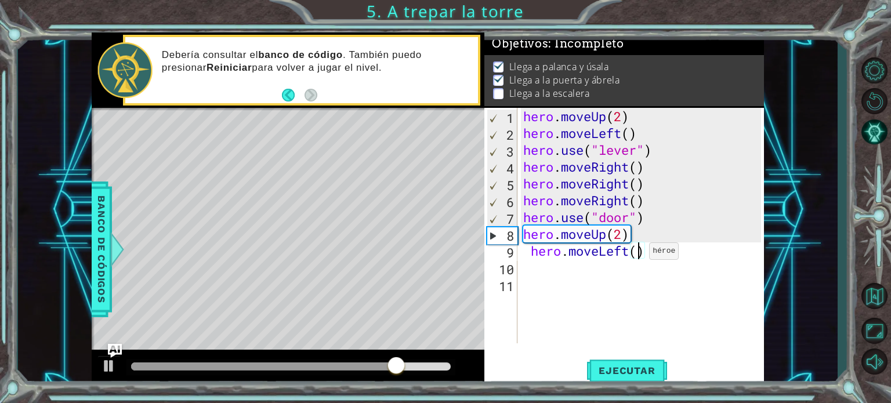
click at [638, 254] on div "hero . moveUp ( 2 ) hero . moveLeft ( ) hero . use ( "lever" ) hero . moveRight…" at bounding box center [644, 242] width 246 height 269
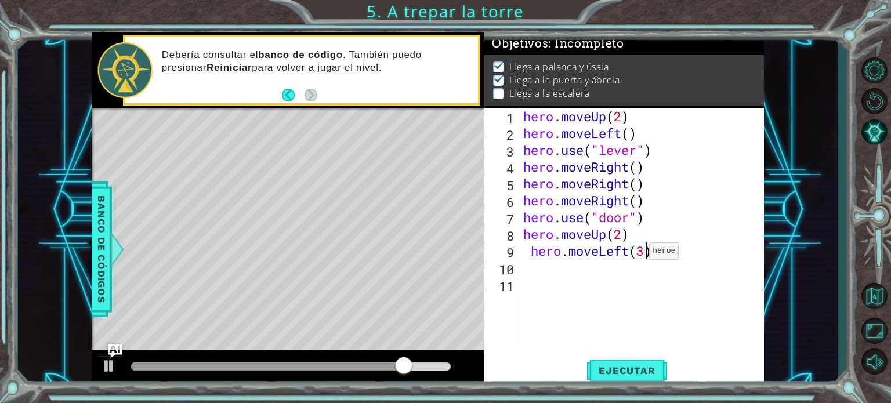
scroll to position [0, 5]
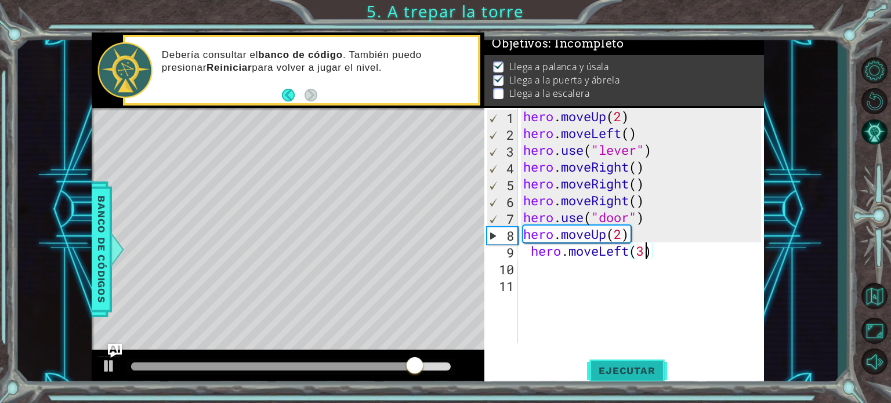
click at [635, 362] on button "Ejecutar" at bounding box center [626, 371] width 79 height 28
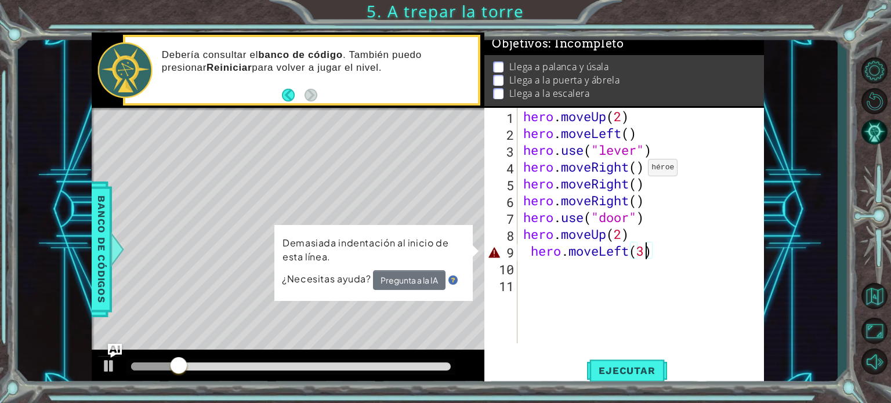
click at [637, 170] on div "hero . moveUp ( 2 ) hero . moveLeft ( ) hero . use ( "lever" ) hero . moveRight…" at bounding box center [644, 242] width 246 height 269
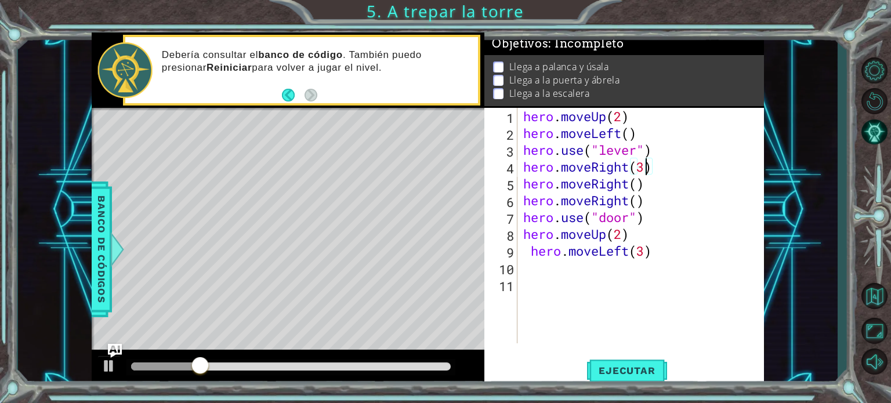
click at [651, 197] on div "hero . moveUp ( 2 ) hero . moveLeft ( ) hero . use ( "lever" ) hero . moveRight…" at bounding box center [644, 242] width 246 height 269
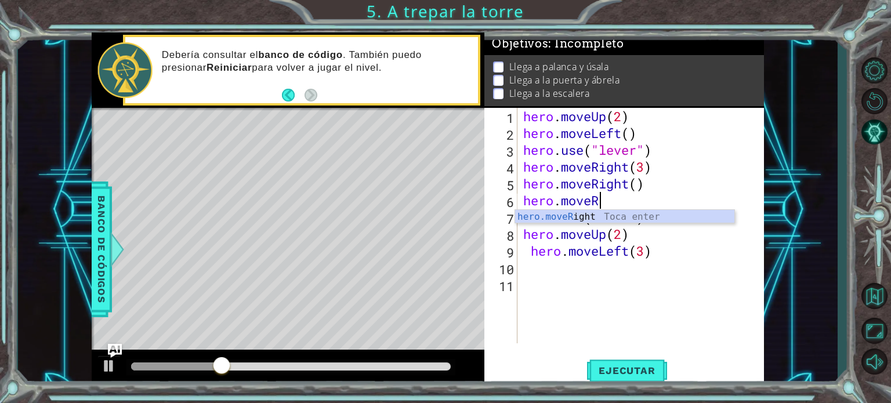
scroll to position [0, 2]
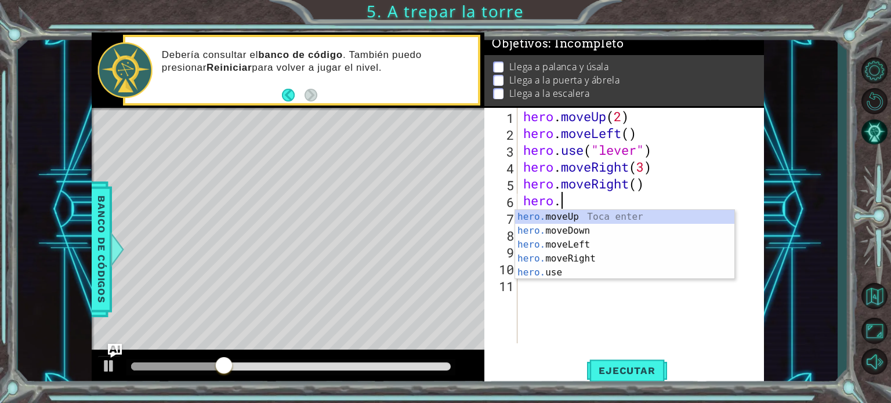
type textarea "h"
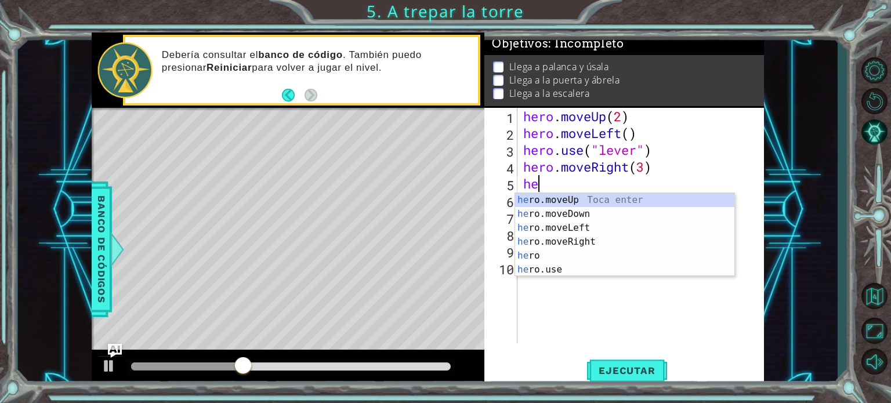
type textarea "h"
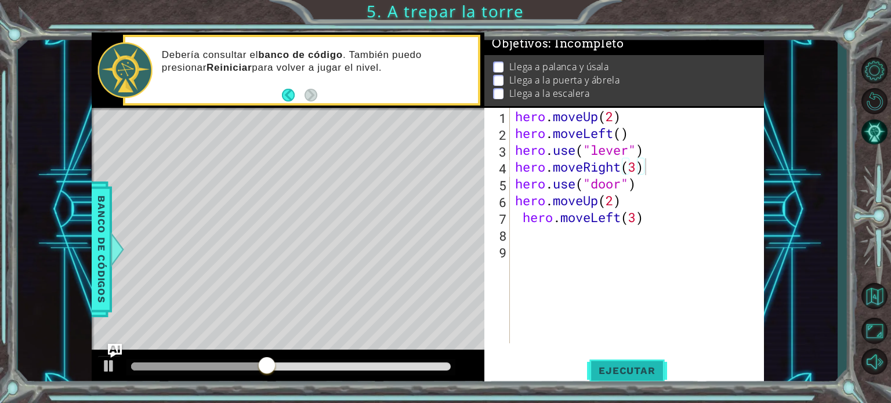
click at [623, 366] on span "Ejecutar" at bounding box center [626, 371] width 79 height 12
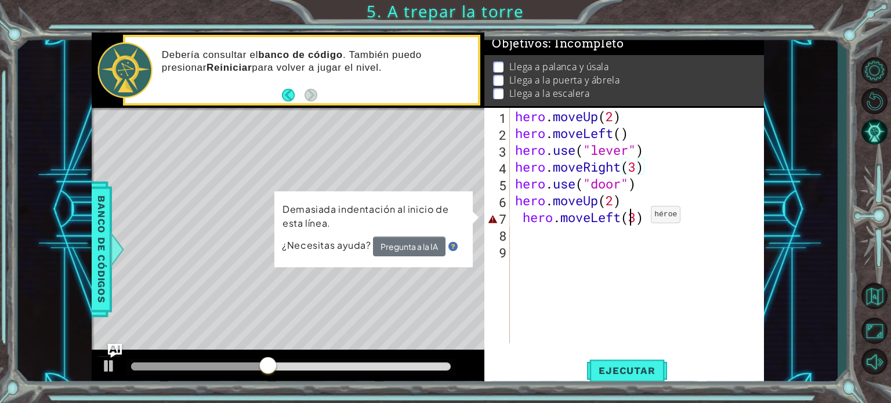
click at [633, 217] on div "hero . moveUp ( 2 ) hero . moveLeft ( ) hero . use ( "lever" ) hero . moveRight…" at bounding box center [640, 242] width 254 height 269
click at [642, 221] on div "hero . moveUp ( 2 ) hero . moveLeft ( ) hero . use ( "lever" ) hero . moveRight…" at bounding box center [640, 242] width 254 height 269
click at [638, 217] on div "hero . moveUp ( 2 ) hero . moveLeft ( ) hero . use ( "lever" ) hero . moveRight…" at bounding box center [640, 242] width 254 height 269
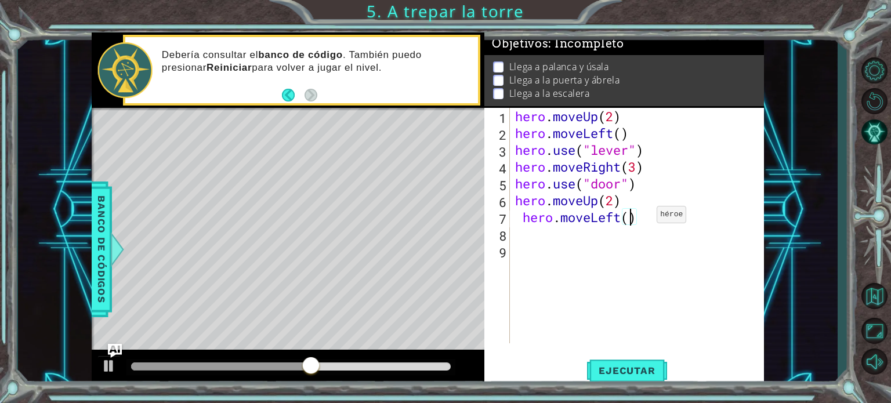
type textarea "hero.moveLeft(2)"
click at [603, 226] on div "hero . moveUp ( 2 ) hero . moveLeft ( ) hero . use ( "lever" ) hero . moveRight…" at bounding box center [640, 242] width 254 height 269
click at [617, 373] on span "Ejecutar" at bounding box center [626, 371] width 79 height 12
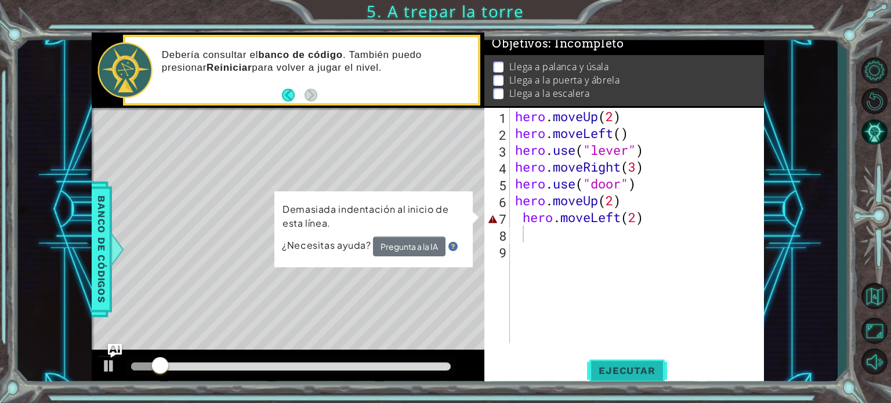
click at [617, 373] on span "Ejecutar" at bounding box center [626, 371] width 79 height 12
click at [642, 217] on div "hero . moveUp ( 2 ) hero . moveLeft ( ) hero . use ( "lever" ) hero . moveRight…" at bounding box center [640, 242] width 254 height 269
click at [639, 216] on div "hero . moveUp ( 2 ) hero . moveLeft ( ) hero . use ( "lever" ) hero . moveRight…" at bounding box center [640, 242] width 254 height 269
type textarea "hero.moveLeft()"
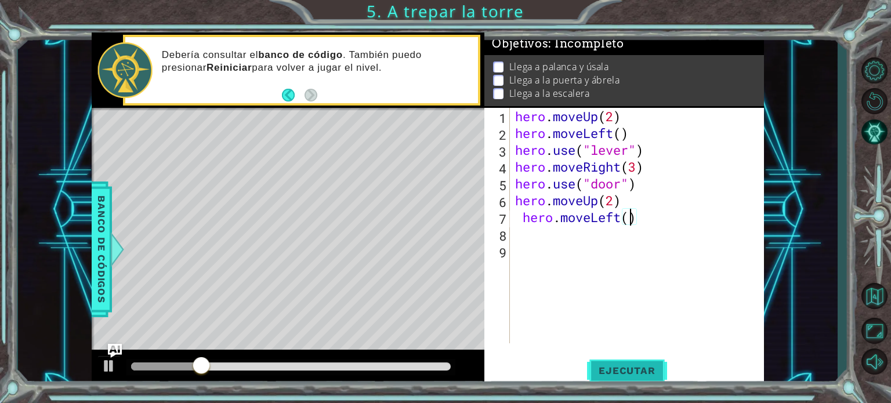
click at [603, 361] on button "Ejecutar" at bounding box center [626, 371] width 79 height 28
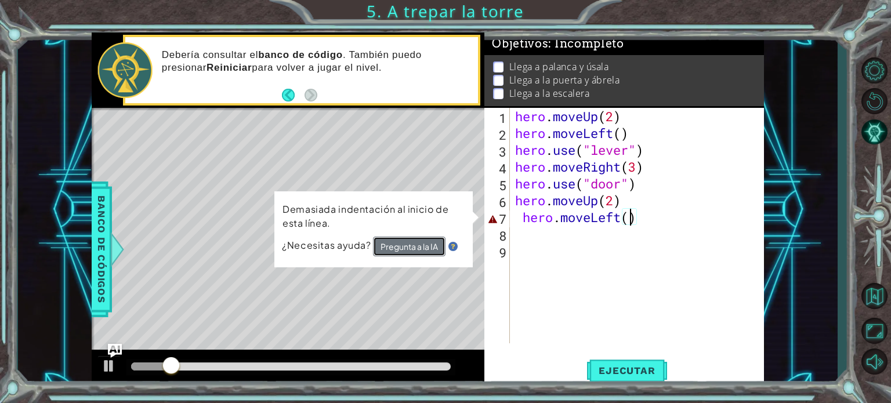
click at [416, 253] on button "Pregunta a la IA" at bounding box center [409, 247] width 72 height 20
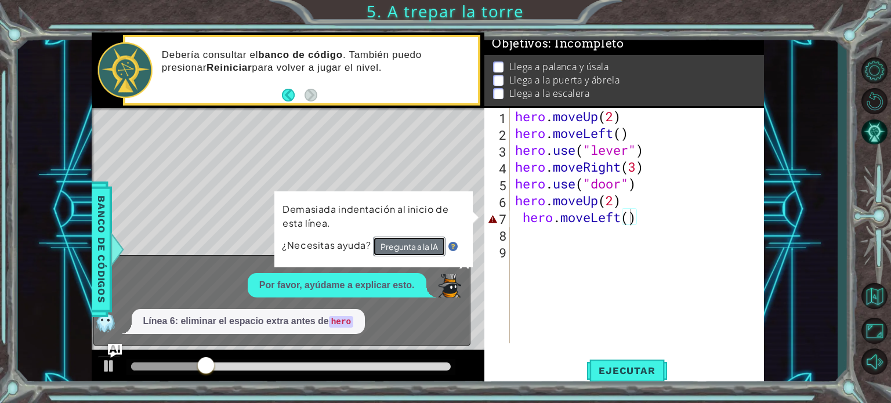
click at [416, 253] on button "Pregunta a la IA" at bounding box center [409, 246] width 72 height 20
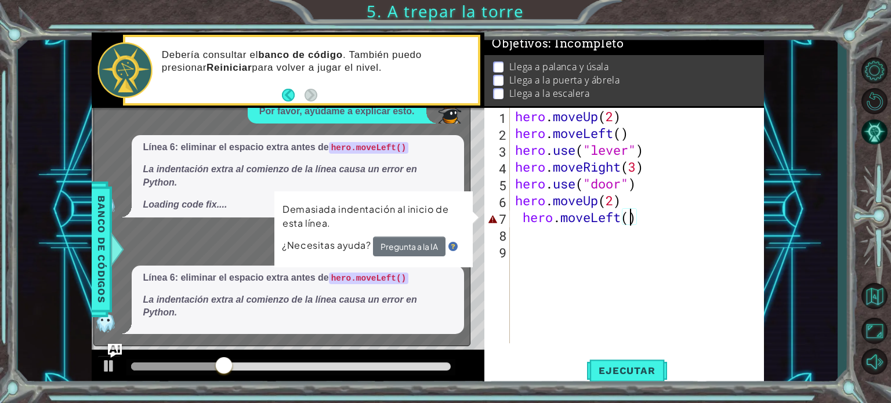
scroll to position [95, 0]
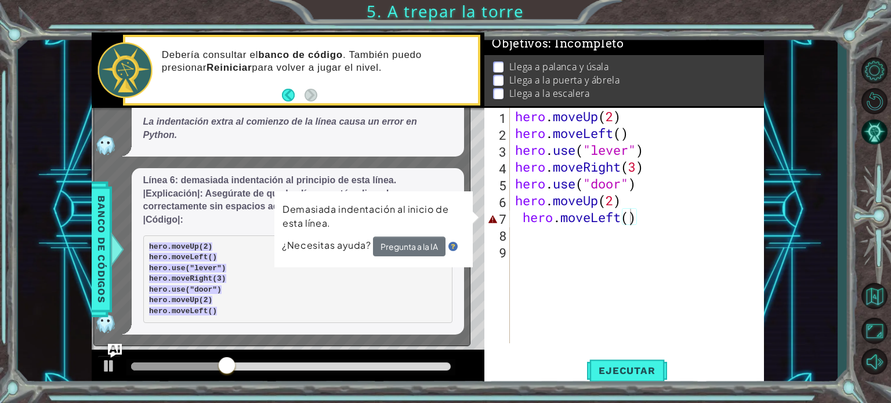
click at [462, 221] on p "Demasiada indentación al inicio de esta línea." at bounding box center [373, 216] width 182 height 28
drag, startPoint x: 216, startPoint y: 310, endPoint x: 172, endPoint y: 265, distance: 62.7
click at [172, 265] on pre "hero.moveUp(2) hero.moveLeft() hero.use("lever") hero.moveRight(3) hero.use("do…" at bounding box center [297, 279] width 309 height 88
drag, startPoint x: 172, startPoint y: 265, endPoint x: 263, endPoint y: 307, distance: 100.1
click at [263, 307] on pre "hero.moveUp(2) hero.moveLeft() hero.use("lever") hero.moveRight(3) hero.use("do…" at bounding box center [297, 279] width 309 height 88
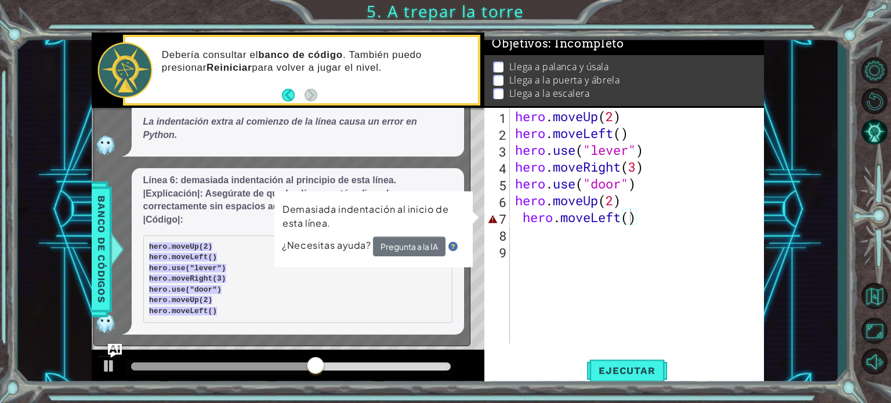
click at [473, 214] on div "Demasiada indentación al inicio de esta línea. ¿Necesitas ayuda? Pregunta a la …" at bounding box center [373, 229] width 198 height 76
drag, startPoint x: 433, startPoint y: 250, endPoint x: 552, endPoint y: 216, distance: 123.7
click at [552, 216] on div "1 2 3 4 5 6 7 8 hero . moveUp ( 2 ) hero . moveLeft ( ) hero . use ( "lever" ) …" at bounding box center [428, 209] width 672 height 355
click at [552, 216] on div "hero . moveUp ( 2 ) hero . moveLeft ( ) hero . use ( "lever" ) hero . moveRight…" at bounding box center [640, 242] width 254 height 269
click at [631, 245] on div "hero . moveUp ( 2 ) hero . moveLeft ( ) hero . use ( "lever" ) hero . moveRight…" at bounding box center [640, 242] width 254 height 269
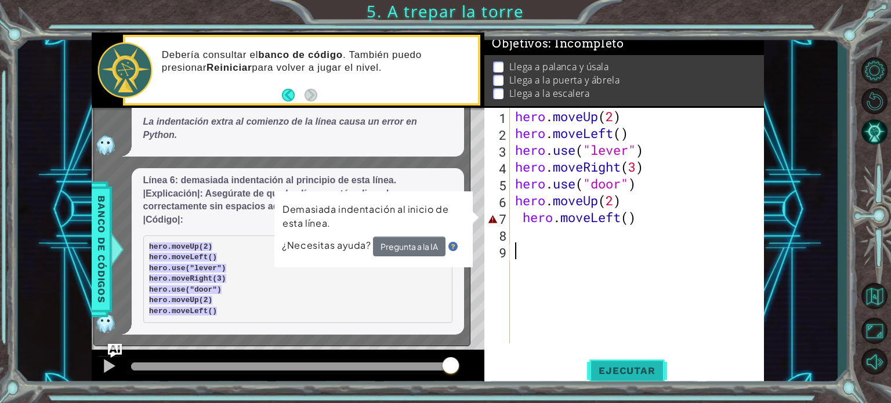
click at [641, 366] on span "Ejecutar" at bounding box center [626, 371] width 79 height 12
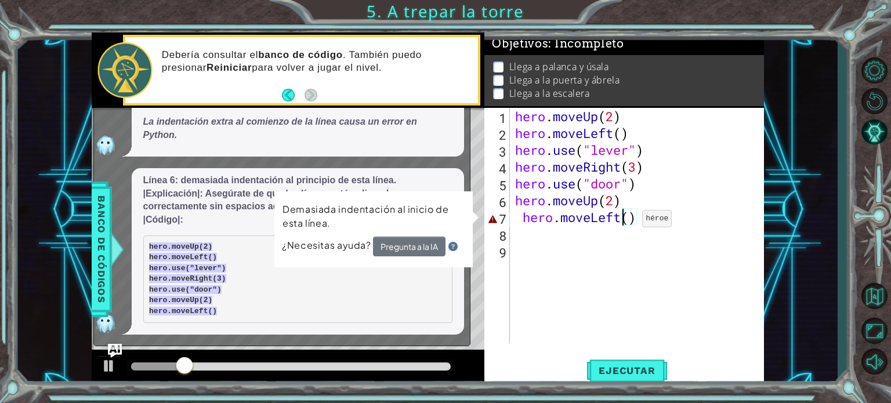
click at [624, 221] on div "hero . moveUp ( 2 ) hero . moveLeft ( ) hero . use ( "lever" ) hero . moveRight…" at bounding box center [640, 242] width 254 height 269
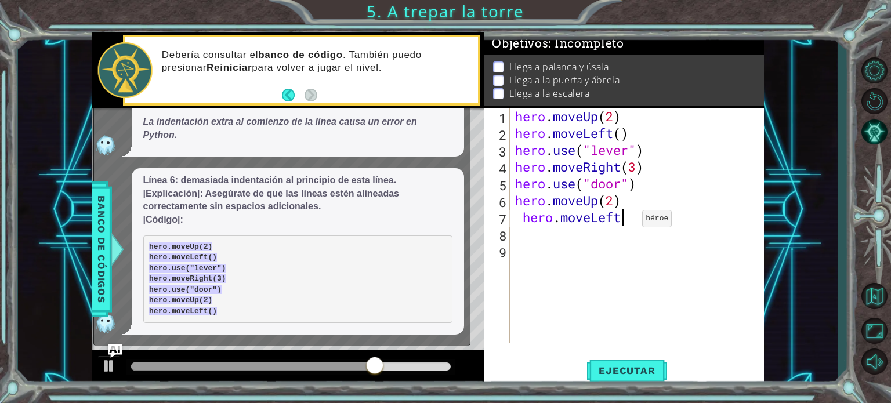
scroll to position [0, 5]
click at [528, 217] on div "hero . moveUp ( 2 ) hero . moveLeft ( ) hero . use ( "lever" ) hero . moveRight…" at bounding box center [640, 242] width 254 height 269
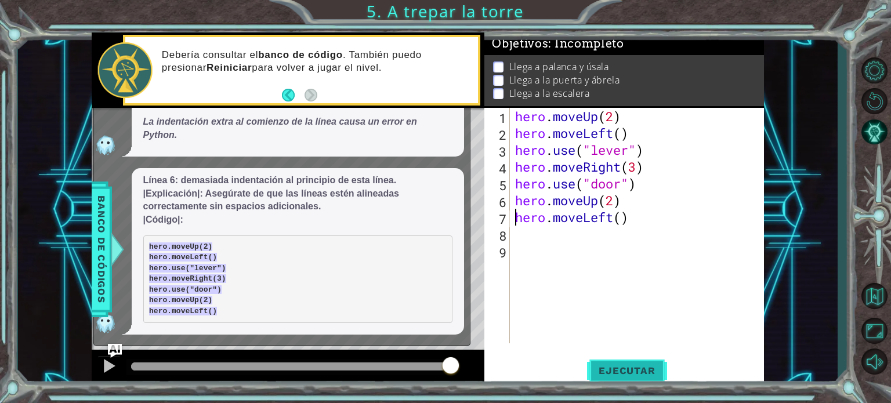
click at [613, 361] on button "Ejecutar" at bounding box center [626, 371] width 79 height 28
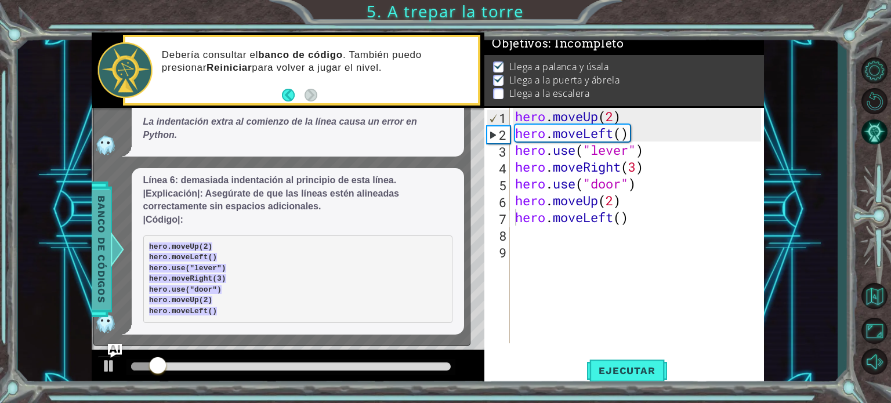
click at [97, 244] on span "Banco de códigos" at bounding box center [101, 249] width 19 height 120
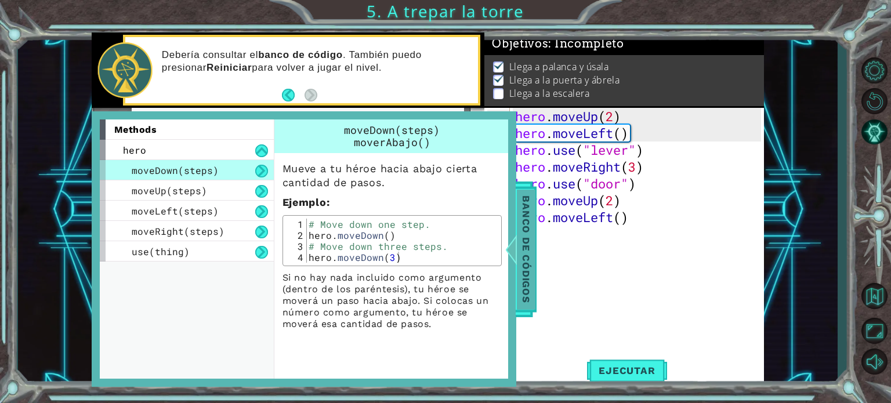
click at [97, 244] on div "methods hero moveDown(steps) moveUp(steps) moveLeft(steps) moveRight(steps) use…" at bounding box center [304, 248] width 424 height 275
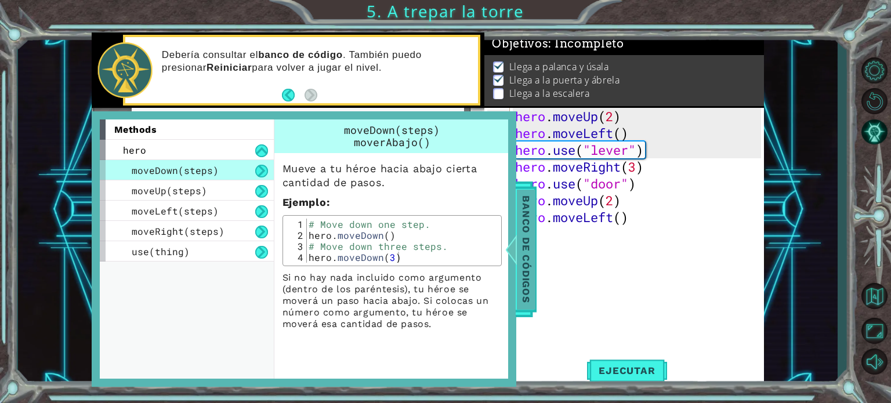
click at [515, 250] on div at bounding box center [510, 249] width 14 height 35
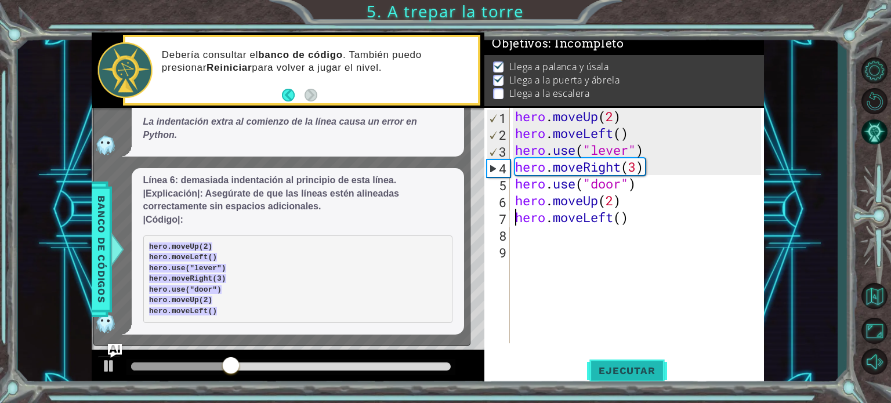
click at [638, 372] on span "Ejecutar" at bounding box center [626, 371] width 79 height 12
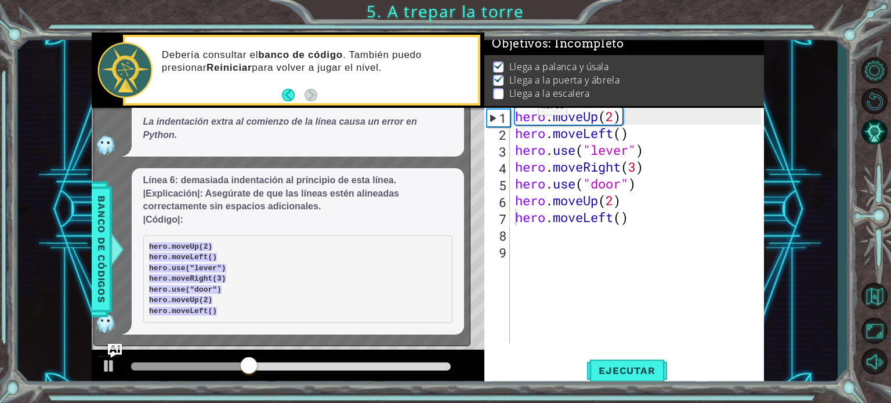
click at [311, 156] on div "Por favor, ayúdame a explicar esto. Línea 6: eliminar el espacio extra antes de…" at bounding box center [279, 127] width 370 height 413
click at [622, 221] on div "hero . moveUp ( 2 ) hero . moveLeft ( ) hero . use ( "lever" ) hero . moveRight…" at bounding box center [640, 242] width 254 height 269
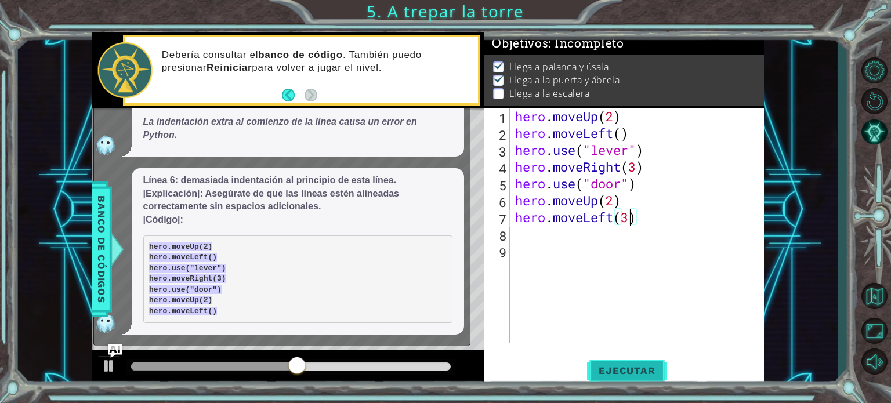
type textarea "hero.moveLeft(3)"
click at [641, 362] on button "Ejecutar" at bounding box center [626, 371] width 79 height 28
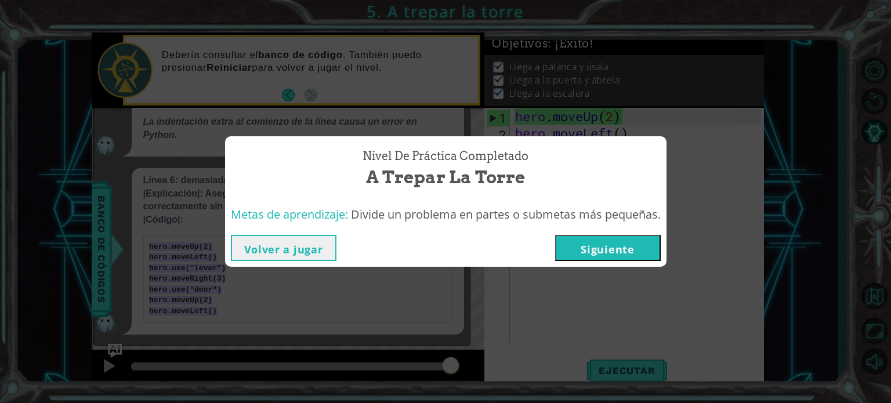
click at [579, 244] on button "Siguiente" at bounding box center [608, 248] width 106 height 26
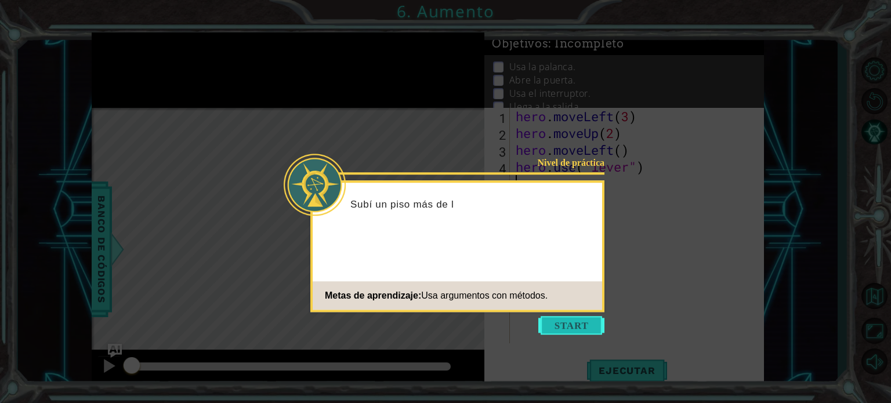
click at [558, 319] on button "Start" at bounding box center [571, 325] width 66 height 19
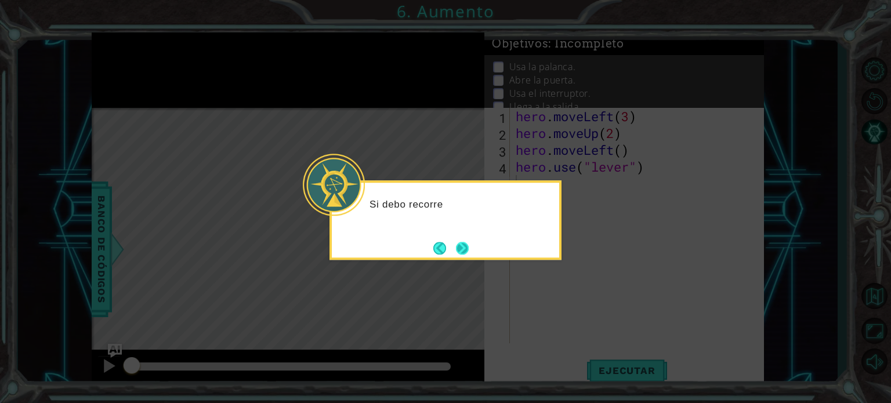
click at [464, 244] on button "Next" at bounding box center [462, 248] width 13 height 13
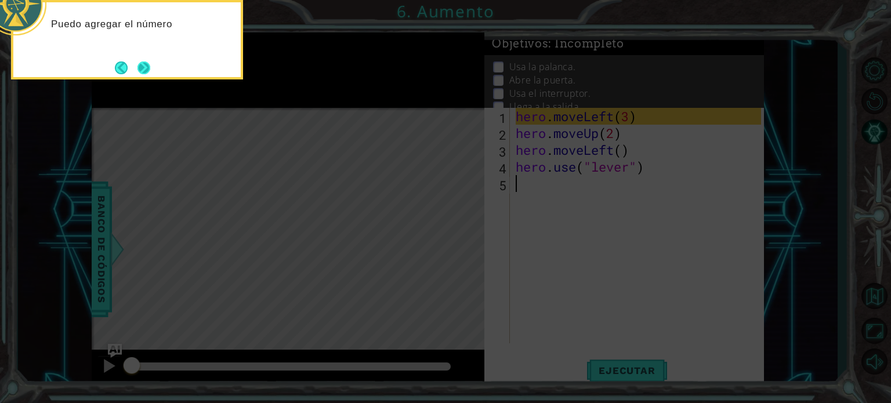
click at [141, 68] on button "Next" at bounding box center [143, 67] width 13 height 13
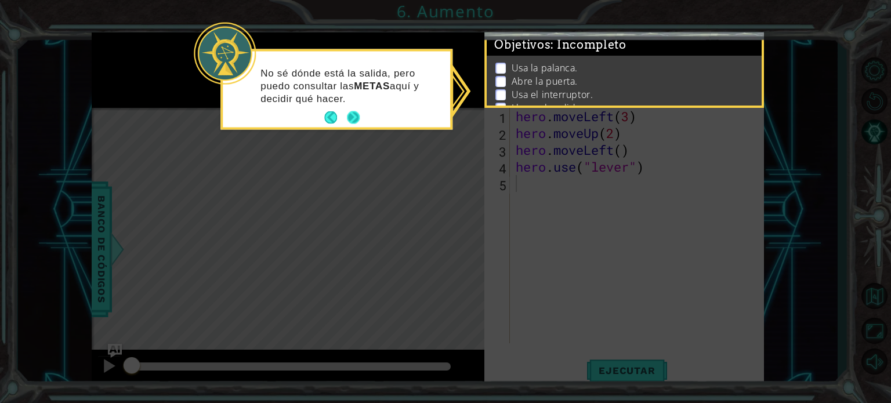
click at [358, 117] on button "Next" at bounding box center [353, 117] width 13 height 13
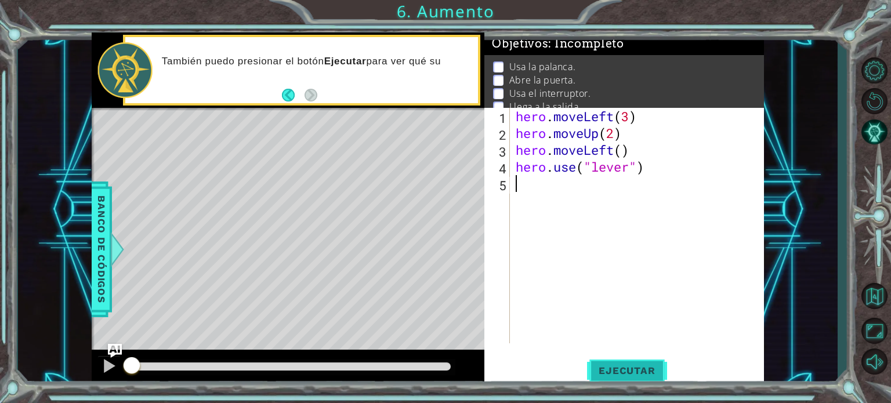
click at [636, 370] on span "Ejecutar" at bounding box center [626, 371] width 79 height 12
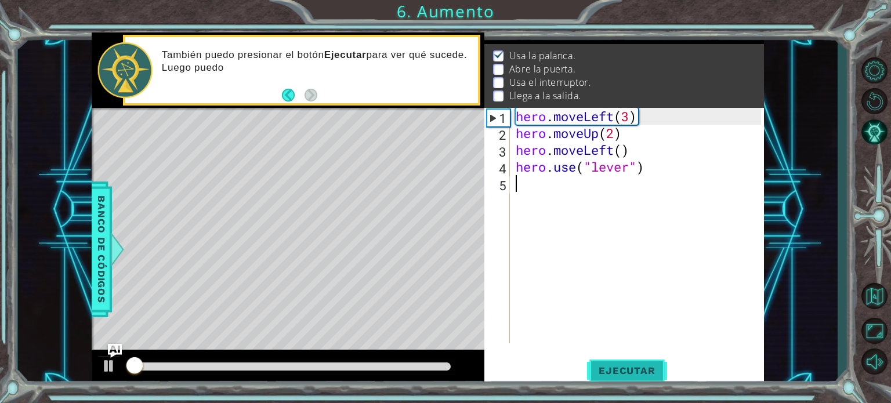
scroll to position [13, 0]
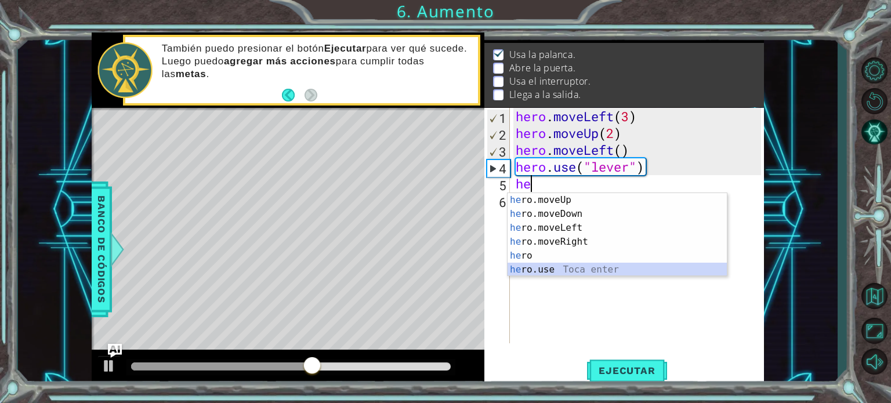
click at [561, 263] on div "he ro.moveUp Toca enter he ro.moveDown Toca enter he ro.moveLeft Toca enter he …" at bounding box center [616, 248] width 219 height 111
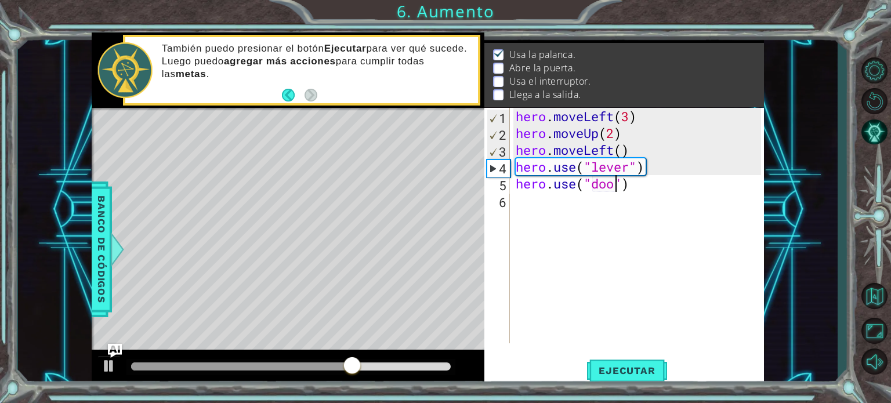
scroll to position [0, 5]
type textarea "hero.use("door")"
click at [606, 369] on span "Ejecutar" at bounding box center [626, 371] width 79 height 12
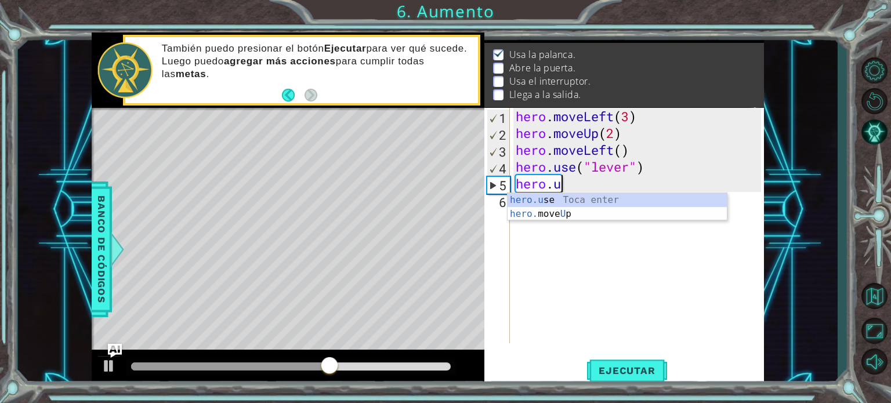
scroll to position [0, 1]
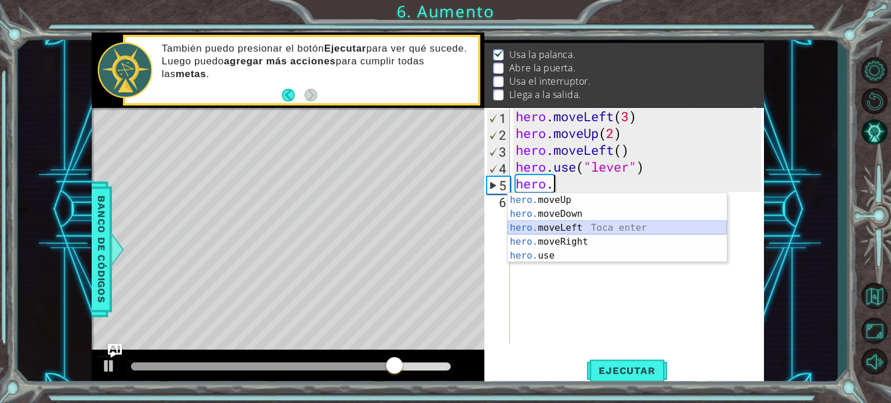
drag, startPoint x: 584, startPoint y: 226, endPoint x: 619, endPoint y: 220, distance: 35.2
click at [619, 220] on div "hero. moveUp Toca enter hero. moveDown Toca enter hero. moveLeft Toca enter her…" at bounding box center [616, 241] width 219 height 97
type textarea "hero.moveLeft(1)"
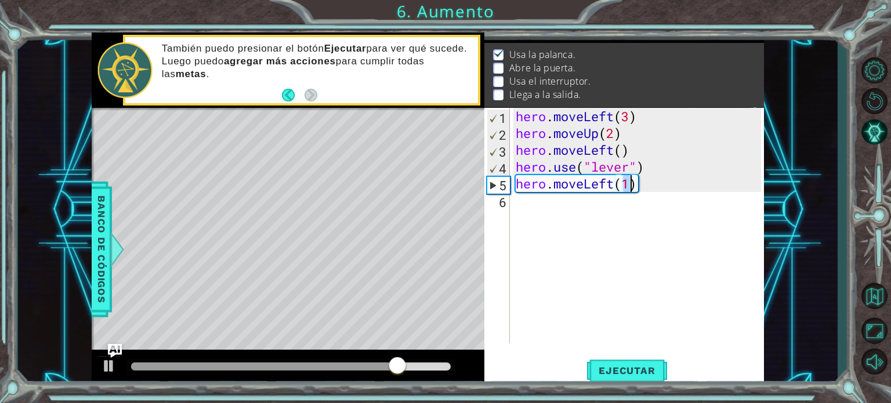
click at [619, 220] on div "hero . moveLeft ( 3 ) hero . moveUp ( 2 ) hero . moveLeft ( ) hero . use ( "lev…" at bounding box center [639, 242] width 253 height 269
click at [615, 372] on span "Ejecutar" at bounding box center [626, 371] width 79 height 12
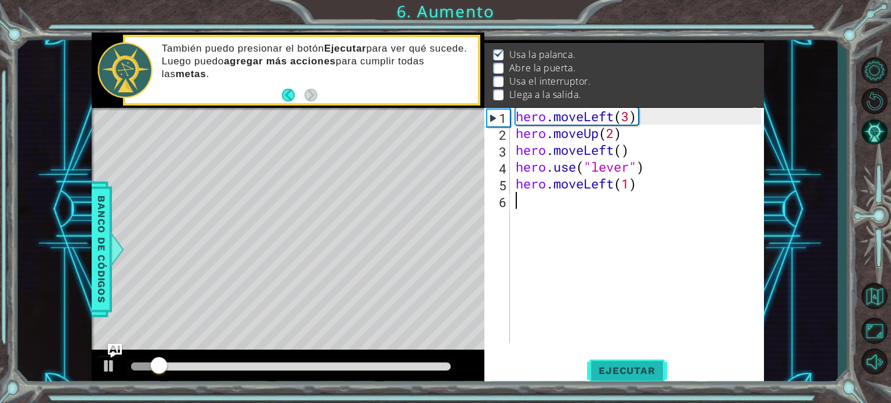
click at [615, 372] on span "Ejecutar" at bounding box center [626, 371] width 79 height 12
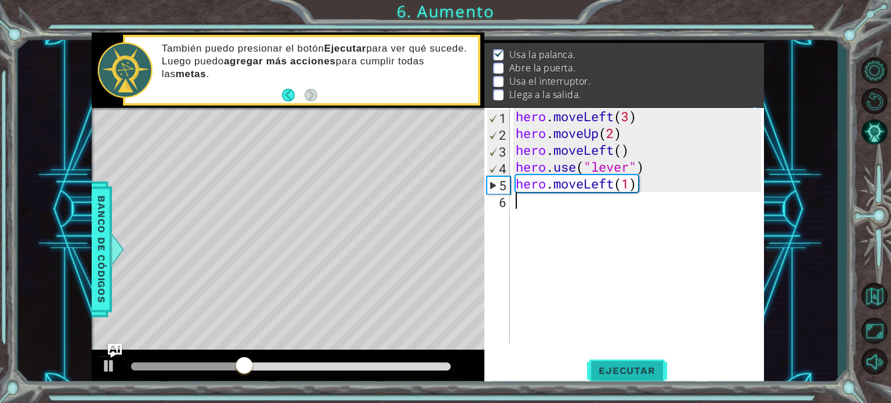
type textarea "u"
click at [593, 237] on div "hero . moveLeft ( 3 ) hero . moveUp ( 2 ) hero . moveLeft ( ) hero . use ( "lev…" at bounding box center [639, 242] width 253 height 269
click at [545, 201] on div "hero . moveLeft ( 3 ) hero . moveUp ( 2 ) hero . moveLeft ( ) hero . use ( "lev…" at bounding box center [639, 242] width 253 height 269
type textarea "u"
click at [545, 201] on div "hero . moveLeft ( 3 ) hero . moveUp ( 2 ) hero . moveLeft ( ) hero . use ( "lev…" at bounding box center [639, 242] width 253 height 269
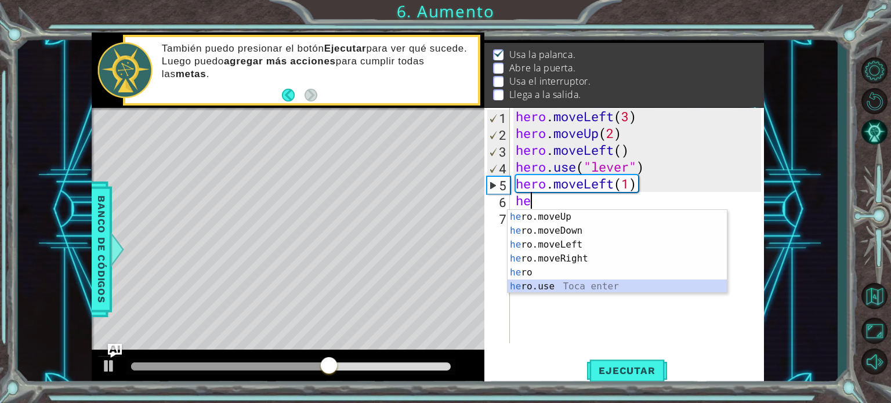
click at [547, 285] on div "he ro.moveUp Toca enter he ro.moveDown Toca enter he ro.moveLeft Toca enter he …" at bounding box center [616, 265] width 219 height 111
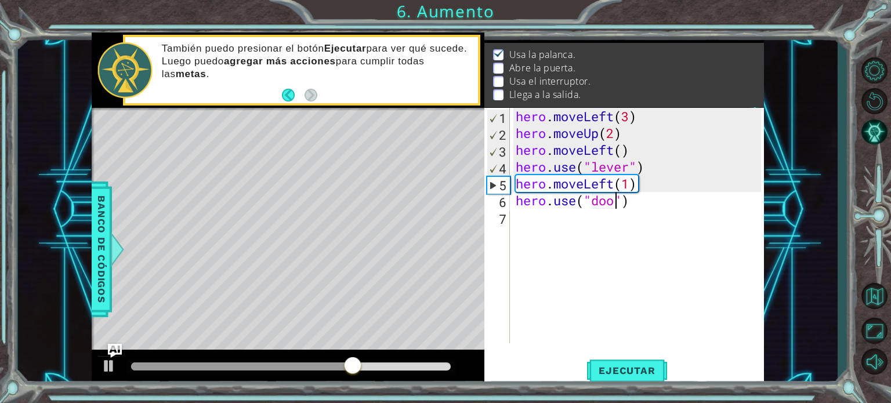
type textarea "hero.use("door")"
click at [542, 220] on div "hero . moveLeft ( 3 ) hero . moveUp ( 2 ) hero . moveLeft ( ) hero . use ( "lev…" at bounding box center [639, 242] width 253 height 269
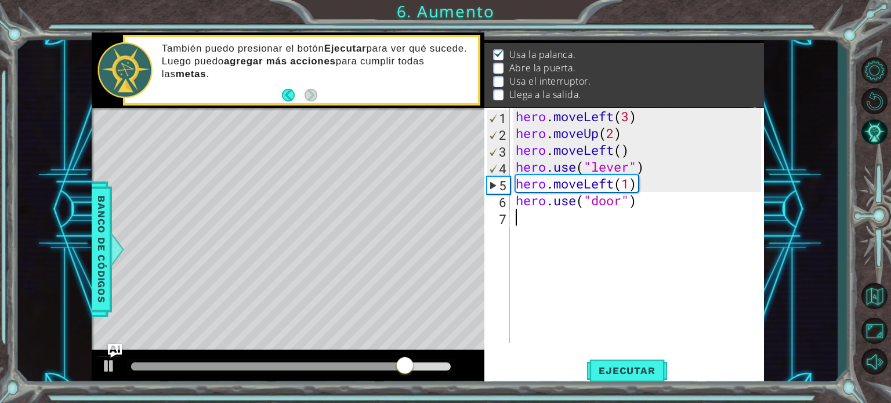
click at [542, 220] on div "hero . moveLeft ( 3 ) hero . moveUp ( 2 ) hero . moveLeft ( ) hero . use ( "lev…" at bounding box center [639, 242] width 253 height 269
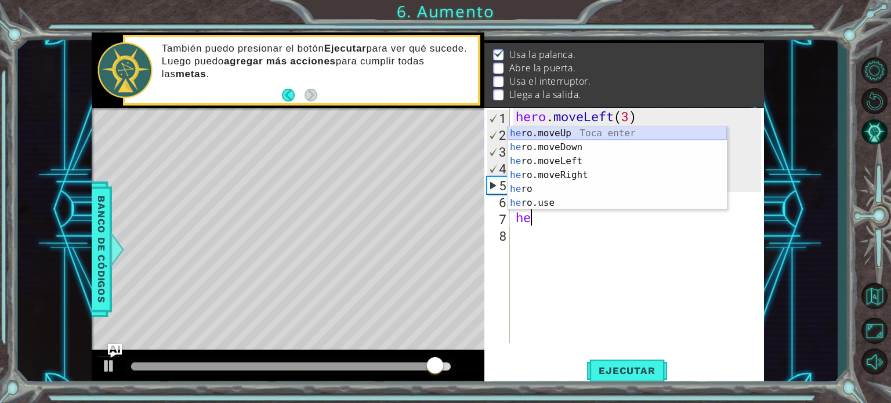
click at [626, 137] on div "he ro.moveUp Toca enter he ro.moveDown Toca enter he ro.moveLeft Toca enter he …" at bounding box center [616, 181] width 219 height 111
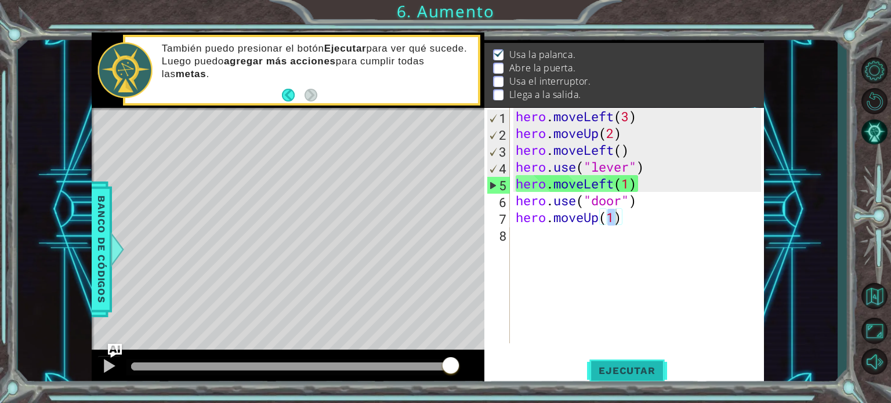
click at [609, 367] on span "Ejecutar" at bounding box center [626, 371] width 79 height 12
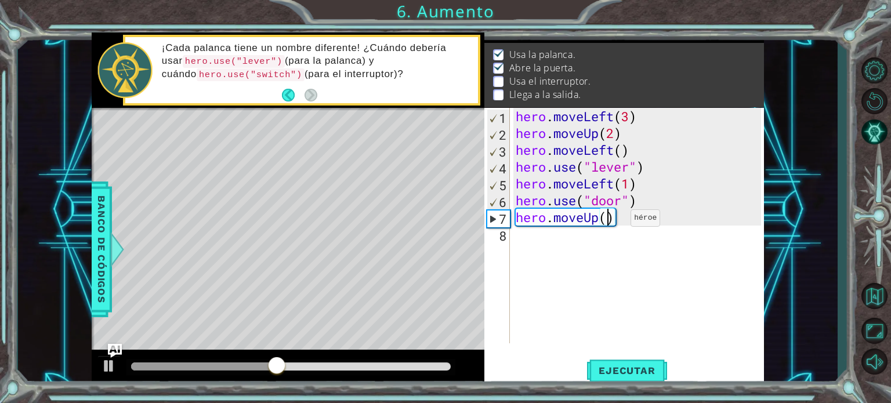
type textarea "hero.moveUp(2)"
click at [539, 234] on div "hero . moveLeft ( 3 ) hero . moveUp ( 2 ) hero . moveLeft ( ) hero . use ( "lev…" at bounding box center [639, 242] width 253 height 269
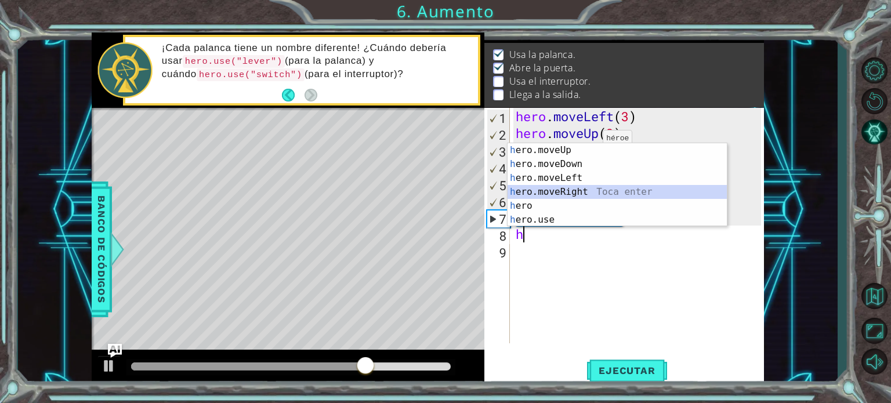
click at [591, 194] on div "h ero.moveUp Toca enter h ero.moveDown Toca enter h ero.moveLeft Toca enter h e…" at bounding box center [616, 198] width 219 height 111
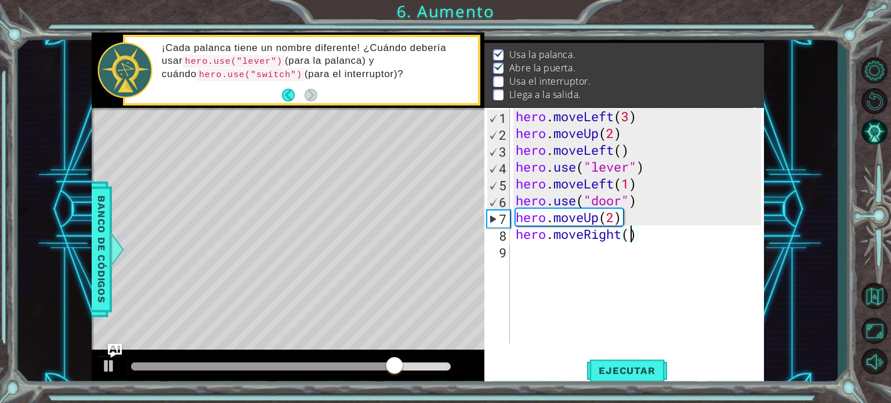
type textarea "hero.moveRight(3)"
click at [555, 244] on div "hero . moveLeft ( 3 ) hero . moveUp ( 2 ) hero . moveLeft ( ) hero . use ( "lev…" at bounding box center [639, 242] width 253 height 269
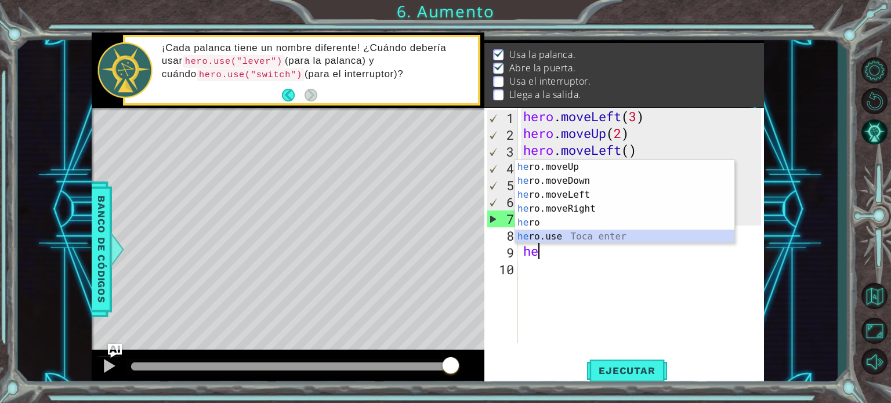
click at [584, 231] on div "he ro.moveUp Toca enter he ro.moveDown Toca enter he ro.moveLeft Toca enter he …" at bounding box center [624, 215] width 219 height 111
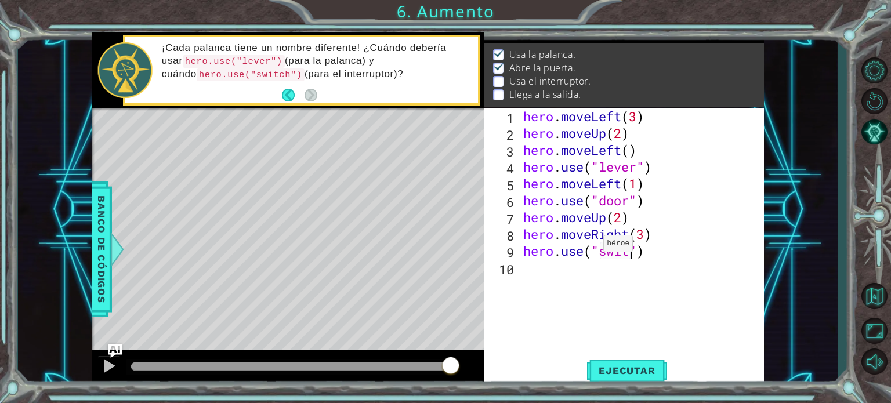
scroll to position [0, 5]
click at [639, 375] on span "Ejecutar" at bounding box center [626, 371] width 79 height 12
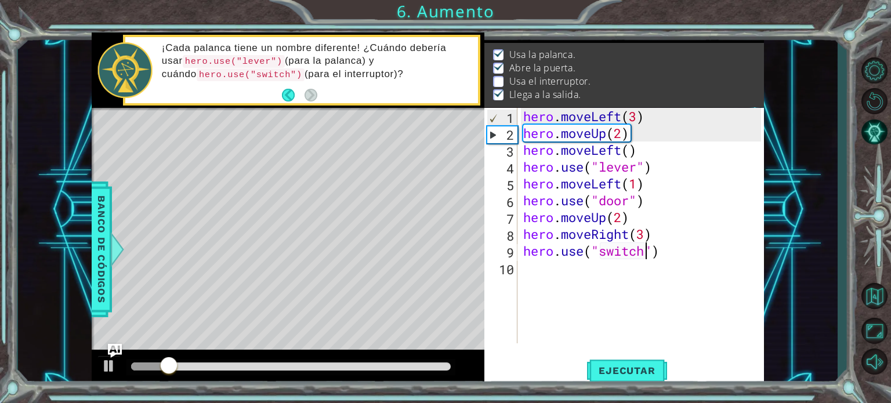
click at [399, 368] on div at bounding box center [291, 366] width 320 height 8
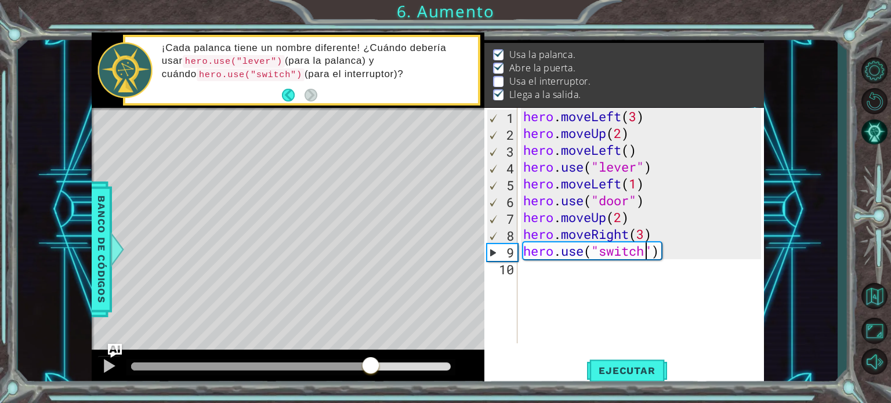
click at [370, 368] on div at bounding box center [250, 366] width 239 height 8
click at [325, 365] on div at bounding box center [250, 366] width 239 height 8
click at [290, 362] on div at bounding box center [210, 366] width 159 height 8
click at [118, 358] on img "Ask AI" at bounding box center [114, 350] width 15 height 15
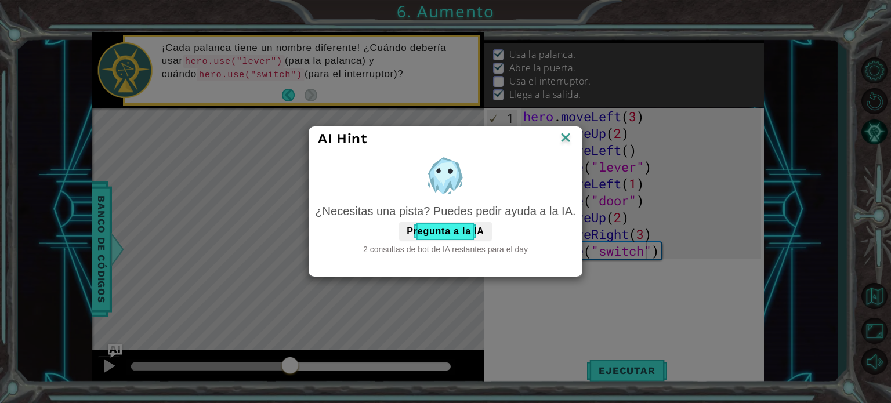
click at [563, 146] on img at bounding box center [565, 138] width 15 height 17
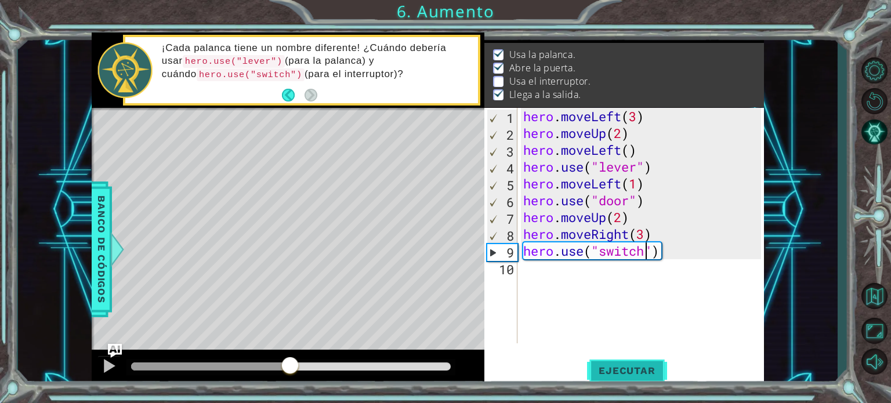
click at [593, 359] on button "Ejecutar" at bounding box center [626, 371] width 79 height 28
click at [644, 237] on div "hero . moveLeft ( 3 ) hero . moveUp ( 2 ) hero . moveLeft ( ) hero . use ( "lev…" at bounding box center [644, 242] width 246 height 269
type textarea "hero.moveRight(2)"
click at [635, 367] on span "Ejecutar" at bounding box center [626, 371] width 79 height 12
click at [546, 274] on div "hero . moveLeft ( 3 ) hero . moveUp ( 2 ) hero . moveLeft ( ) hero . use ( "lev…" at bounding box center [644, 242] width 246 height 269
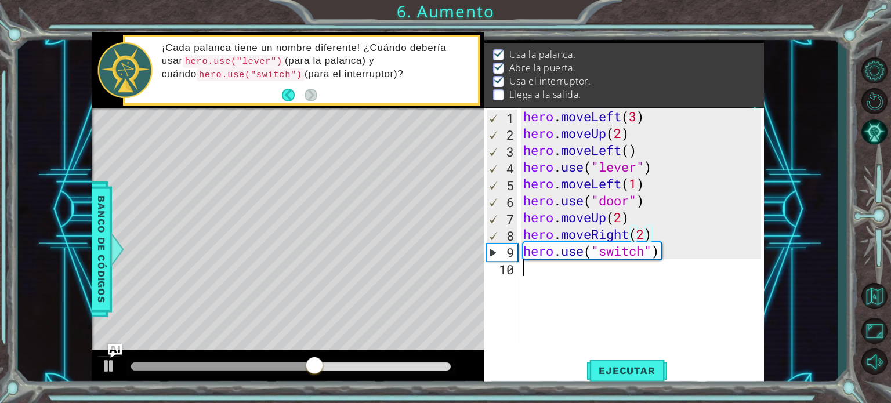
scroll to position [0, 0]
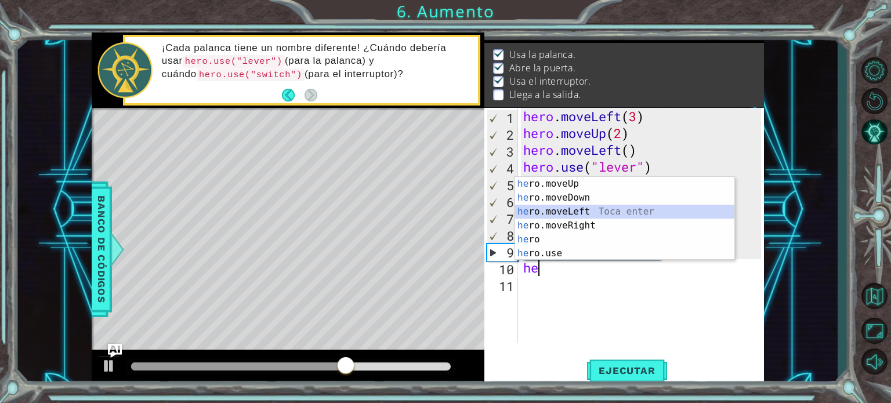
click at [577, 206] on div "he ro.moveUp Toca enter he ro.moveDown Toca enter he ro.moveLeft Toca enter he …" at bounding box center [624, 232] width 219 height 111
type textarea "hero.moveLeft(1)"
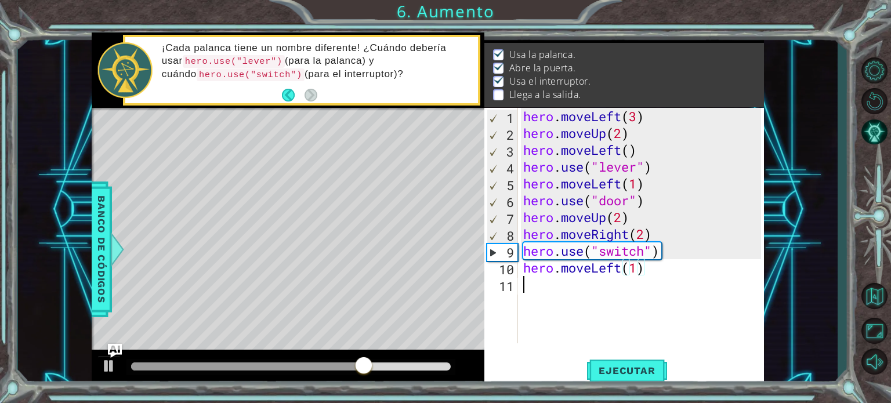
click at [529, 284] on div "hero . moveLeft ( 3 ) hero . moveUp ( 2 ) hero . moveLeft ( ) hero . use ( "lev…" at bounding box center [644, 242] width 246 height 269
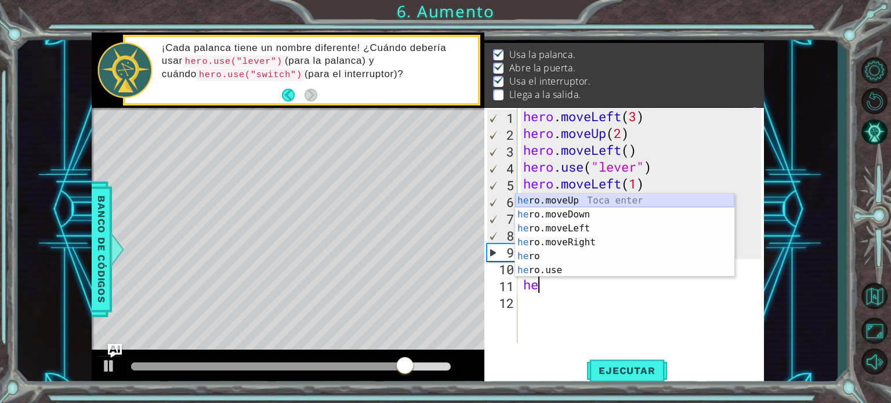
click at [587, 199] on div "he ro.moveUp Toca enter he ro.moveDown Toca enter he ro.moveLeft Toca enter he …" at bounding box center [624, 249] width 219 height 111
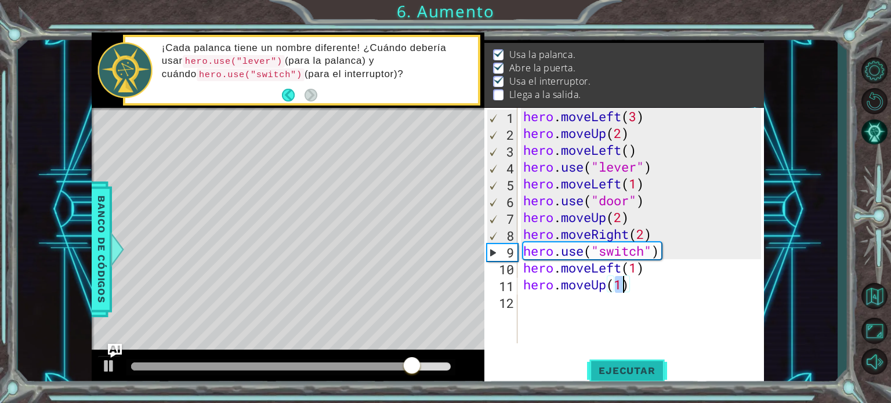
click at [605, 372] on span "Ejecutar" at bounding box center [626, 371] width 79 height 12
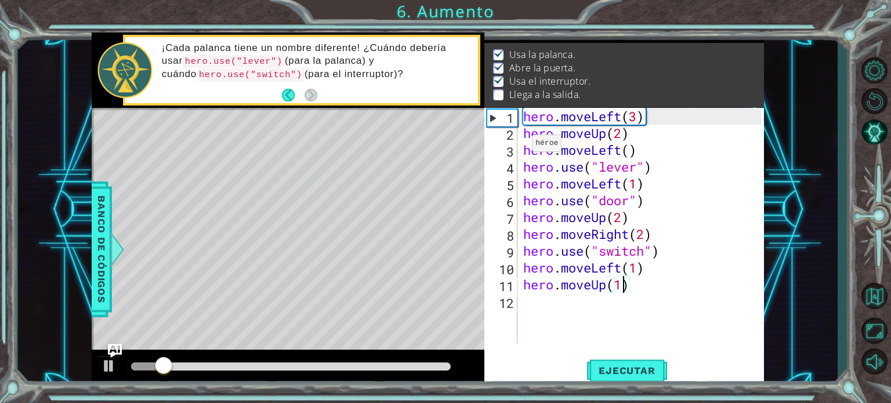
click at [506, 227] on div "7" at bounding box center [501, 218] width 31 height 17
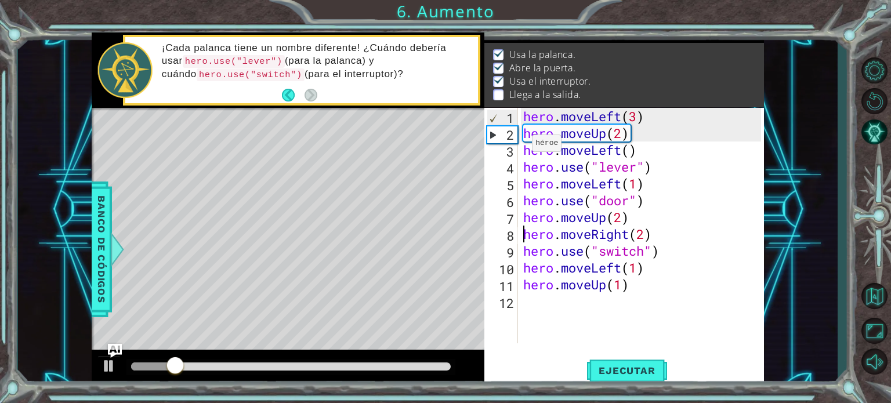
click at [506, 227] on div "7" at bounding box center [501, 218] width 31 height 17
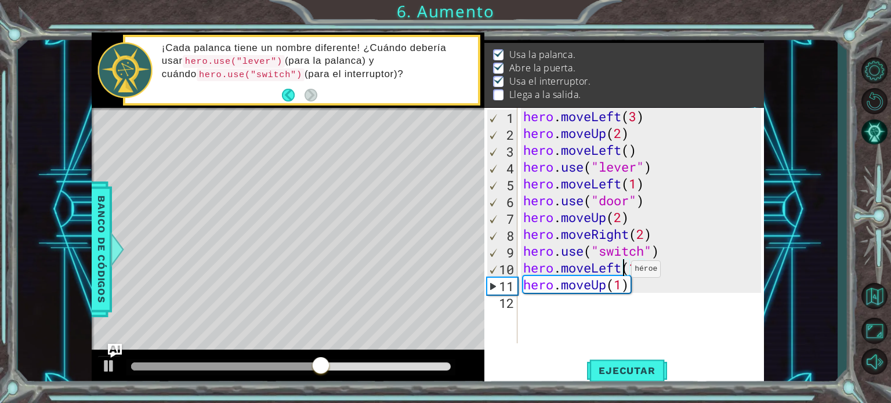
click at [620, 272] on div "hero . moveLeft ( 3 ) hero . moveUp ( 2 ) hero . moveLeft ( ) hero . use ( "lev…" at bounding box center [644, 242] width 246 height 269
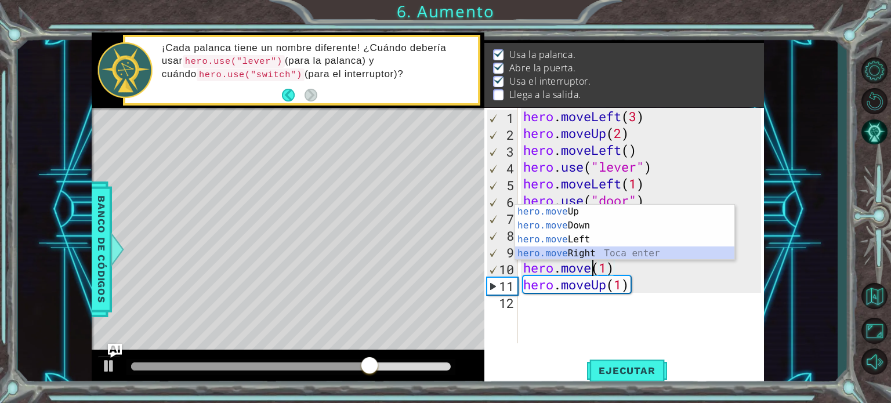
click at [584, 249] on div "hero.move Up Toca enter hero.move Down Toca enter hero.move Left Toca enter her…" at bounding box center [624, 246] width 219 height 83
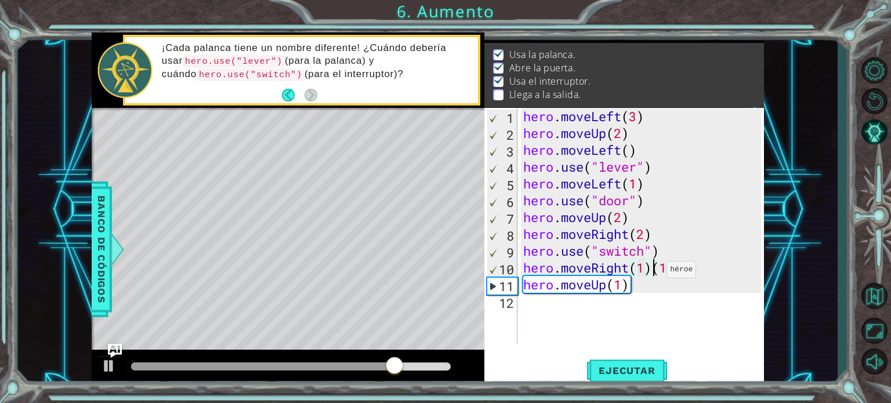
click at [656, 272] on div "hero . moveLeft ( 3 ) hero . moveUp ( 2 ) hero . moveLeft ( ) hero . use ( "lev…" at bounding box center [644, 242] width 246 height 269
click at [621, 287] on div "hero . moveLeft ( 3 ) hero . moveUp ( 2 ) hero . moveLeft ( ) hero . use ( "lev…" at bounding box center [644, 242] width 246 height 269
type textarea "hero.moveUp(1)"
click at [638, 366] on span "Ejecutar" at bounding box center [626, 371] width 79 height 12
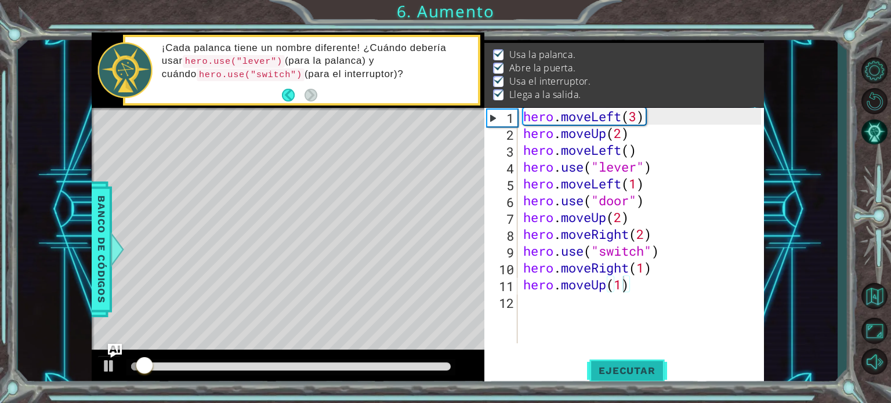
click at [638, 366] on span "Ejecutar" at bounding box center [626, 371] width 79 height 12
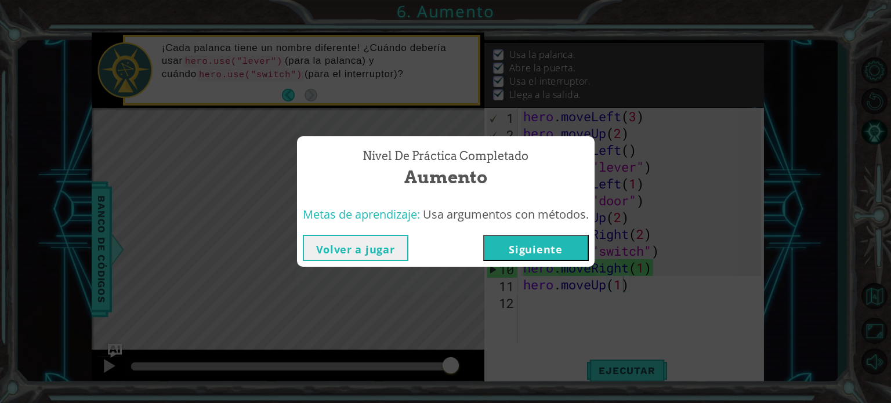
click at [538, 254] on button "Siguiente" at bounding box center [536, 248] width 106 height 26
